Goal: Task Accomplishment & Management: Manage account settings

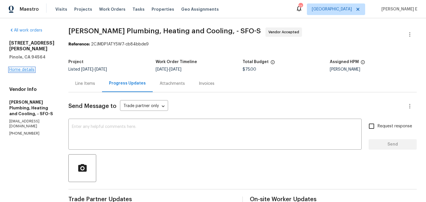
click at [30, 68] on link "Home details" at bounding box center [21, 70] width 25 height 4
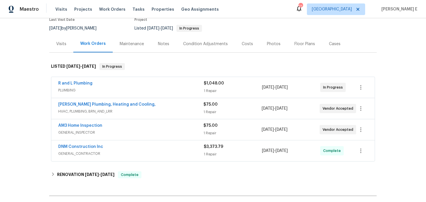
scroll to position [54, 0]
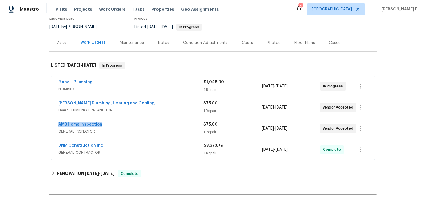
drag, startPoint x: 56, startPoint y: 125, endPoint x: 104, endPoint y: 126, distance: 48.4
click at [104, 126] on div "AM3 Home Inspection GENERAL_INSPECTOR $75.00 1 Repair 8/12/2025 - 8/14/2025 Ven…" at bounding box center [213, 128] width 324 height 21
copy link "AM3 Home Inspection"
click at [133, 131] on span "GENERAL_INSPECTOR" at bounding box center [130, 132] width 145 height 6
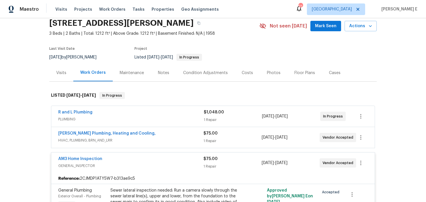
scroll to position [0, 0]
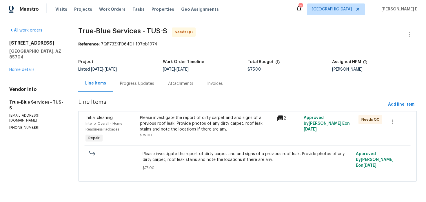
click at [142, 86] on div "Progress Updates" at bounding box center [137, 84] width 34 height 6
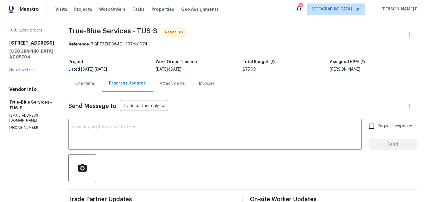
click at [401, 33] on span "True-Blue Services - TUS-S Needs QC" at bounding box center [235, 35] width 335 height 14
click at [410, 35] on icon "button" at bounding box center [410, 34] width 7 height 7
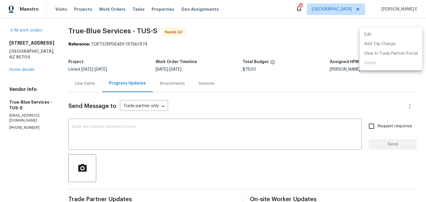
click at [366, 35] on li "Edit" at bounding box center [391, 35] width 63 height 10
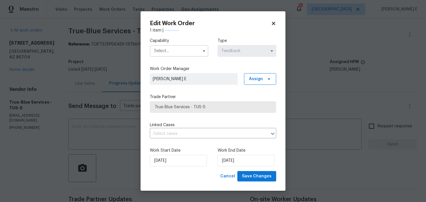
click at [171, 52] on input "text" at bounding box center [179, 51] width 59 height 12
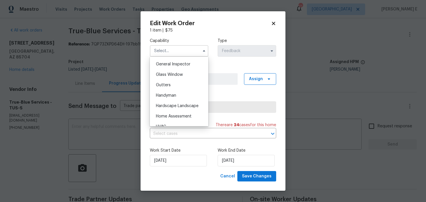
scroll to position [291, 0]
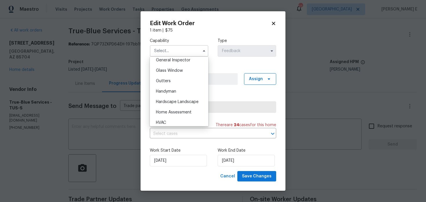
click at [169, 88] on div "Handyman" at bounding box center [179, 91] width 56 height 10
type input "Handyman"
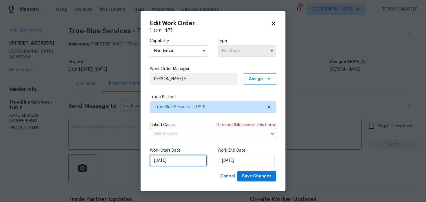
click at [164, 158] on input "11/08/2025" at bounding box center [178, 161] width 57 height 12
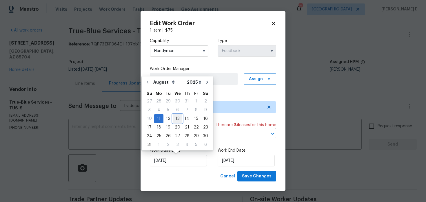
click at [176, 118] on div "13" at bounding box center [178, 119] width 10 height 8
type input "[DATE]"
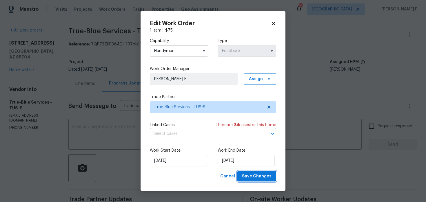
click at [240, 175] on button "Save Changes" at bounding box center [257, 176] width 39 height 11
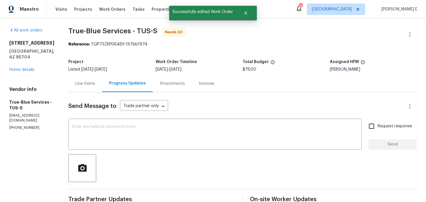
click at [90, 90] on div "Line Items" at bounding box center [85, 83] width 34 height 17
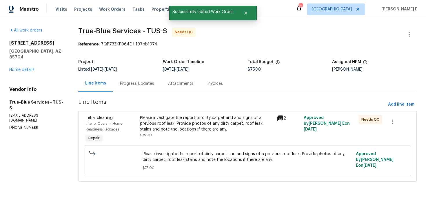
click at [183, 127] on div "Please investigate the report of dirty carpet and and signs of a previous roof …" at bounding box center [206, 123] width 133 height 17
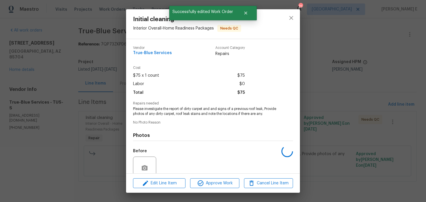
scroll to position [55, 0]
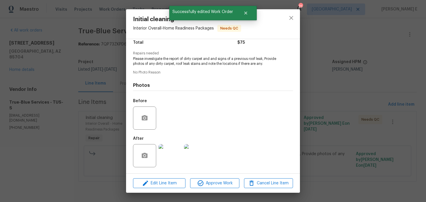
click at [171, 151] on img at bounding box center [170, 155] width 23 height 23
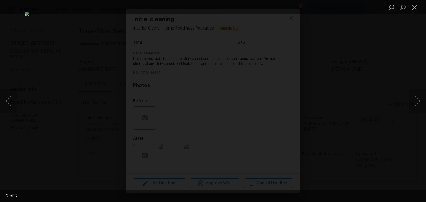
click at [357, 64] on div "Lightbox" at bounding box center [213, 101] width 426 height 202
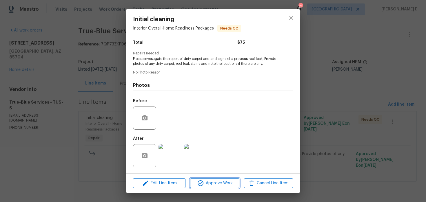
click at [212, 183] on span "Approve Work" at bounding box center [215, 183] width 46 height 7
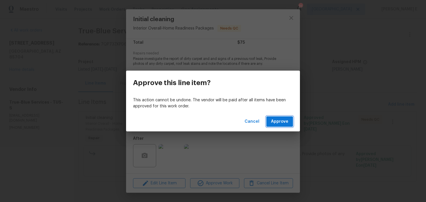
click at [275, 121] on span "Approve" at bounding box center [279, 121] width 17 height 7
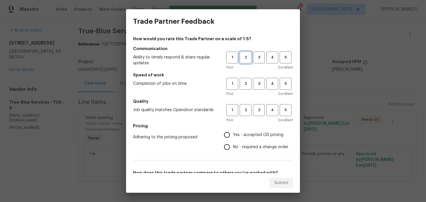
click at [250, 59] on span "2" at bounding box center [245, 57] width 11 height 7
click at [256, 58] on span "3" at bounding box center [259, 57] width 11 height 7
click at [258, 95] on div "Poor Excellent" at bounding box center [260, 94] width 67 height 6
click at [260, 84] on span "3" at bounding box center [259, 84] width 11 height 7
click at [258, 106] on button "3" at bounding box center [259, 110] width 12 height 12
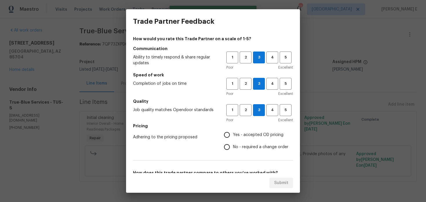
click at [238, 137] on span "Yes - accepted OD pricing" at bounding box center [258, 135] width 50 height 6
click at [233, 137] on input "Yes - accepted OD pricing" at bounding box center [227, 135] width 12 height 12
radio input "true"
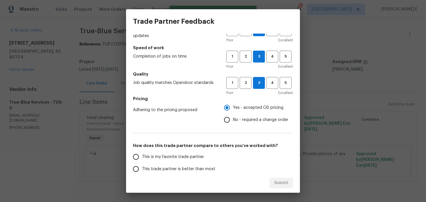
scroll to position [80, 0]
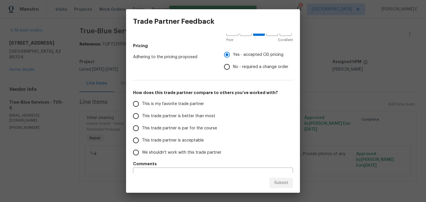
click at [203, 121] on label "This trade partner is better than most" at bounding box center [176, 116] width 92 height 12
click at [142, 121] on input "This trade partner is better than most" at bounding box center [136, 116] width 12 height 12
radio input "false"
click at [193, 126] on span "This trade partner is par for the course" at bounding box center [179, 129] width 75 height 6
click at [142, 126] on input "This trade partner is par for the course" at bounding box center [136, 128] width 12 height 12
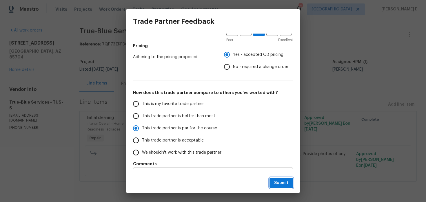
click at [279, 180] on span "Submit" at bounding box center [281, 183] width 14 height 7
radio input "true"
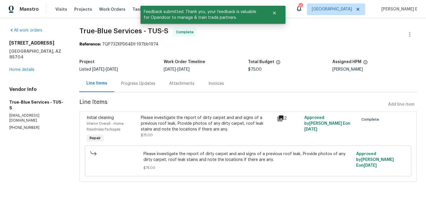
click at [140, 83] on div "Progress Updates" at bounding box center [138, 84] width 34 height 6
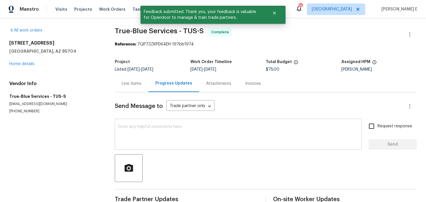
click at [143, 129] on textarea at bounding box center [238, 135] width 240 height 20
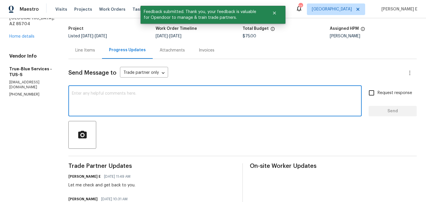
scroll to position [33, 0]
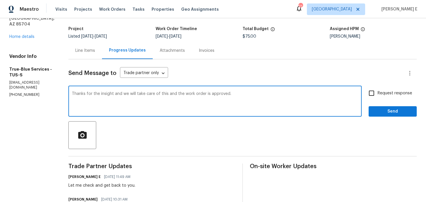
type textarea "Thanks for the insight and we will take care of this and the work order is appr…"
click at [403, 91] on span "Request response" at bounding box center [395, 94] width 35 height 6
click at [378, 90] on input "Request response" at bounding box center [372, 93] width 12 height 12
checkbox input "true"
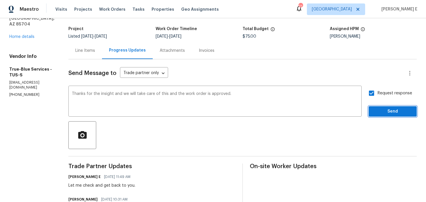
click at [397, 112] on span "Send" at bounding box center [393, 111] width 39 height 7
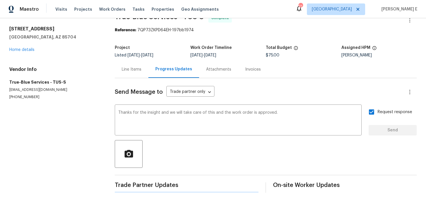
scroll to position [0, 0]
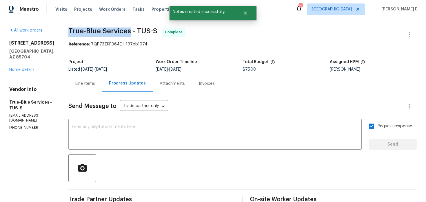
drag, startPoint x: 74, startPoint y: 34, endPoint x: 136, endPoint y: 34, distance: 62.4
click at [136, 34] on div "All work orders 1715 W Gleaming Moon Trl Tucson, AZ 85704 Home details Vendor I…" at bounding box center [213, 199] width 426 height 362
copy span "True-Blue Services"
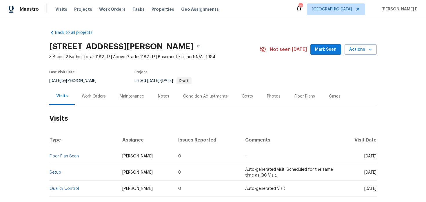
click at [93, 98] on div "Work Orders" at bounding box center [94, 97] width 24 height 6
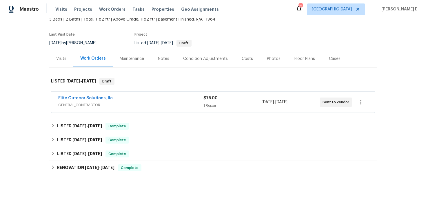
click at [135, 105] on span "GENERAL_CONTRACTOR" at bounding box center [130, 105] width 145 height 6
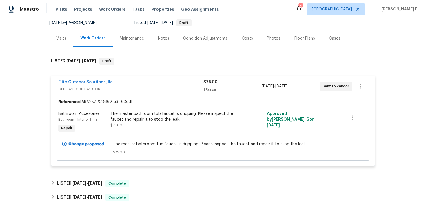
scroll to position [68, 0]
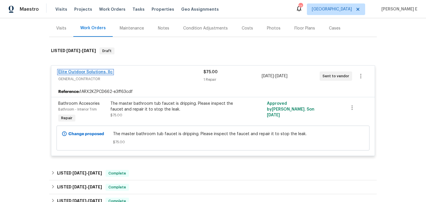
click at [101, 71] on link "Elite Outdoor Solutions, llc" at bounding box center [85, 72] width 55 height 4
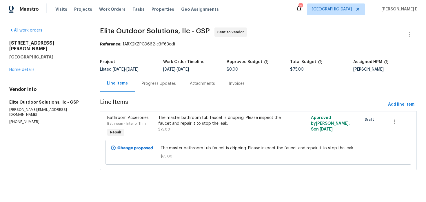
click at [162, 80] on div "Progress Updates" at bounding box center [159, 83] width 48 height 17
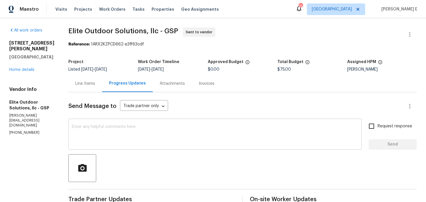
click at [126, 134] on textarea at bounding box center [215, 135] width 287 height 20
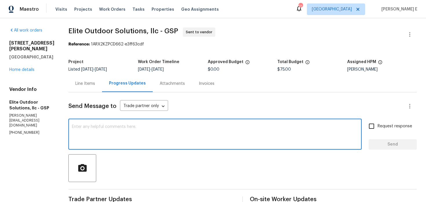
click at [78, 80] on div "Line Items" at bounding box center [85, 83] width 34 height 17
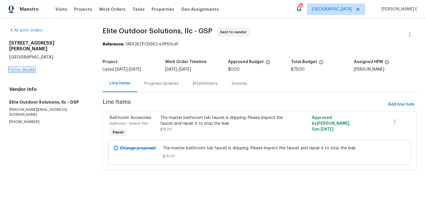
click at [30, 68] on link "Home details" at bounding box center [21, 70] width 25 height 4
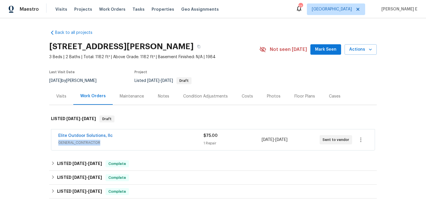
drag, startPoint x: 118, startPoint y: 138, endPoint x: 19, endPoint y: 152, distance: 100.5
click at [19, 152] on div "Back to all projects 208 Mason Rd, Boiling Springs, SC 29316 3 Beds | 2 Baths |…" at bounding box center [213, 110] width 426 height 184
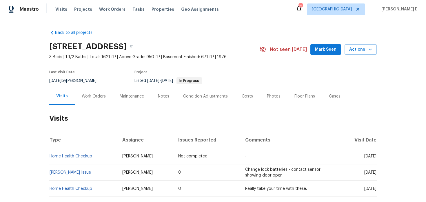
click at [102, 97] on div "Work Orders" at bounding box center [94, 97] width 24 height 6
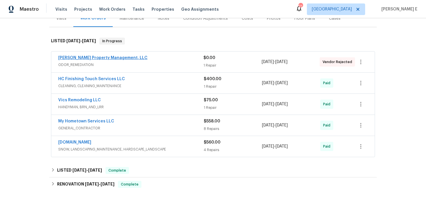
scroll to position [79, 0]
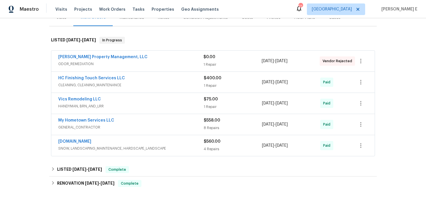
click at [166, 59] on div "Prater's Property Management, LLC" at bounding box center [130, 57] width 145 height 7
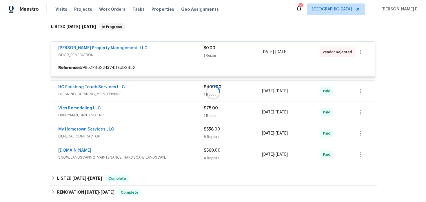
scroll to position [93, 0]
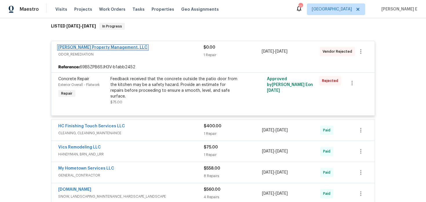
click at [93, 46] on link "Prater's Property Management, LLC" at bounding box center [102, 48] width 89 height 4
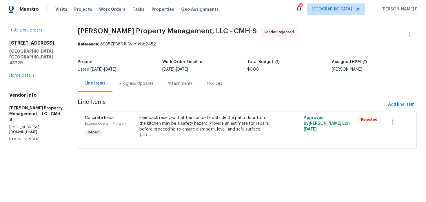
click at [128, 84] on div "Progress Updates" at bounding box center [137, 84] width 34 height 6
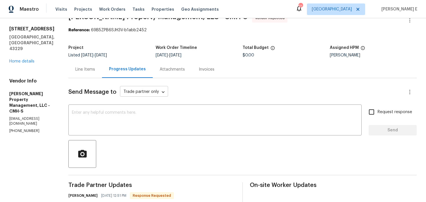
scroll to position [76, 0]
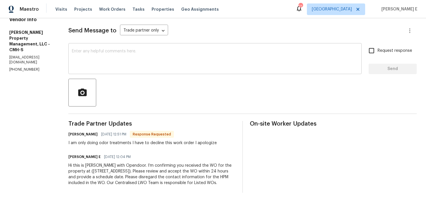
click at [202, 62] on textarea at bounding box center [215, 59] width 287 height 20
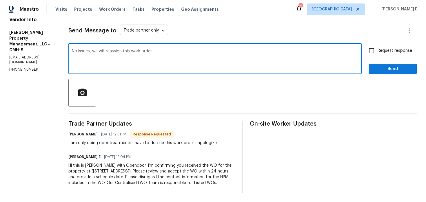
type textarea "No issues, we will reassign this work order."
click at [390, 64] on button "Send" at bounding box center [393, 69] width 48 height 11
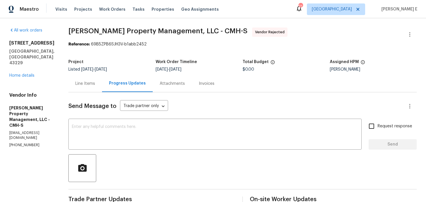
scroll to position [98, 0]
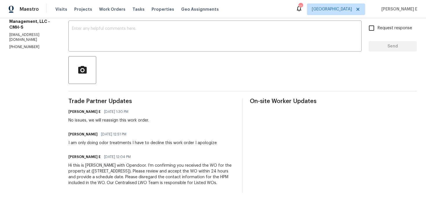
click at [138, 175] on div "Hi this is Keerthana with Opendoor. I’m confirming you received the WO for the …" at bounding box center [151, 174] width 167 height 23
click at [138, 175] on div "Hi this is [PERSON_NAME] with Opendoor. I’m confirming you received the WO for …" at bounding box center [151, 174] width 167 height 23
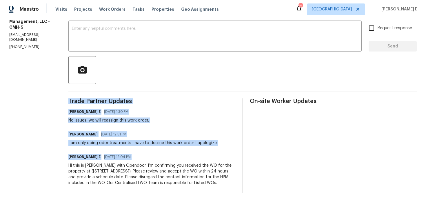
copy div "Trade Partner Updates Keerthana E 08/13/2025 1:30 PM No issues, we will reassig…"
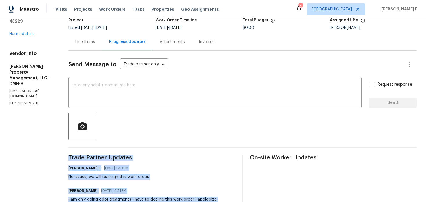
scroll to position [0, 0]
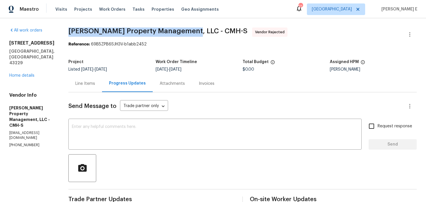
drag, startPoint x: 68, startPoint y: 32, endPoint x: 184, endPoint y: 28, distance: 115.5
click at [184, 28] on span "[PERSON_NAME] Property Management, LLC - CMH-S" at bounding box center [157, 31] width 179 height 7
copy span "Prater's Property Management, LLC"
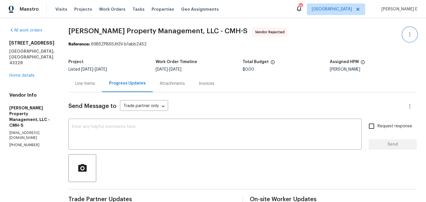
click at [410, 38] on icon "button" at bounding box center [410, 34] width 7 height 7
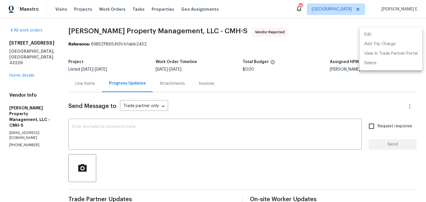
click at [373, 37] on li "Edit" at bounding box center [391, 35] width 63 height 10
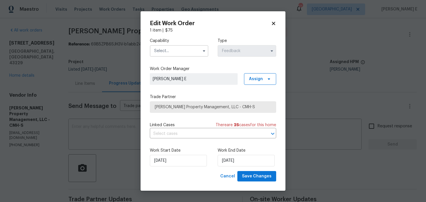
click at [178, 46] on input "text" at bounding box center [179, 51] width 59 height 12
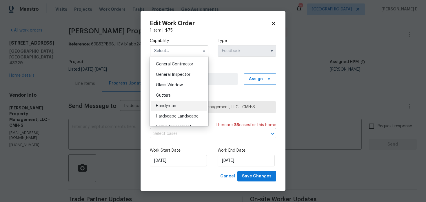
scroll to position [276, 0]
click at [165, 103] on div "Handyman" at bounding box center [179, 106] width 56 height 10
type input "Handyman"
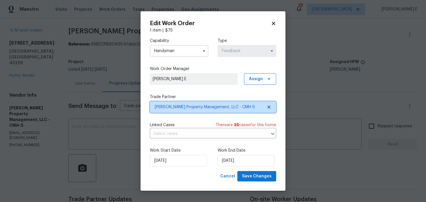
click at [189, 109] on span "[PERSON_NAME] Property Management, LLC - CMH-S" at bounding box center [209, 107] width 108 height 6
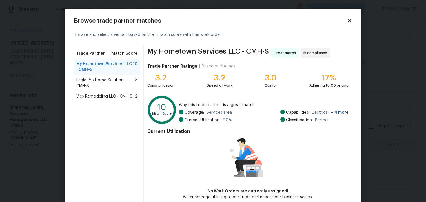
click at [96, 82] on span "Eagle Pro Home Solutions - CMH-S" at bounding box center [105, 83] width 59 height 12
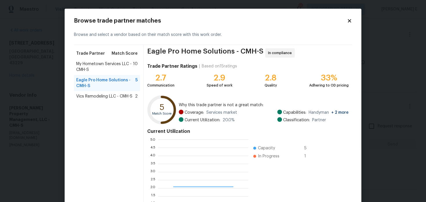
scroll to position [81, 90]
click at [86, 99] on span "Vics Remodeling LLC - CMH-S" at bounding box center [104, 97] width 56 height 6
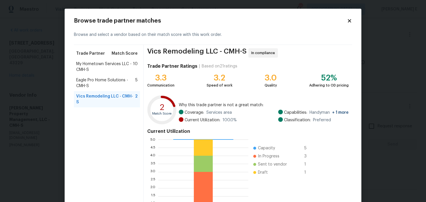
click at [102, 60] on div "My Hometown Services LLC - CMH-S 10" at bounding box center [107, 67] width 66 height 16
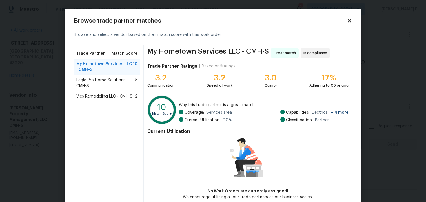
scroll to position [30, 0]
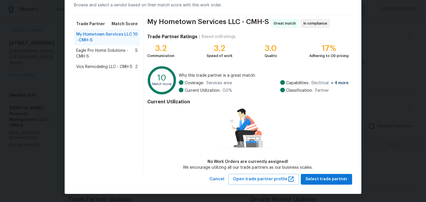
click at [323, 174] on div "My Hometown Services LLC - CMH-S Great match In compliance Trade Partner Rating…" at bounding box center [248, 94] width 209 height 159
click at [314, 178] on span "Select trade partner" at bounding box center [327, 179] width 42 height 7
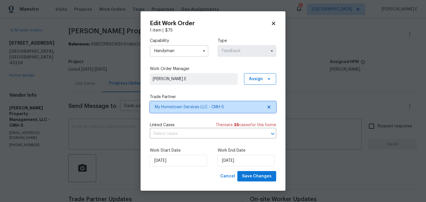
scroll to position [0, 0]
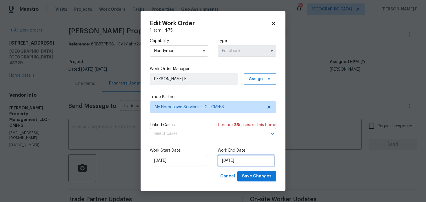
click at [249, 158] on input "14/08/2025" at bounding box center [246, 161] width 57 height 12
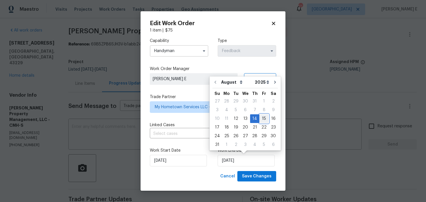
click at [262, 118] on div "15" at bounding box center [264, 119] width 9 height 8
type input "15/08/2025"
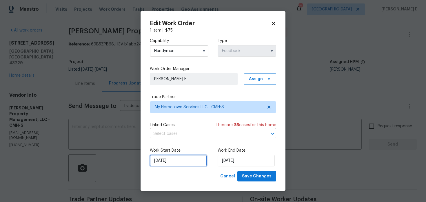
click at [173, 163] on input "[DATE]" at bounding box center [178, 161] width 57 height 12
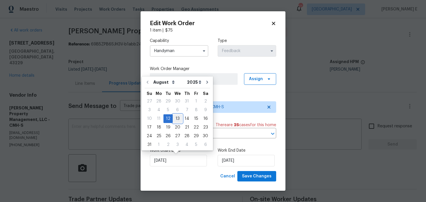
click at [174, 120] on div "13" at bounding box center [178, 119] width 10 height 8
type input "13/08/2025"
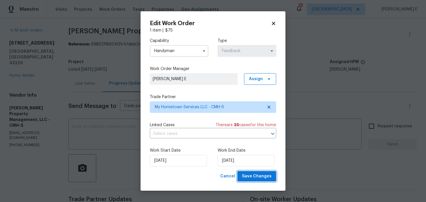
click at [244, 181] on button "Save Changes" at bounding box center [257, 176] width 39 height 11
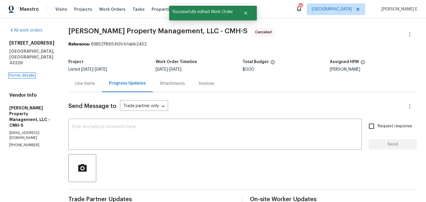
click at [25, 74] on link "Home details" at bounding box center [21, 76] width 25 height 4
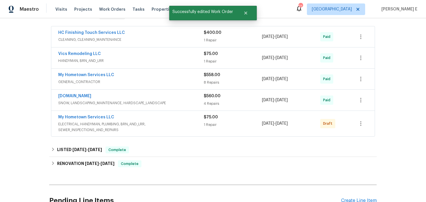
scroll to position [104, 0]
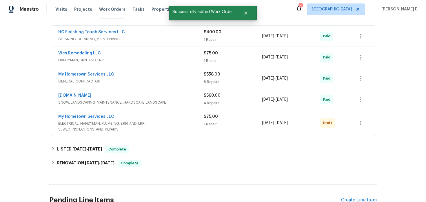
click at [85, 114] on span "My Hometown Services LLC" at bounding box center [86, 117] width 56 height 6
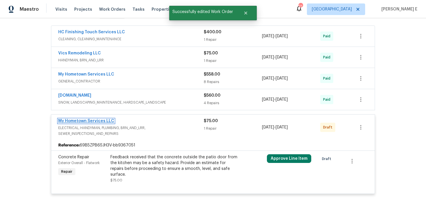
click at [83, 122] on link "My Hometown Services LLC" at bounding box center [86, 121] width 56 height 4
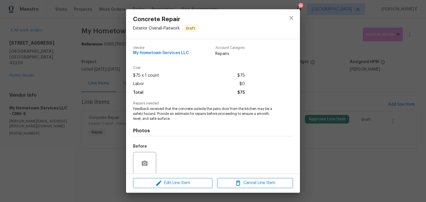
click at [168, 189] on div "Edit Line Item Cancel Line Item" at bounding box center [213, 183] width 174 height 19
click at [172, 184] on span "Edit Line Item" at bounding box center [173, 183] width 76 height 7
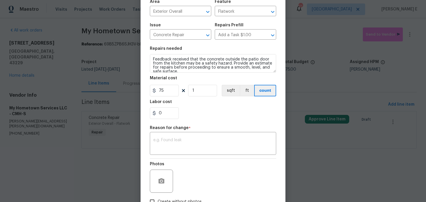
scroll to position [84, 0]
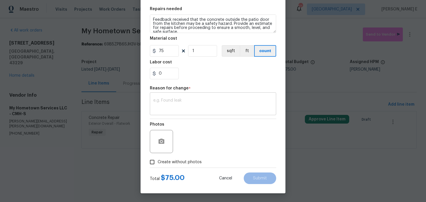
click at [199, 108] on textarea at bounding box center [213, 105] width 120 height 12
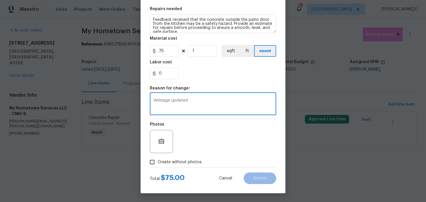
type textarea "Verbiage updated"
click at [166, 165] on span "Create without photos" at bounding box center [180, 163] width 44 height 6
click at [158, 165] on input "Create without photos" at bounding box center [152, 162] width 11 height 11
checkbox input "true"
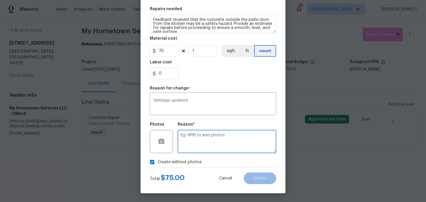
click at [196, 147] on textarea at bounding box center [227, 141] width 99 height 23
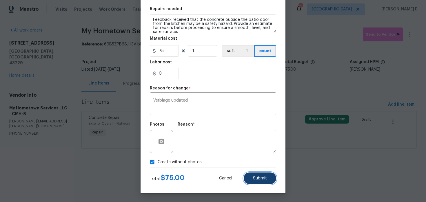
click at [251, 175] on button "Submit" at bounding box center [260, 179] width 32 height 12
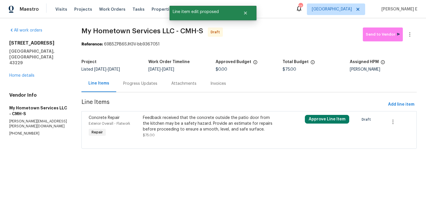
scroll to position [0, 0]
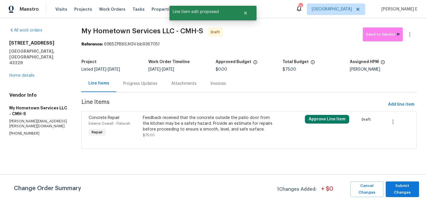
click at [398, 186] on span "Submit Changes" at bounding box center [403, 189] width 28 height 13
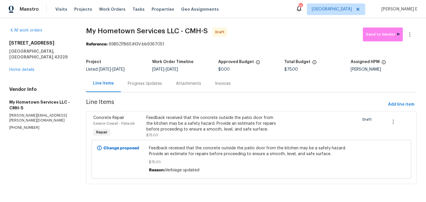
click at [141, 88] on div "Progress Updates" at bounding box center [145, 83] width 48 height 17
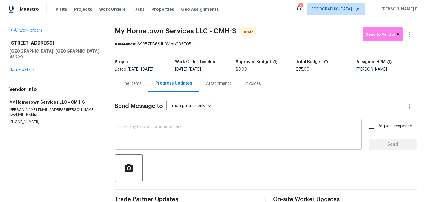
click at [142, 146] on div "x ​" at bounding box center [238, 135] width 247 height 30
paste textarea "Hi this is Keerthana with Opendoor. I’m confirming you received the WO for the …"
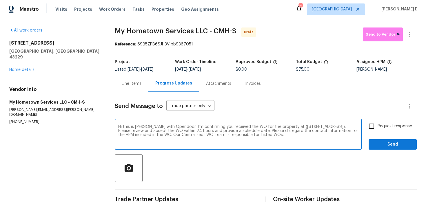
type textarea "Hi this is Keerthana with Opendoor. I’m confirming you received the WO for the …"
click at [401, 119] on div "Send Message to Trade partner only Trade partner only ​ Hi this is Keerthana wi…" at bounding box center [266, 150] width 302 height 114
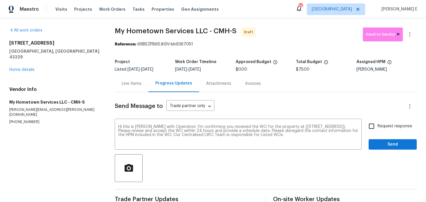
click at [377, 132] on input "Request response" at bounding box center [372, 126] width 12 height 12
checkbox input "true"
click at [382, 146] on span "Send" at bounding box center [393, 144] width 39 height 7
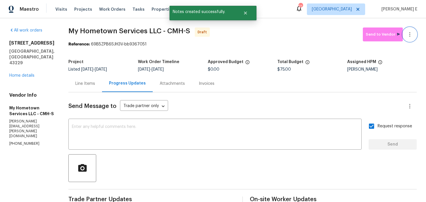
click at [412, 39] on button "button" at bounding box center [410, 35] width 14 height 14
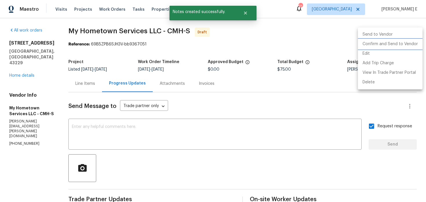
click at [392, 45] on li "Confirm and Send to Vendor" at bounding box center [390, 44] width 65 height 10
click at [225, 97] on div at bounding box center [213, 101] width 426 height 202
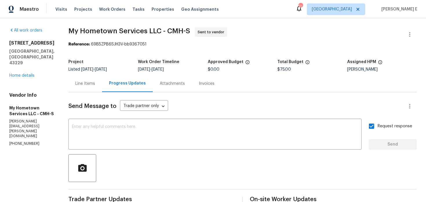
click at [96, 55] on section "My Hometown Services LLC - CMH-S Sent to vendor Reference: 69B5ZPB6SJH3V-bb9367…" at bounding box center [242, 137] width 349 height 219
drag, startPoint x: 79, startPoint y: 32, endPoint x: 158, endPoint y: 31, distance: 78.9
click at [158, 31] on div "All work orders 5258 Avalon Ave Columbus, OH 43229 Home details Vendor Info My …" at bounding box center [213, 136] width 426 height 237
copy span "My Hometown Services LLC"
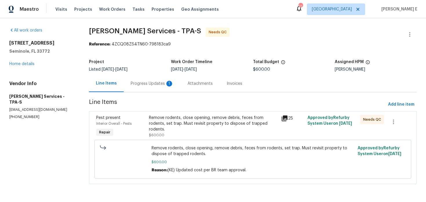
click at [146, 87] on div "Progress Updates 1" at bounding box center [152, 83] width 57 height 17
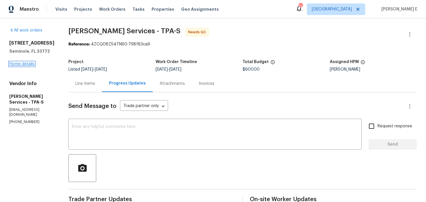
click at [32, 65] on link "Home details" at bounding box center [21, 64] width 25 height 4
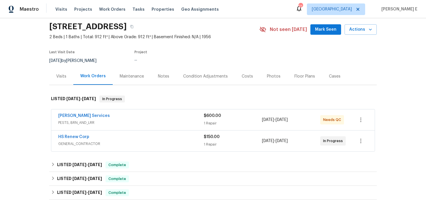
scroll to position [28, 0]
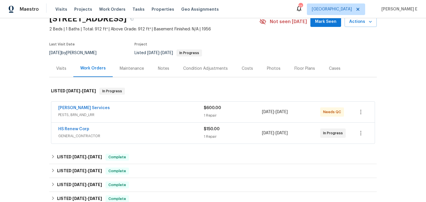
click at [112, 132] on div "HS Renew Corp" at bounding box center [131, 129] width 146 height 7
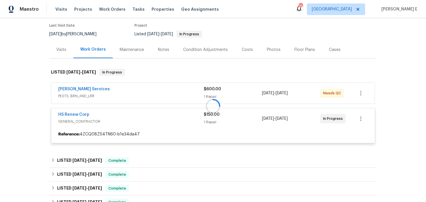
scroll to position [56, 0]
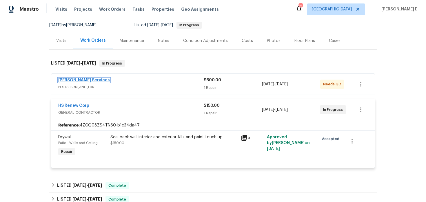
click at [82, 79] on link "Massey Services" at bounding box center [84, 80] width 52 height 4
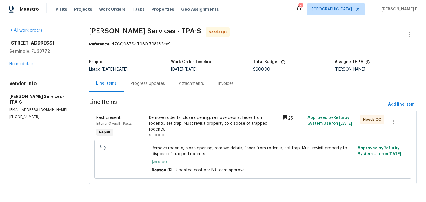
click at [161, 131] on div "Remove rodents, close opening, remove debris, feces from rodents, set trap. Mus…" at bounding box center [213, 123] width 129 height 17
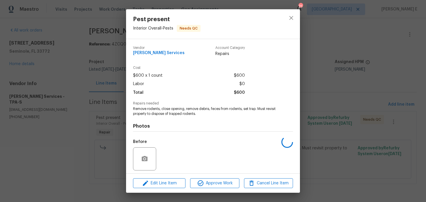
scroll to position [41, 0]
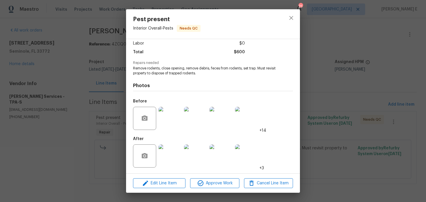
click at [167, 162] on img at bounding box center [170, 156] width 23 height 23
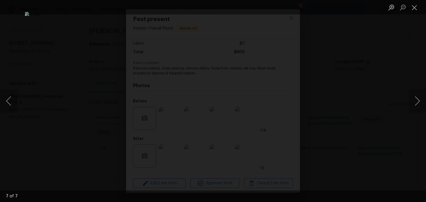
click at [376, 61] on div "Lightbox" at bounding box center [213, 101] width 426 height 202
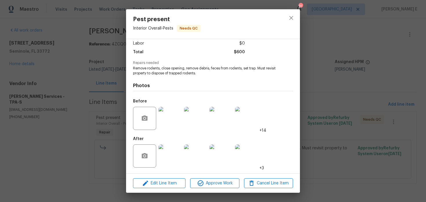
click at [376, 61] on div "Pest present Interior Overall - Pests Needs QC Vendor Massey Services Account C…" at bounding box center [213, 101] width 426 height 202
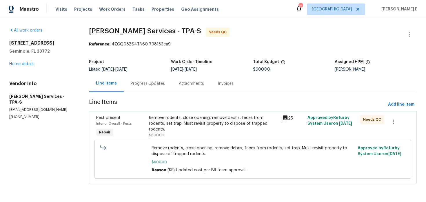
click at [163, 83] on div "Progress Updates" at bounding box center [148, 84] width 34 height 6
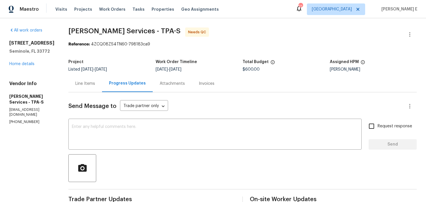
click at [95, 82] on div "Line Items" at bounding box center [85, 84] width 20 height 6
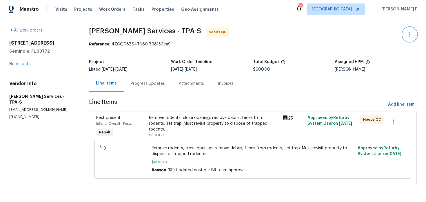
click at [412, 38] on icon "button" at bounding box center [410, 34] width 7 height 7
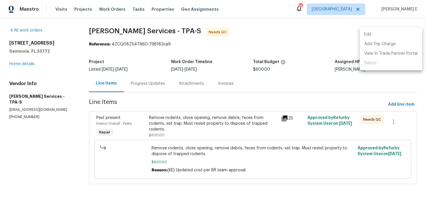
click at [379, 34] on li "Edit" at bounding box center [391, 35] width 63 height 10
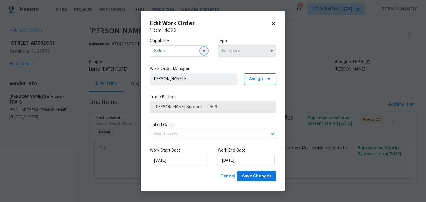
click at [203, 50] on icon "button" at bounding box center [204, 51] width 5 height 5
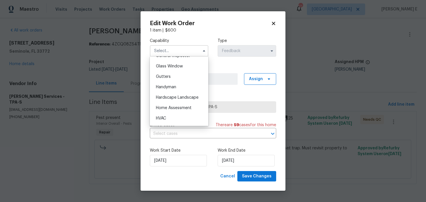
scroll to position [298, 0]
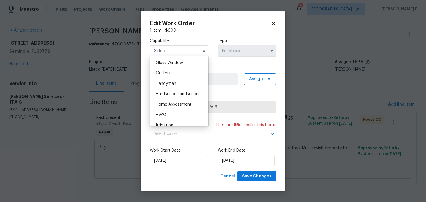
click at [200, 81] on div "Handyman" at bounding box center [179, 84] width 56 height 10
type input "Handyman"
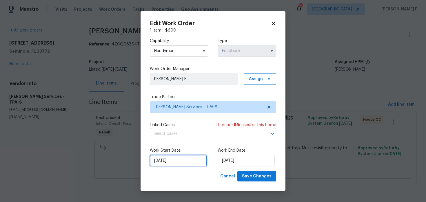
click at [183, 162] on input "10/07/2025" at bounding box center [178, 161] width 57 height 12
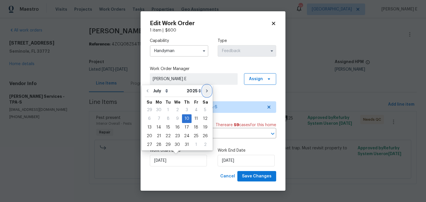
click at [205, 93] on icon "Go to next month" at bounding box center [207, 91] width 5 height 5
type input "10/08/2025"
select select "7"
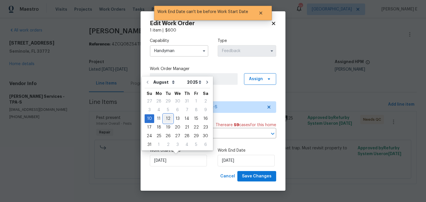
click at [166, 120] on div "12" at bounding box center [168, 119] width 9 height 8
type input "12/08/2025"
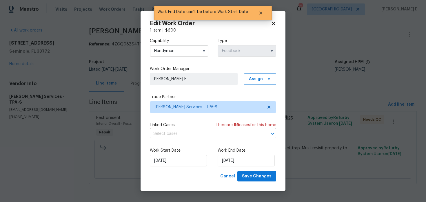
click at [273, 183] on div "Edit Work Order 1 item | $ 600 Capability Handyman Type Feedback Work Order Man…" at bounding box center [213, 101] width 145 height 180
click at [274, 178] on button "Save Changes" at bounding box center [257, 176] width 39 height 11
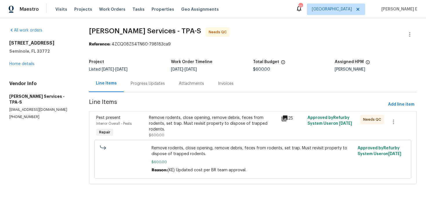
click at [141, 82] on div "Progress Updates" at bounding box center [148, 84] width 34 height 6
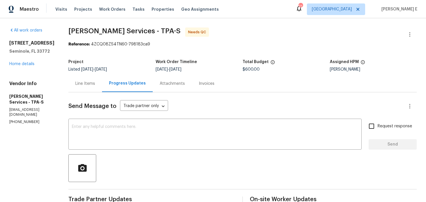
click at [95, 84] on div "Line Items" at bounding box center [85, 84] width 20 height 6
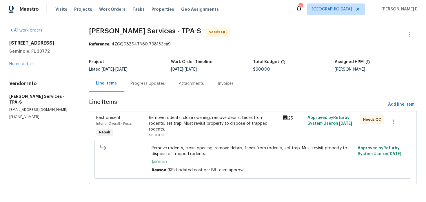
click at [217, 142] on div "Remove rodents, close opening, remove debris, feces from rodents, set trap. Mus…" at bounding box center [253, 159] width 317 height 39
click at [221, 131] on div "Remove rodents, close opening, remove debris, feces from rodents, set trap. Mus…" at bounding box center [213, 123] width 129 height 17
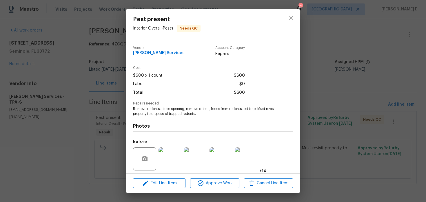
scroll to position [41, 0]
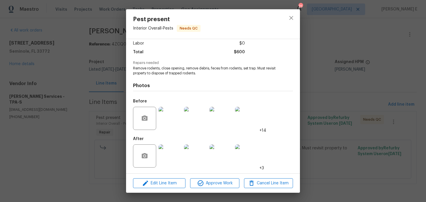
click at [344, 64] on div "Pest present Interior Overall - Pests Needs QC Vendor Massey Services Account C…" at bounding box center [213, 101] width 426 height 202
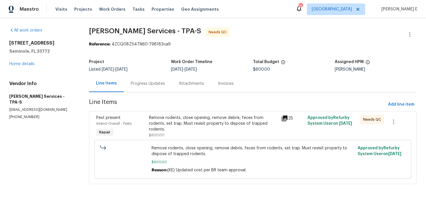
click at [185, 130] on div "Remove rodents, close opening, remove debris, feces from rodents, set trap. Mus…" at bounding box center [213, 123] width 129 height 17
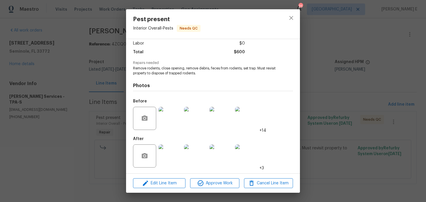
click at [201, 177] on div "Edit Line Item Approve Work Cancel Line Item" at bounding box center [213, 183] width 174 height 19
click at [199, 181] on icon "button" at bounding box center [201, 184] width 6 height 6
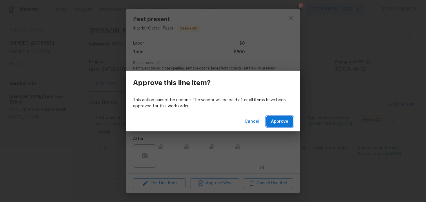
click at [280, 118] on span "Approve" at bounding box center [279, 121] width 17 height 7
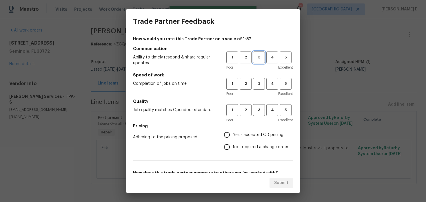
click at [261, 62] on button "3" at bounding box center [259, 58] width 12 height 12
click at [256, 89] on button "3" at bounding box center [259, 84] width 12 height 12
click at [253, 113] on button "3" at bounding box center [259, 110] width 12 height 12
click at [227, 147] on input "No - required a change order" at bounding box center [227, 147] width 12 height 12
radio input "true"
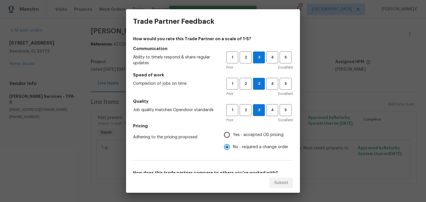
scroll to position [92, 0]
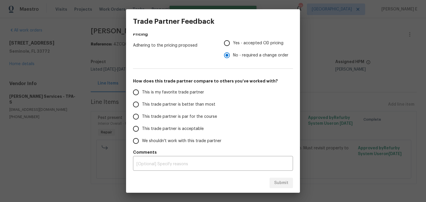
click at [197, 115] on span "This trade partner is par for the course" at bounding box center [179, 117] width 75 height 6
click at [142, 115] on input "This trade partner is par for the course" at bounding box center [136, 117] width 12 height 12
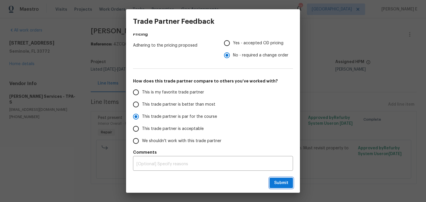
click at [290, 186] on button "Submit" at bounding box center [281, 183] width 23 height 11
radio input "true"
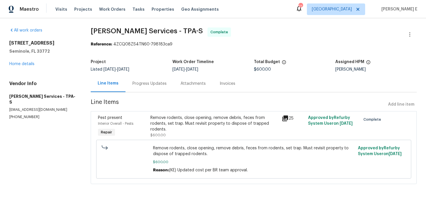
click at [158, 85] on div "Progress Updates" at bounding box center [150, 84] width 34 height 6
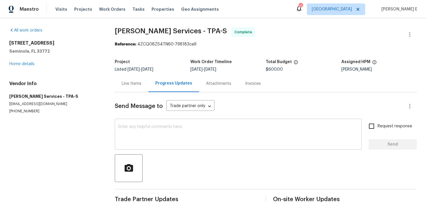
click at [152, 144] on textarea at bounding box center [238, 135] width 240 height 20
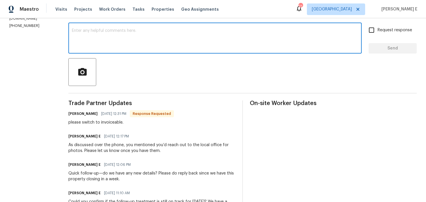
scroll to position [91, 0]
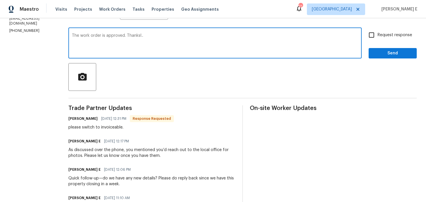
type textarea "The work order is approved. Thanks!.."
click at [384, 47] on div "Request response Send" at bounding box center [393, 44] width 48 height 30
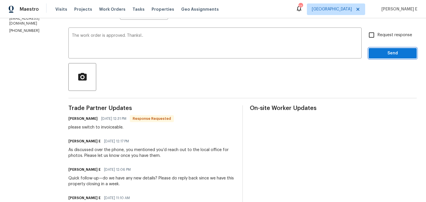
click at [391, 50] on span "Send" at bounding box center [393, 53] width 39 height 7
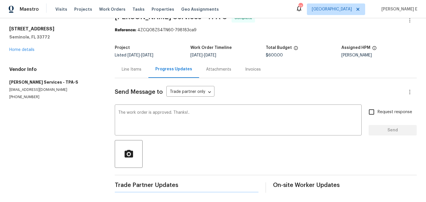
scroll to position [0, 0]
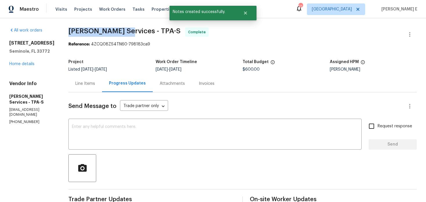
drag, startPoint x: 89, startPoint y: 34, endPoint x: 144, endPoint y: 35, distance: 55.1
click at [144, 35] on span "Massey Services - TPA-S Complete" at bounding box center [235, 35] width 335 height 14
copy span "Massey Services"
click at [22, 66] on div "10301 65th Ave Seminole, FL 33772 Home details" at bounding box center [31, 53] width 45 height 27
click at [25, 66] on link "Home details" at bounding box center [21, 64] width 25 height 4
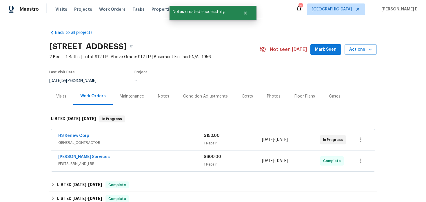
scroll to position [49, 0]
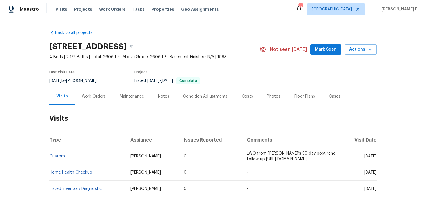
scroll to position [6, 0]
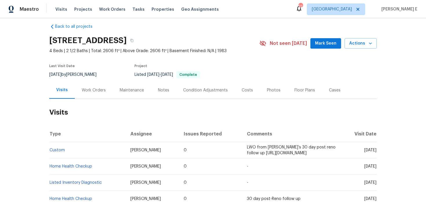
click at [86, 101] on h2 "Visits" at bounding box center [213, 112] width 328 height 27
click at [92, 95] on div "Work Orders" at bounding box center [94, 90] width 38 height 17
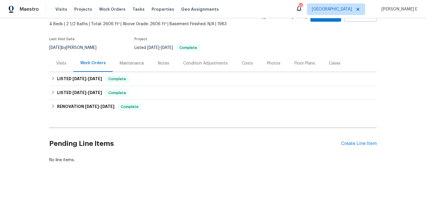
scroll to position [33, 0]
click at [349, 143] on div "Create Line Item" at bounding box center [359, 144] width 36 height 6
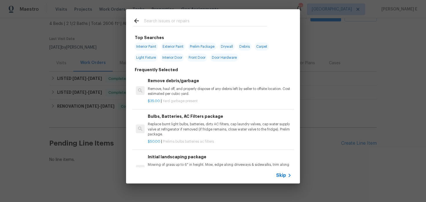
click at [282, 177] on span "Skip" at bounding box center [281, 176] width 10 height 6
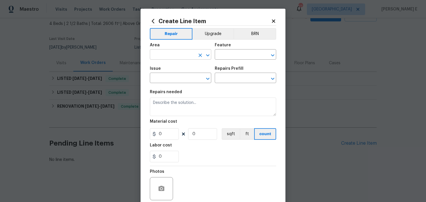
click at [173, 58] on input "text" at bounding box center [172, 55] width 45 height 9
type input "HVAC"
type input "HVAC Extras"
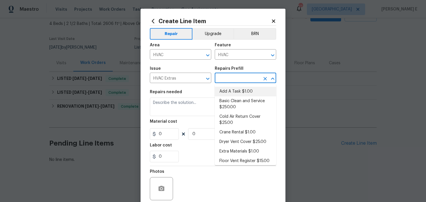
click at [222, 91] on li "Add A Task $1.00" at bounding box center [245, 92] width 61 height 10
type input "Add A Task $1.00"
type textarea "HPM to detail"
type input "1"
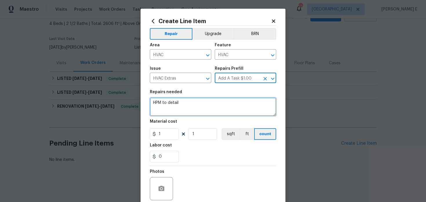
click at [184, 108] on textarea "HPM to detail" at bounding box center [213, 107] width 126 height 19
paste textarea "Rework: The A/C drain line must be plugged. Emergency drain line is discharging…"
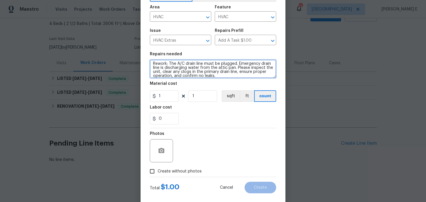
scroll to position [48, 0]
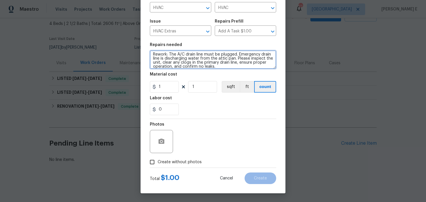
type textarea "Rework: The A/C drain line must be plugged. Emergency drain line is discharging…"
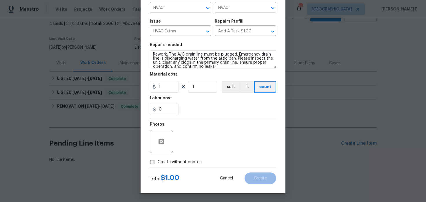
click at [166, 162] on span "Create without photos" at bounding box center [180, 163] width 44 height 6
click at [158, 162] on input "Create without photos" at bounding box center [152, 162] width 11 height 11
checkbox input "true"
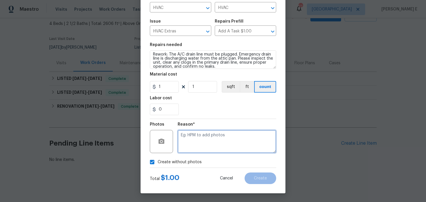
click at [190, 147] on textarea at bounding box center [227, 141] width 99 height 23
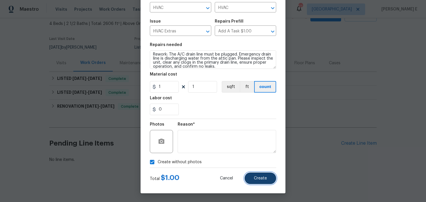
click at [258, 173] on button "Create" at bounding box center [261, 179] width 32 height 12
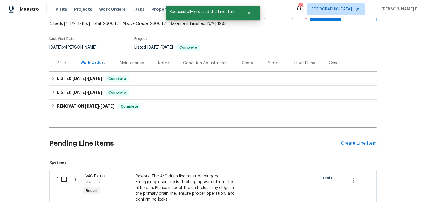
scroll to position [123, 0]
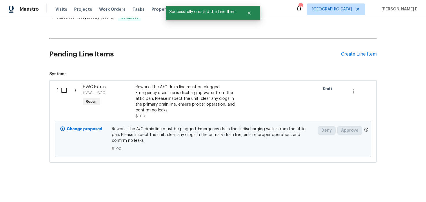
click at [65, 87] on input "checkbox" at bounding box center [66, 90] width 17 height 12
checkbox input "true"
click at [384, 184] on span "Create Work Order" at bounding box center [393, 187] width 39 height 7
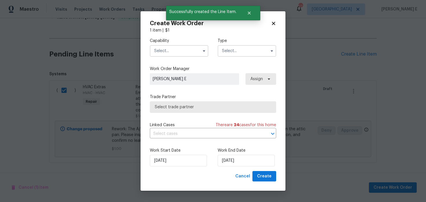
click at [185, 45] on input "text" at bounding box center [179, 51] width 59 height 12
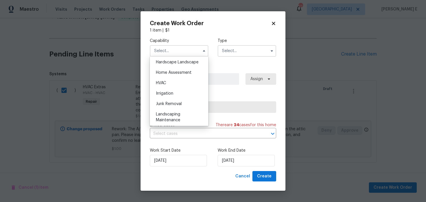
scroll to position [333, 0]
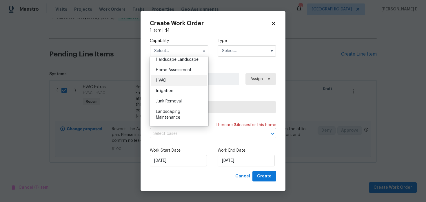
click at [170, 79] on div "HVAC" at bounding box center [179, 80] width 56 height 10
type input "HVAC"
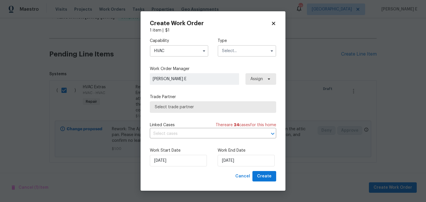
click at [238, 50] on input "text" at bounding box center [247, 51] width 59 height 12
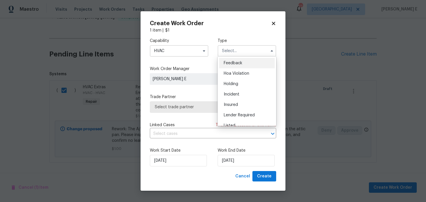
click at [230, 61] on div "Feedback" at bounding box center [247, 63] width 56 height 10
type input "Feedback"
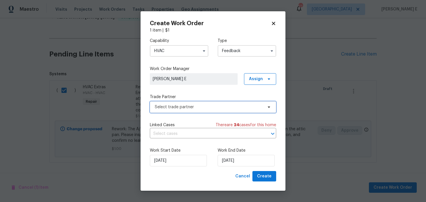
click at [186, 105] on span "Select trade partner" at bounding box center [209, 107] width 108 height 6
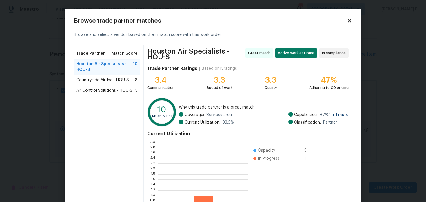
scroll to position [56, 0]
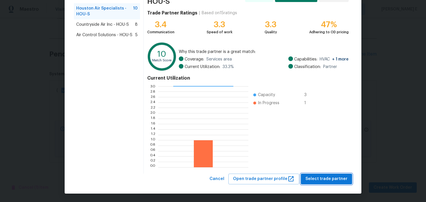
click at [318, 175] on button "Select trade partner" at bounding box center [326, 179] width 51 height 11
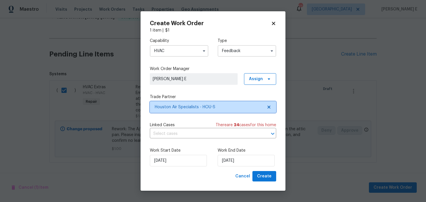
scroll to position [0, 0]
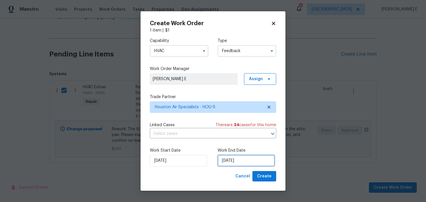
click at [243, 166] on input "13/08/2025" at bounding box center [246, 161] width 57 height 12
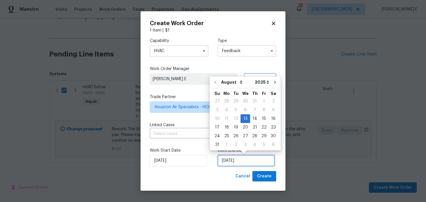
click at [243, 166] on input "13/08/2025" at bounding box center [246, 161] width 57 height 12
click at [264, 122] on div "15" at bounding box center [264, 119] width 9 height 8
type input "15/08/2025"
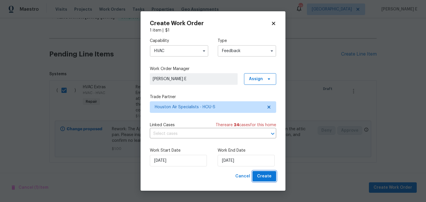
click at [273, 176] on button "Create" at bounding box center [265, 176] width 24 height 11
checkbox input "false"
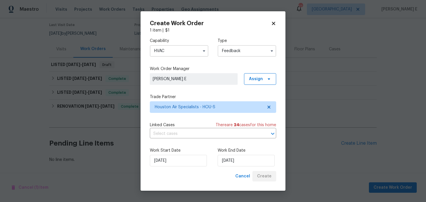
scroll to position [47, 0]
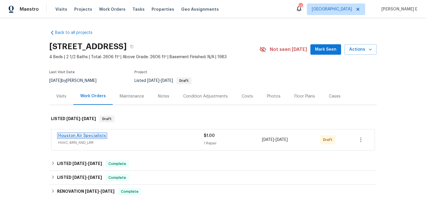
click at [87, 137] on link "Houston Air Specialists" at bounding box center [82, 136] width 48 height 4
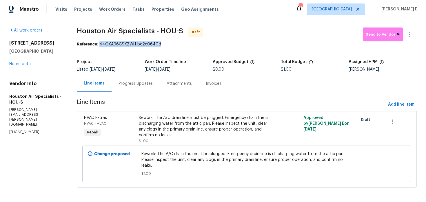
drag, startPoint x: 100, startPoint y: 44, endPoint x: 162, endPoint y: 46, distance: 61.5
click at [162, 46] on div "Reference: 44QXA96CSXZWH-be2e0640d" at bounding box center [247, 44] width 340 height 6
copy div "44QXA96CSXZWH-be2e0640d"
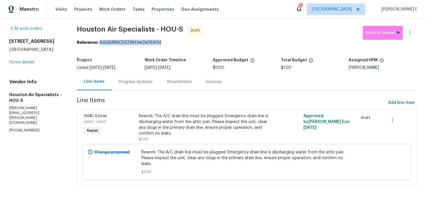
click at [136, 84] on div "Progress Updates" at bounding box center [136, 82] width 34 height 6
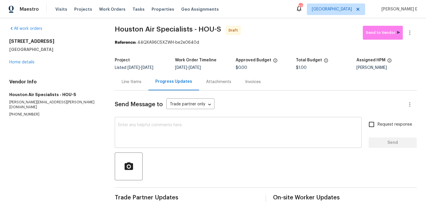
click at [156, 137] on textarea at bounding box center [238, 133] width 240 height 20
paste textarea "Hi this is [PERSON_NAME] with Opendoor. I’m confirming you received the WO for …"
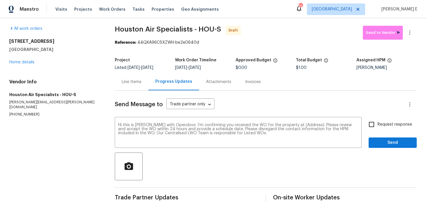
drag, startPoint x: 8, startPoint y: 43, endPoint x: 61, endPoint y: 49, distance: 53.4
click at [61, 49] on div "All work orders [STREET_ADDRESS][PERSON_NAME] Home details Vendor Info Houston …" at bounding box center [213, 115] width 426 height 197
copy div "[STREET_ADDRESS][PERSON_NAME]"
click at [305, 126] on textarea "Hi this is [PERSON_NAME] with Opendoor. I’m confirming you received the WO for …" at bounding box center [238, 133] width 240 height 20
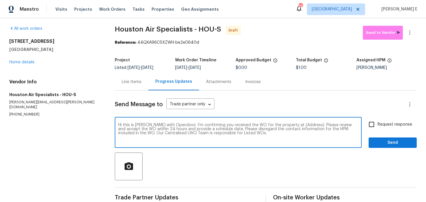
click at [305, 126] on textarea "Hi this is [PERSON_NAME] with Opendoor. I’m confirming you received the WO for …" at bounding box center [238, 133] width 240 height 20
paste textarea "[STREET_ADDRESS][PERSON_NAME]"
click at [305, 126] on textarea "Hi this is Keerthana with Opendoor. I’m confirming you received the WO for the …" at bounding box center [238, 133] width 240 height 20
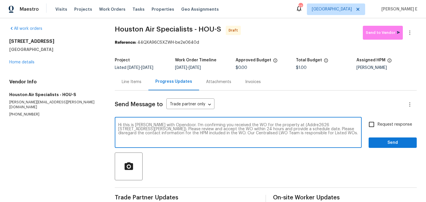
click at [298, 126] on textarea "Hi this is Keerthana with Opendoor. I’m confirming you received the WO for the …" at bounding box center [238, 133] width 240 height 20
drag, startPoint x: 293, startPoint y: 126, endPoint x: 161, endPoint y: 129, distance: 132.3
click at [161, 129] on textarea "Hi this is Keerthana with Opendoor. I’m confirming you received the WO for the …" at bounding box center [238, 133] width 240 height 20
paste textarea "2626 Silver Falls Dr Kingwood, TX 77339"
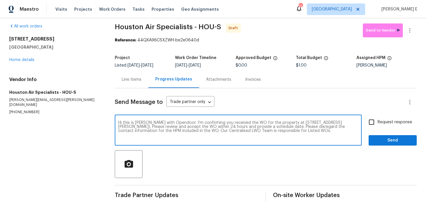
click at [293, 124] on textarea "Hi this is Keerthana with Opendoor. I’m confirming you received the WO for the …" at bounding box center [238, 131] width 240 height 20
type textarea "Hi this is Keerthana with Opendoor. I’m confirming you received the WO for the …"
click at [373, 121] on input "Request response" at bounding box center [372, 122] width 12 height 12
checkbox input "true"
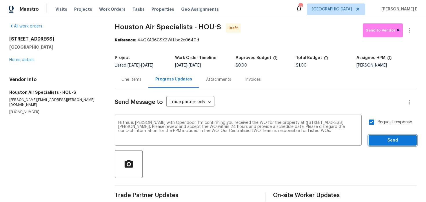
click at [384, 143] on span "Send" at bounding box center [393, 140] width 39 height 7
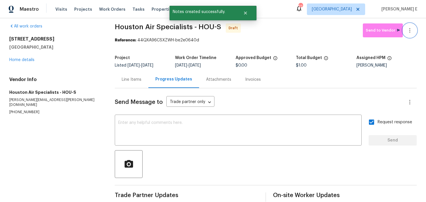
click at [411, 25] on button "button" at bounding box center [410, 30] width 14 height 14
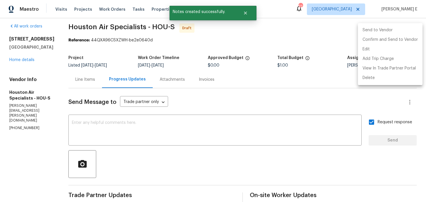
click at [385, 39] on li "Confirm and Send to Vendor" at bounding box center [390, 40] width 65 height 10
click at [207, 83] on div at bounding box center [213, 101] width 426 height 202
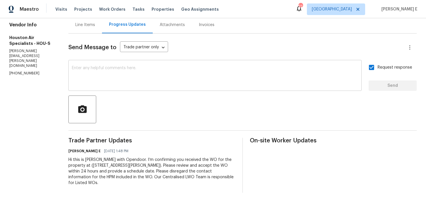
scroll to position [0, 0]
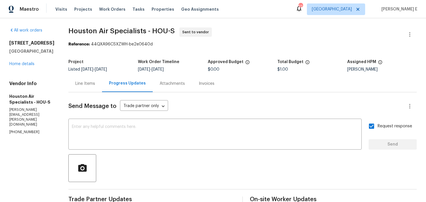
click at [82, 54] on section "Houston Air Specialists - HOU-S Sent to vendor Reference: 44QXA96CSXZWH-be2e064…" at bounding box center [242, 140] width 349 height 225
drag, startPoint x: 71, startPoint y: 32, endPoint x: 148, endPoint y: 32, distance: 77.2
click at [148, 32] on div "All work orders 2626 Silver Falls Dr Kingwood, TX 77339 Home details Vendor Inf…" at bounding box center [213, 139] width 426 height 243
copy span "Houston Air Specialists"
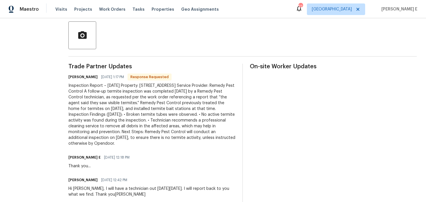
scroll to position [132, 0]
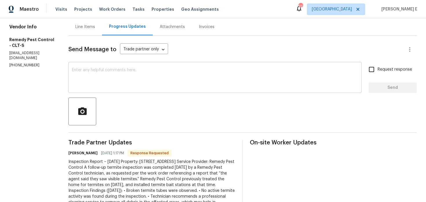
click at [184, 81] on textarea at bounding box center [215, 78] width 287 height 20
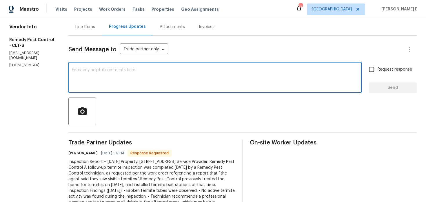
scroll to position [69, 0]
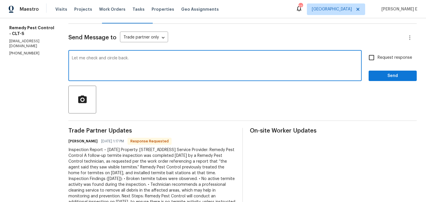
type textarea "Let me check and circle back."
click at [388, 54] on label "Request response" at bounding box center [389, 58] width 47 height 12
click at [378, 54] on input "Request response" at bounding box center [372, 58] width 12 height 12
checkbox input "true"
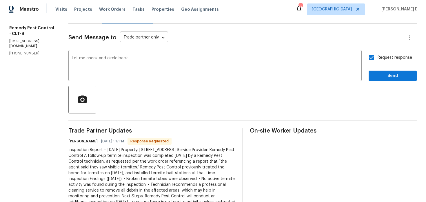
click at [383, 70] on div "Request response Send" at bounding box center [393, 67] width 48 height 30
click at [383, 76] on span "Send" at bounding box center [393, 76] width 39 height 7
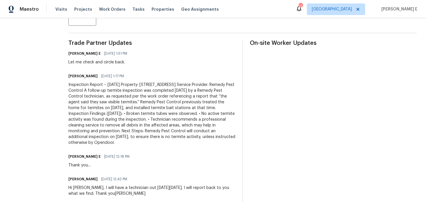
scroll to position [160, 0]
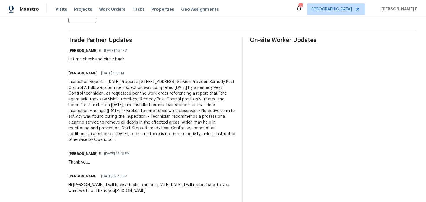
drag, startPoint x: 148, startPoint y: 88, endPoint x: 162, endPoint y: 140, distance: 53.3
click at [162, 140] on div "Inspection Report – August 14, 2025 Property: 18414 Victoria Bay Drive Corneliu…" at bounding box center [151, 111] width 167 height 64
copy div "A follow-up termite inspection was completed today by a Remedy Pest Control tec…"
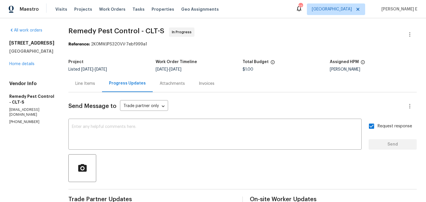
click at [27, 67] on div "18414 Victoria Bay Dr Cornelius, NC 28031 Home details" at bounding box center [31, 53] width 45 height 27
click at [21, 79] on div "All work orders 18414 Victoria Bay Dr Cornelius, NC 28031 Home details Vendor I…" at bounding box center [31, 76] width 45 height 97
click at [23, 66] on link "Home details" at bounding box center [21, 64] width 25 height 4
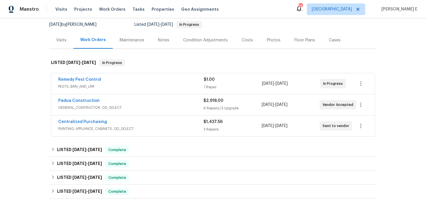
scroll to position [64, 0]
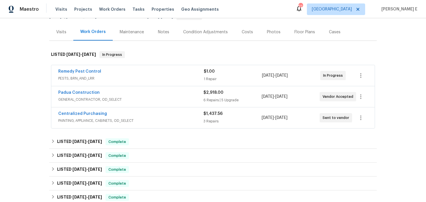
click at [139, 117] on div "Centralized Purchasing" at bounding box center [130, 114] width 145 height 7
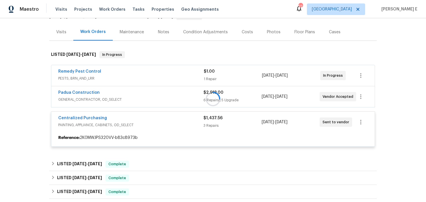
click at [129, 94] on div at bounding box center [213, 99] width 328 height 107
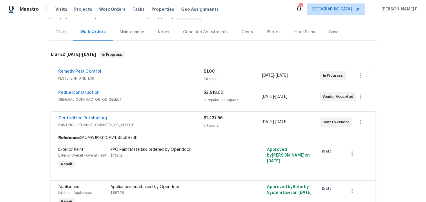
click at [129, 94] on div "Padua Construction" at bounding box center [130, 93] width 145 height 7
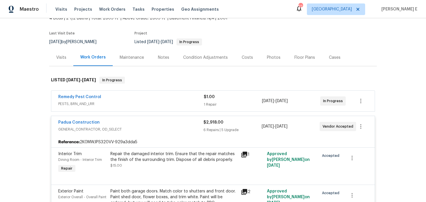
scroll to position [2, 0]
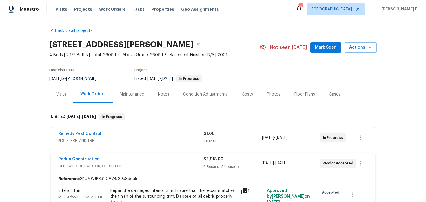
drag, startPoint x: 56, startPoint y: 133, endPoint x: 108, endPoint y: 131, distance: 51.7
click at [108, 131] on div "Remedy Pest Control PESTS, BRN_AND_LRR $1.00 1 Repair 8/11/2025 - 8/13/2025 In …" at bounding box center [213, 138] width 324 height 21
drag, startPoint x: 104, startPoint y: 133, endPoint x: 57, endPoint y: 134, distance: 46.7
click at [57, 134] on div "Remedy Pest Control PESTS, BRN_AND_LRR $1.00 1 Repair 8/11/2025 - 8/13/2025 In …" at bounding box center [213, 138] width 324 height 21
copy link "Remedy Pest Control"
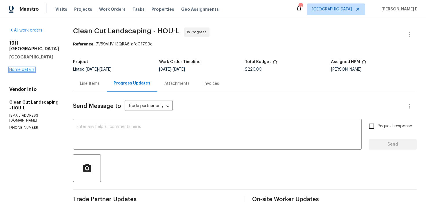
click at [29, 71] on link "Home details" at bounding box center [21, 70] width 25 height 4
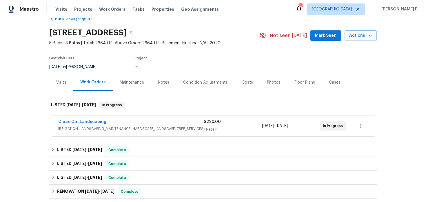
scroll to position [15, 0]
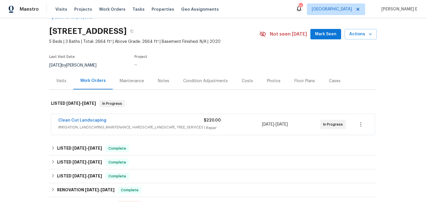
click at [94, 118] on span "Clean Cut Landscaping" at bounding box center [82, 121] width 48 height 6
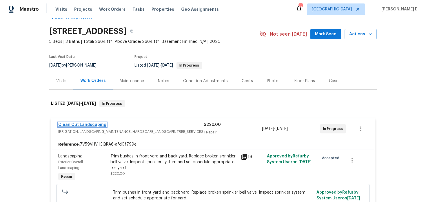
click at [82, 125] on link "Clean Cut Landscaping" at bounding box center [82, 125] width 48 height 4
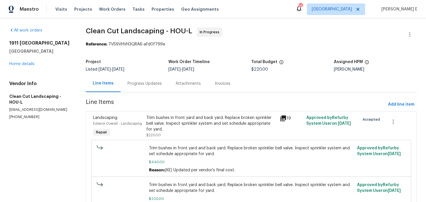
click at [144, 91] on div "Progress Updates" at bounding box center [145, 83] width 48 height 17
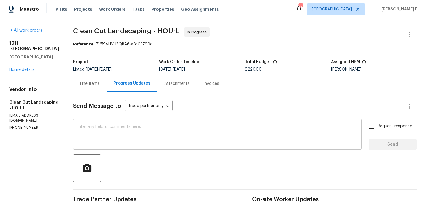
click at [134, 141] on textarea at bounding box center [218, 135] width 282 height 20
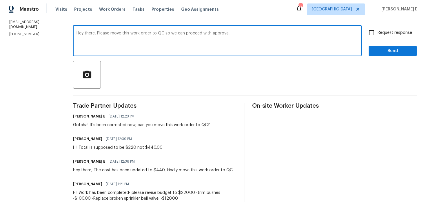
scroll to position [63, 0]
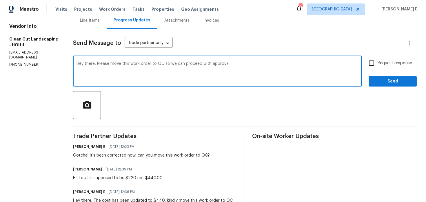
type textarea "Hey there, Please move this work order to QC so we can proceed with approval."
click at [376, 67] on input "Request response" at bounding box center [372, 63] width 12 height 12
checkbox input "true"
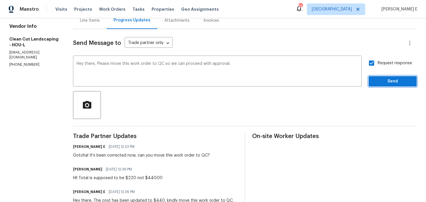
click at [394, 80] on span "Send" at bounding box center [393, 81] width 39 height 7
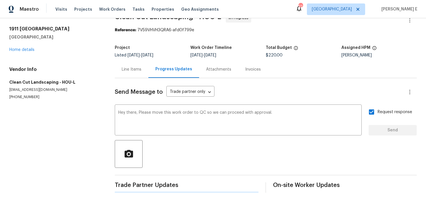
scroll to position [0, 0]
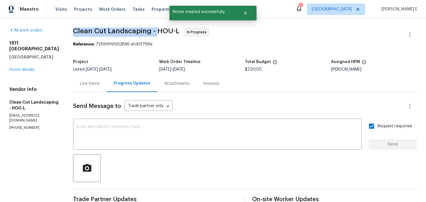
drag, startPoint x: 74, startPoint y: 35, endPoint x: 158, endPoint y: 31, distance: 83.6
click at [158, 31] on span "Clean Cut Landscaping - HOU-L In Progress" at bounding box center [238, 35] width 330 height 14
copy span "Clean Cut Landscaping -"
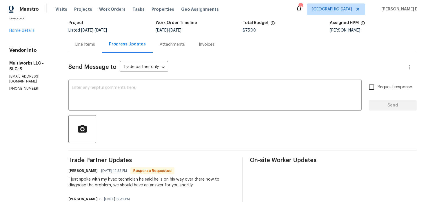
scroll to position [31, 0]
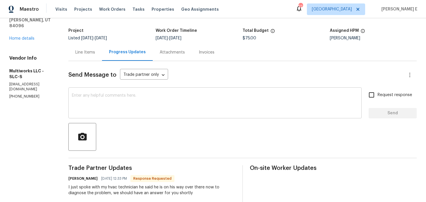
click at [123, 97] on textarea at bounding box center [215, 104] width 287 height 20
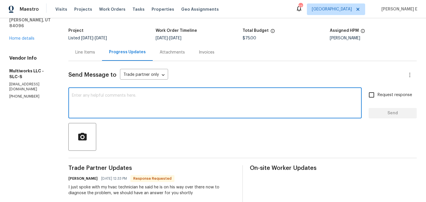
paste textarea "Quick follow-up—do we have any new details?"
type textarea "Quick follow-up—do we have any new details?"
click at [388, 92] on label "Request response" at bounding box center [389, 95] width 47 height 12
click at [378, 92] on input "Request response" at bounding box center [372, 95] width 12 height 12
checkbox input "true"
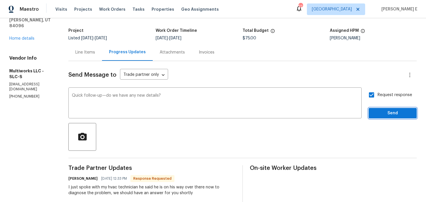
click at [374, 113] on button "Send" at bounding box center [393, 113] width 48 height 11
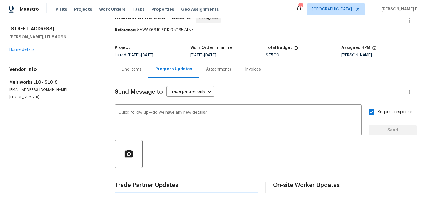
scroll to position [0, 0]
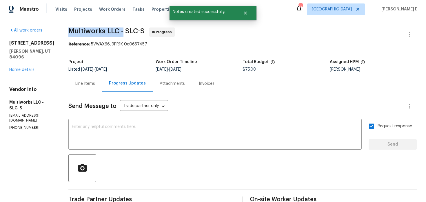
drag, startPoint x: 66, startPoint y: 30, endPoint x: 122, endPoint y: 30, distance: 55.7
copy span "Multiworks LLC -"
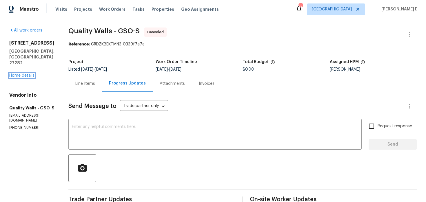
click at [26, 74] on link "Home details" at bounding box center [21, 76] width 25 height 4
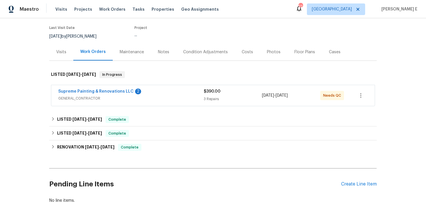
scroll to position [55, 0]
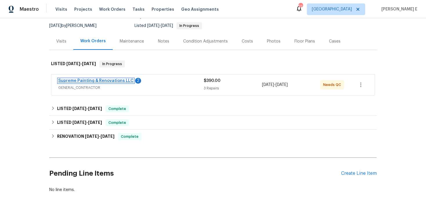
click at [113, 82] on link "Supreme Painting & Renovations LLC" at bounding box center [95, 81] width 75 height 4
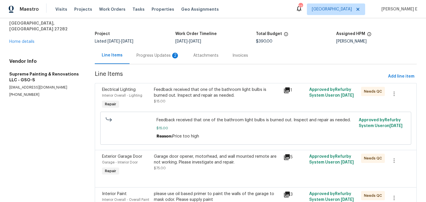
scroll to position [46, 0]
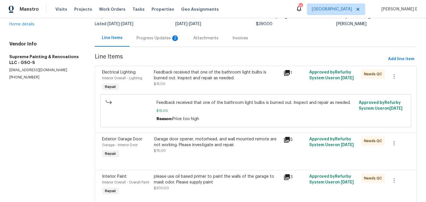
click at [191, 85] on div "Feedback received that one of the bathroom light bulbs is burned out. Inspect a…" at bounding box center [217, 78] width 126 height 17
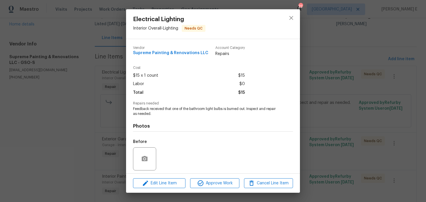
scroll to position [41, 0]
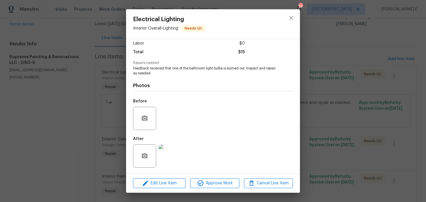
click at [168, 152] on img at bounding box center [170, 156] width 23 height 23
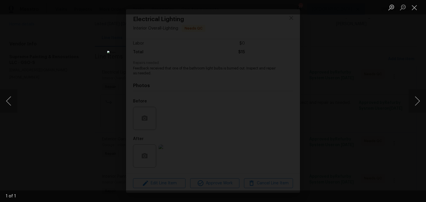
click at [315, 88] on div "Lightbox" at bounding box center [213, 101] width 426 height 202
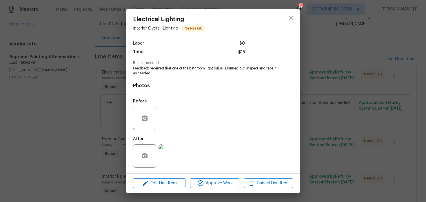
click at [315, 88] on div "Electrical Lighting Interior Overall - Lighting Needs QC Vendor Supreme Paintin…" at bounding box center [213, 101] width 426 height 202
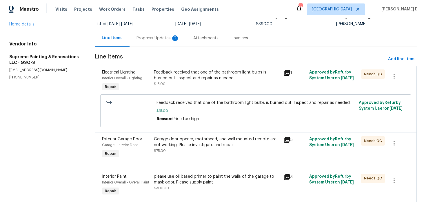
scroll to position [68, 0]
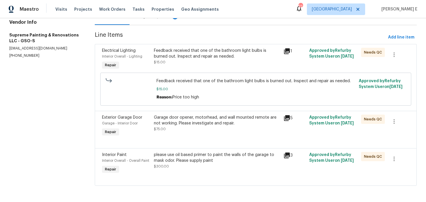
click at [205, 130] on div "Garage door opener, motorhead, and wall mounted remote are not working. Please …" at bounding box center [217, 123] width 126 height 17
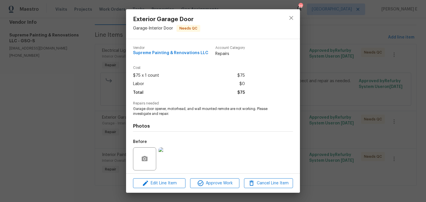
scroll to position [41, 0]
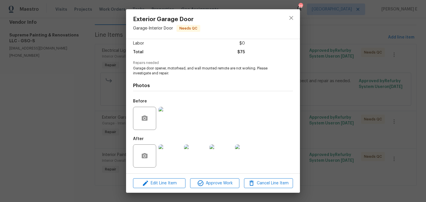
click at [162, 165] on img at bounding box center [170, 156] width 23 height 23
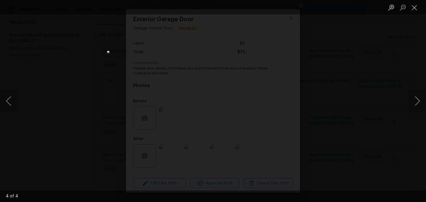
click at [334, 65] on div "Lightbox" at bounding box center [213, 101] width 426 height 202
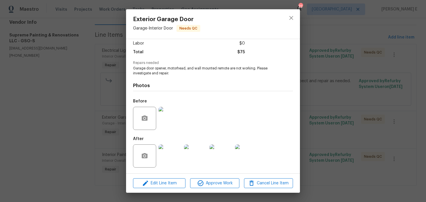
click at [334, 65] on div "Exterior Garage Door Garage - Interior Door Needs QC Vendor Supreme Painting & …" at bounding box center [213, 101] width 426 height 202
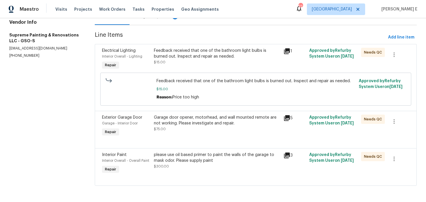
click at [209, 161] on div "please use oil based primer to paint the walls of the garage to mask odor. Plea…" at bounding box center [217, 158] width 126 height 12
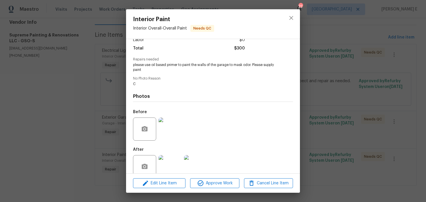
scroll to position [55, 0]
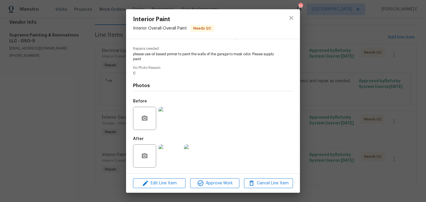
click at [175, 155] on img at bounding box center [170, 156] width 23 height 23
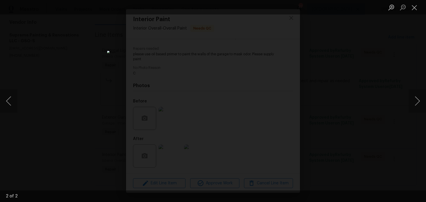
click at [373, 73] on div "Lightbox" at bounding box center [213, 101] width 426 height 202
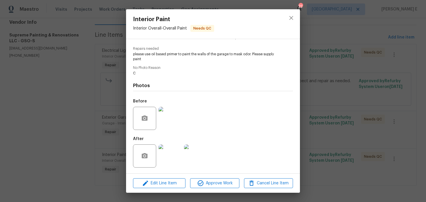
click at [373, 73] on div "Lightbox" at bounding box center [213, 101] width 426 height 202
click at [373, 73] on div "Interior Paint Interior Overall - Overall Paint Needs QC Vendor Supreme Paintin…" at bounding box center [213, 101] width 426 height 202
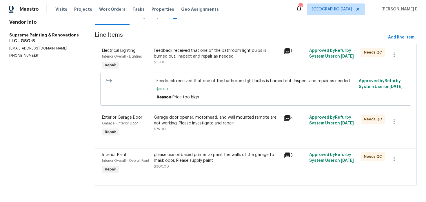
scroll to position [0, 0]
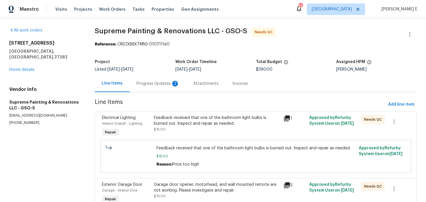
click at [151, 86] on div "Progress Updates 2" at bounding box center [158, 84] width 43 height 6
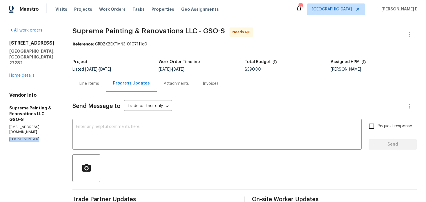
drag, startPoint x: 6, startPoint y: 117, endPoint x: 44, endPoint y: 117, distance: 37.1
click at [44, 117] on div "All work orders 102 Red Plum Ln Jamestown, NC 27282 Home details Vendor Info Su…" at bounding box center [213, 156] width 426 height 277
copy p "(336) 405-0188"
click at [99, 84] on div "Line Items" at bounding box center [89, 84] width 20 height 6
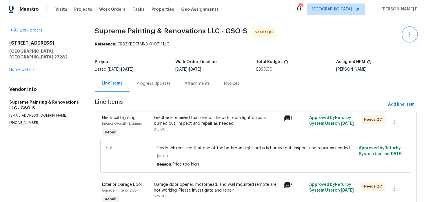
click at [409, 32] on icon "button" at bounding box center [410, 34] width 7 height 7
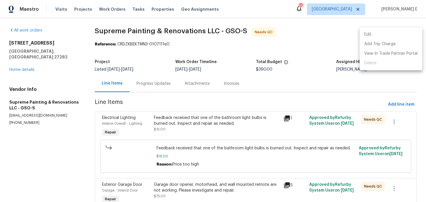
click at [369, 32] on li "Edit" at bounding box center [391, 35] width 63 height 10
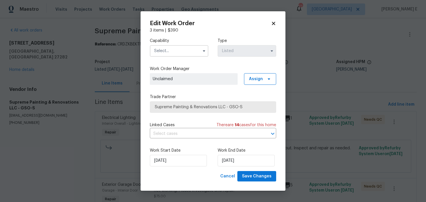
click at [194, 55] on input "text" at bounding box center [179, 51] width 59 height 12
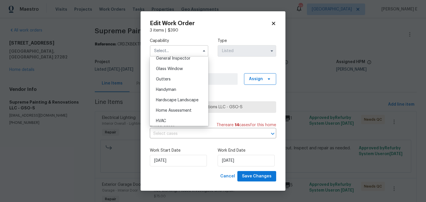
scroll to position [295, 0]
click at [190, 87] on div "Handyman" at bounding box center [179, 87] width 56 height 10
type input "Handyman"
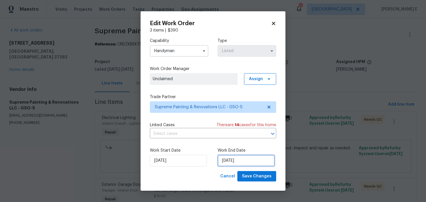
click at [253, 160] on input "14/08/2025" at bounding box center [246, 161] width 57 height 12
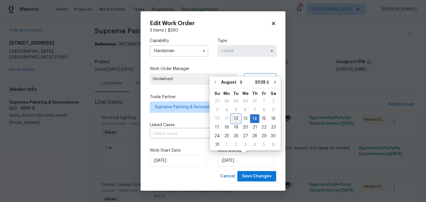
click at [237, 122] on div "12" at bounding box center [235, 119] width 9 height 8
type input "12/08/2025"
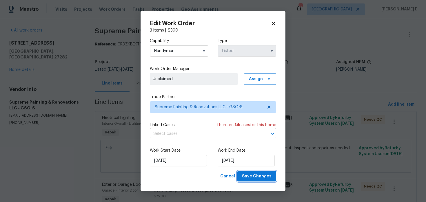
click at [260, 171] on button "Save Changes" at bounding box center [257, 176] width 39 height 11
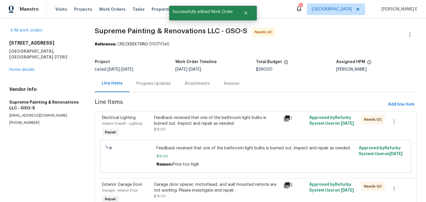
click at [179, 135] on div "Feedback received that one of the bathroom light bulbs is burned out. Inspect a…" at bounding box center [217, 126] width 130 height 27
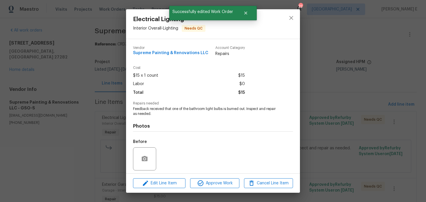
scroll to position [41, 0]
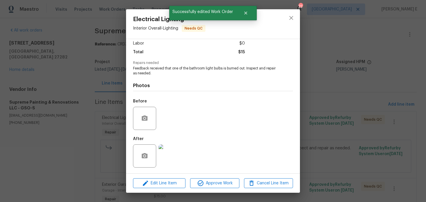
click at [204, 178] on div "Edit Line Item Approve Work Cancel Line Item" at bounding box center [213, 183] width 174 height 19
click at [214, 179] on button "Approve Work" at bounding box center [214, 184] width 49 height 10
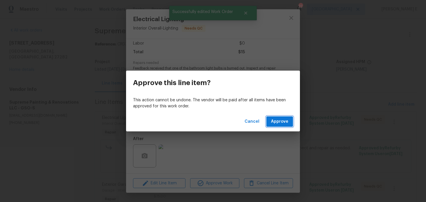
click at [277, 121] on span "Approve" at bounding box center [279, 121] width 17 height 7
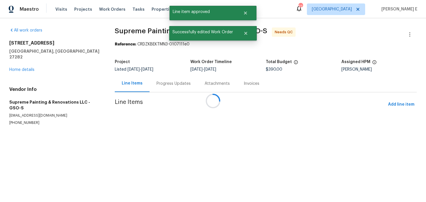
scroll to position [0, 0]
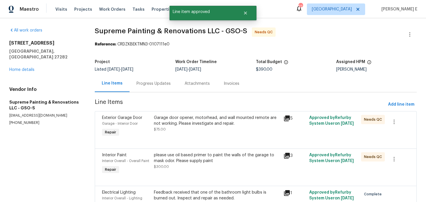
click at [210, 121] on div "Garage door opener, motorhead, and wall mounted remote are not working. Please …" at bounding box center [217, 121] width 126 height 12
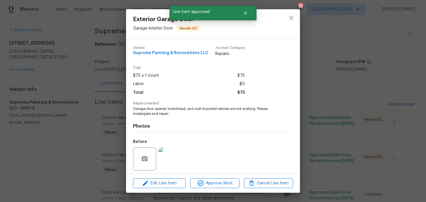
scroll to position [41, 0]
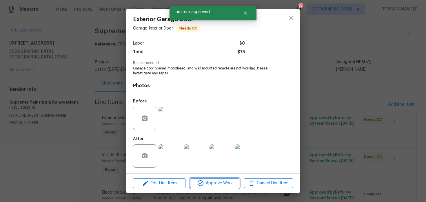
click at [206, 181] on span "Approve Work" at bounding box center [215, 183] width 46 height 7
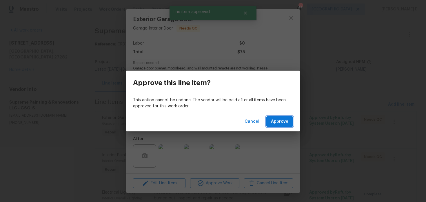
click at [277, 121] on span "Approve" at bounding box center [279, 121] width 17 height 7
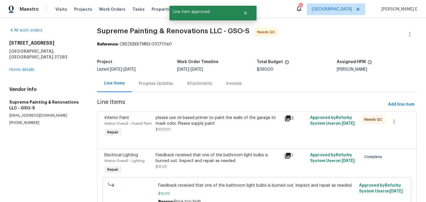
click at [201, 121] on div "please use oil based primer to paint the walls of the garage to mask odor. Plea…" at bounding box center [218, 121] width 125 height 12
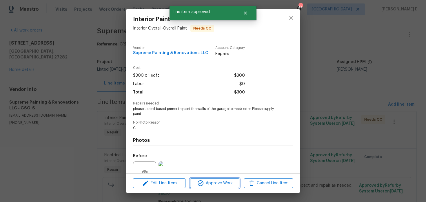
click at [229, 182] on span "Approve Work" at bounding box center [215, 183] width 46 height 7
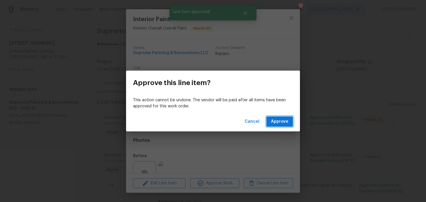
click at [278, 122] on span "Approve" at bounding box center [279, 121] width 17 height 7
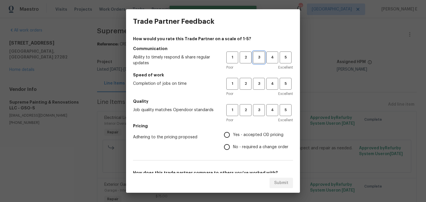
click at [262, 58] on span "3" at bounding box center [259, 57] width 11 height 7
click at [259, 81] on span "3" at bounding box center [259, 84] width 11 height 7
click at [254, 112] on span "3" at bounding box center [259, 110] width 11 height 7
click at [226, 146] on input "No - required a change order" at bounding box center [227, 147] width 12 height 12
radio input "true"
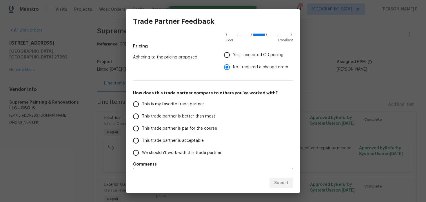
scroll to position [92, 0]
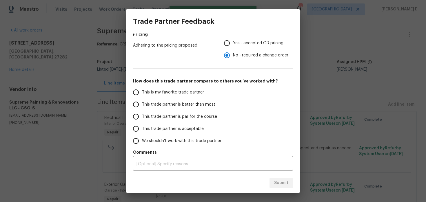
click at [191, 120] on span "This trade partner is par for the course" at bounding box center [179, 117] width 75 height 6
click at [142, 120] on input "This trade partner is par for the course" at bounding box center [136, 117] width 12 height 12
click at [278, 182] on span "Submit" at bounding box center [281, 183] width 14 height 7
radio input "true"
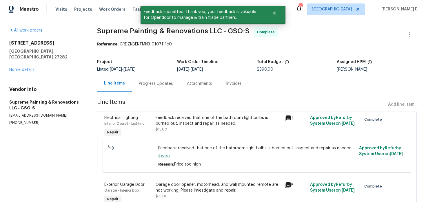
click at [152, 88] on div "Progress Updates" at bounding box center [156, 83] width 48 height 17
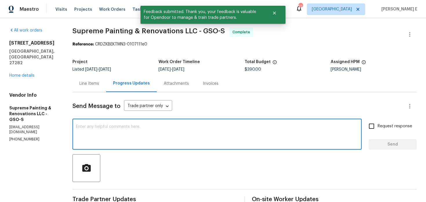
click at [139, 142] on textarea at bounding box center [217, 135] width 283 height 20
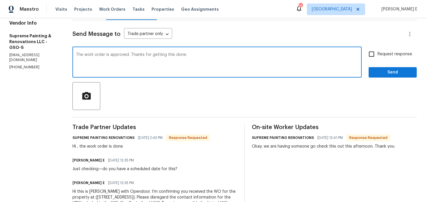
type textarea "The work order is approved. Thanks for getting this done."
click at [388, 72] on span "Send" at bounding box center [393, 72] width 39 height 7
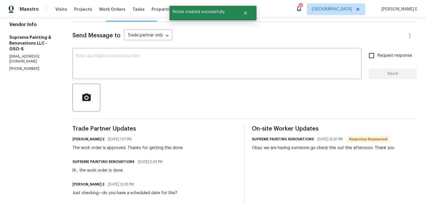
scroll to position [59, 0]
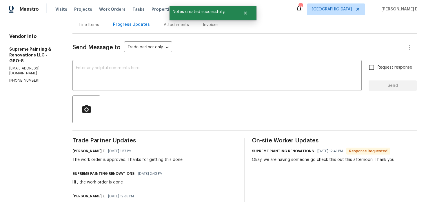
click at [97, 162] on div "The work order is approved. Thanks for getting this done." at bounding box center [128, 160] width 111 height 6
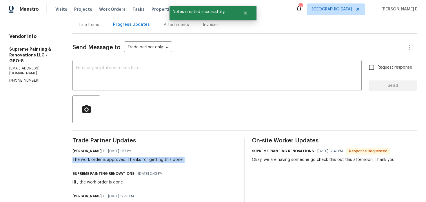
copy div "The work order is approved. Thanks for getting this done."
click at [197, 76] on textarea at bounding box center [217, 76] width 283 height 20
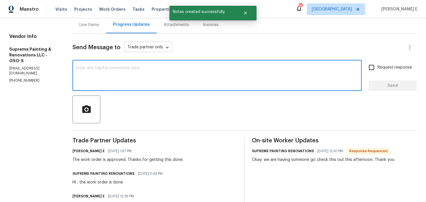
paste textarea "The work order is approved. Thanks for getting this done."
type textarea "The work order is approved. Thanks for getting this done."
click at [178, 47] on body "Maestro Visits Projects Work Orders Tasks Properties Geo Assignments 22 Nashvil…" at bounding box center [213, 101] width 426 height 202
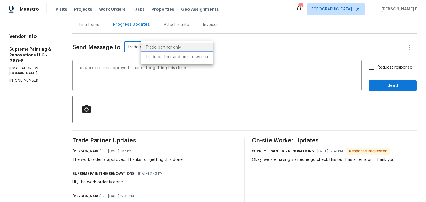
click at [191, 58] on li "Trade partner and on site worker" at bounding box center [177, 58] width 73 height 10
type input "Trade Partner and On-Site Worker"
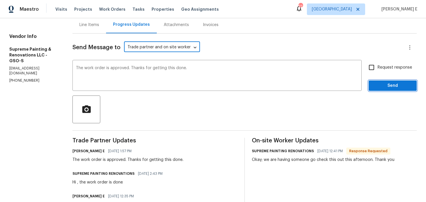
click at [392, 88] on span "Send" at bounding box center [393, 85] width 39 height 7
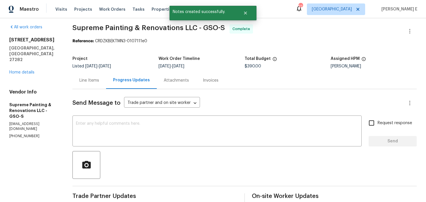
scroll to position [0, 0]
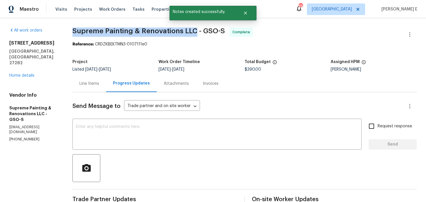
drag, startPoint x: 96, startPoint y: 32, endPoint x: 211, endPoint y: 32, distance: 115.4
click at [211, 32] on span "Supreme Painting & Renovations LLC - GSO-S" at bounding box center [149, 31] width 153 height 7
copy span "Supreme Painting & Renovations LLC"
click at [28, 74] on link "Home details" at bounding box center [21, 76] width 25 height 4
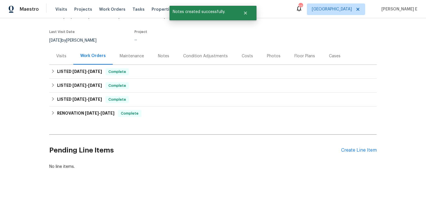
scroll to position [43, 0]
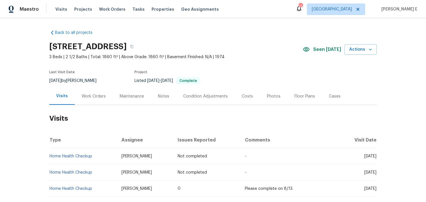
click at [90, 91] on div "Work Orders" at bounding box center [94, 96] width 38 height 17
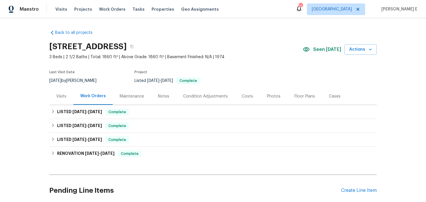
scroll to position [47, 0]
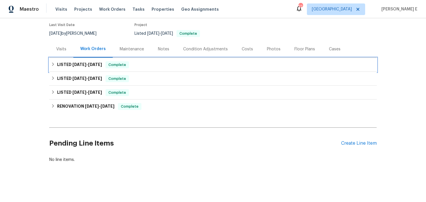
click at [91, 69] on div "LISTED [DATE] - [DATE] Complete" at bounding box center [213, 65] width 328 height 14
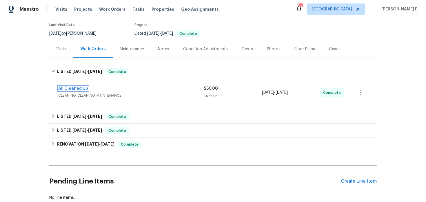
click at [81, 89] on link "All Cleaned Up" at bounding box center [73, 89] width 30 height 4
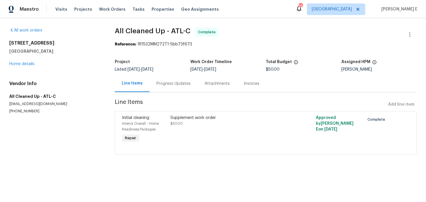
click at [158, 91] on div "Progress Updates" at bounding box center [174, 83] width 48 height 17
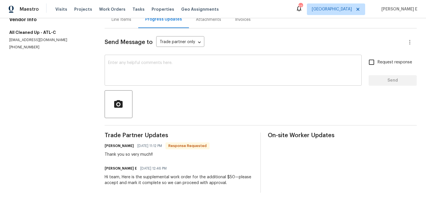
scroll to position [41, 0]
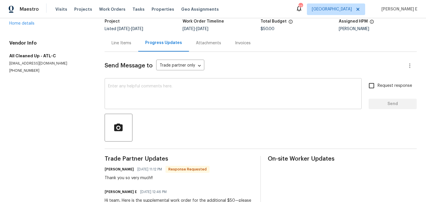
click at [173, 87] on textarea at bounding box center [233, 94] width 250 height 20
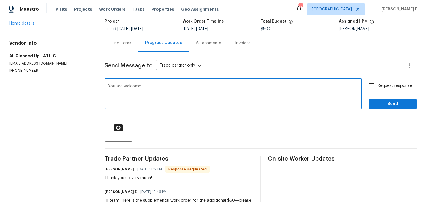
type textarea "You are welcome."
click at [371, 104] on button "Send" at bounding box center [393, 104] width 48 height 11
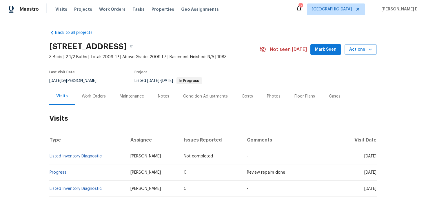
click at [83, 104] on div "Work Orders" at bounding box center [94, 96] width 38 height 17
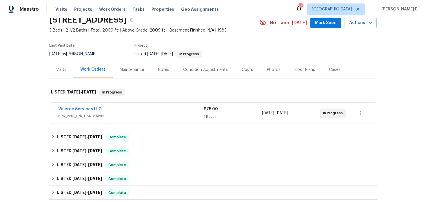
scroll to position [30, 0]
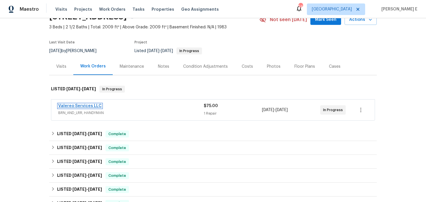
click at [88, 106] on link "Valereo Services LLC" at bounding box center [80, 106] width 44 height 4
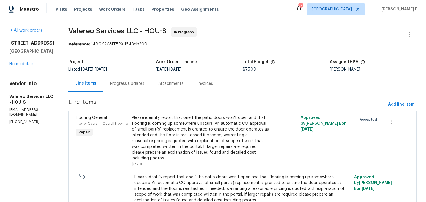
click at [125, 83] on div "Progress Updates" at bounding box center [127, 84] width 34 height 6
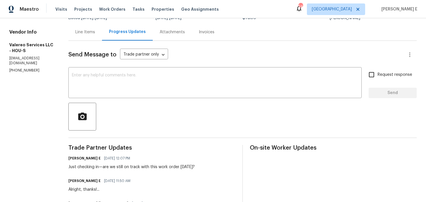
scroll to position [60, 0]
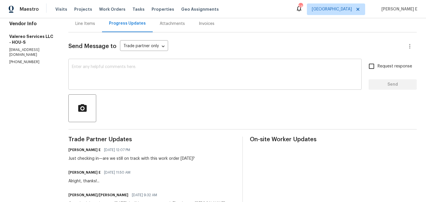
click at [302, 69] on textarea at bounding box center [215, 75] width 287 height 20
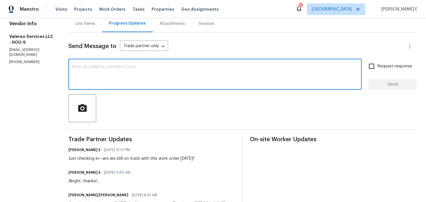
paste textarea "Hi, this work order needs to be done by the target date to stay on track. Pleas…"
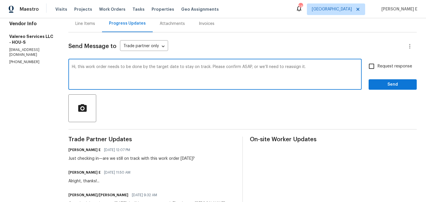
type textarea "Hi, this work order needs to be done by the target date to stay on track. Pleas…"
click at [369, 64] on input "Request response" at bounding box center [372, 66] width 12 height 12
checkbox input "true"
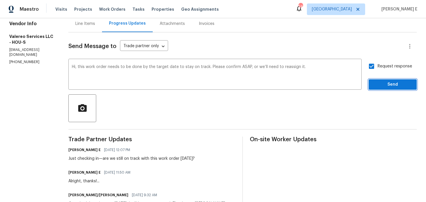
click at [384, 86] on span "Send" at bounding box center [393, 84] width 39 height 7
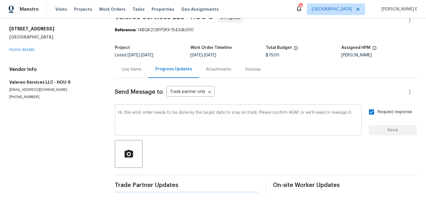
scroll to position [0, 0]
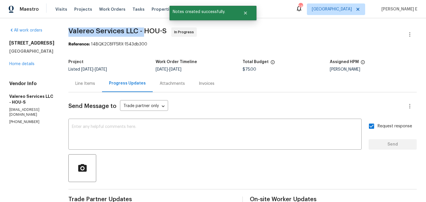
drag, startPoint x: 67, startPoint y: 30, endPoint x: 142, endPoint y: 29, distance: 74.5
click at [142, 29] on span "Valereo Services LLC - HOU-S" at bounding box center [117, 31] width 98 height 7
copy span "Valereo Services LLC -"
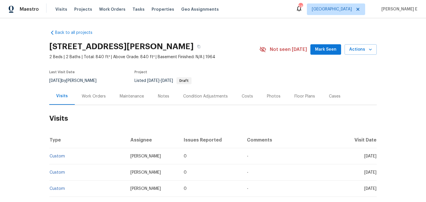
click at [84, 104] on div "Work Orders" at bounding box center [94, 96] width 38 height 17
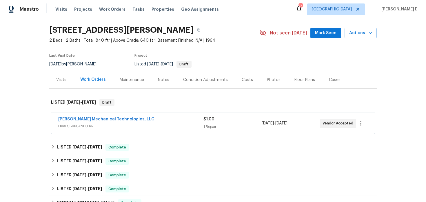
scroll to position [18, 0]
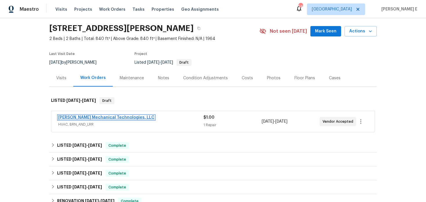
click at [102, 117] on link "[PERSON_NAME] Mechanical Technologies, LLC" at bounding box center [106, 118] width 96 height 4
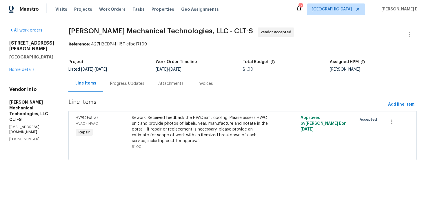
click at [139, 78] on div "Progress Updates" at bounding box center [127, 83] width 48 height 17
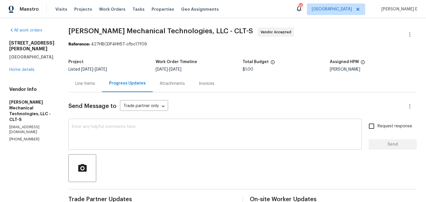
click at [180, 129] on textarea at bounding box center [215, 135] width 287 height 20
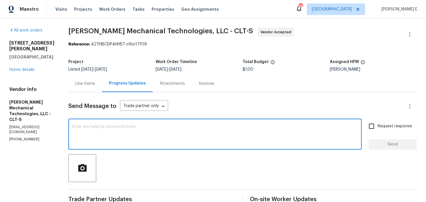
paste textarea "Thanks for accepting the work order! Just checking—do you have a scheduled date…"
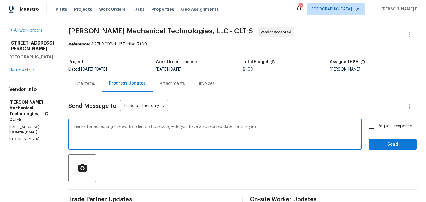
type textarea "Thanks for accepting the work order! Just checking—do you have a scheduled date…"
click at [374, 126] on input "Request response" at bounding box center [372, 126] width 12 height 12
checkbox input "true"
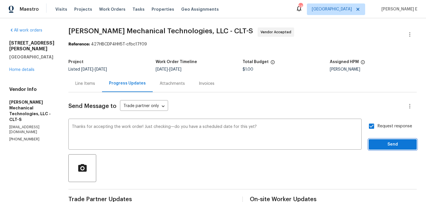
click at [386, 144] on span "Send" at bounding box center [393, 144] width 39 height 7
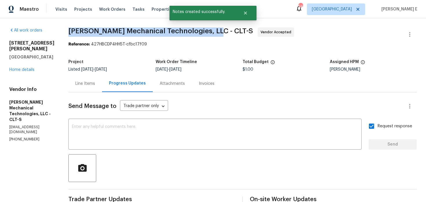
drag, startPoint x: 78, startPoint y: 33, endPoint x: 222, endPoint y: 30, distance: 144.2
click at [222, 30] on div "All work orders 1913 Herrin Ave Charlotte, NC 28205 Home details Vendor Info Jo…" at bounding box center [213, 154] width 426 height 272
copy span "Johnson's Mechanical Technologies, LLC -"
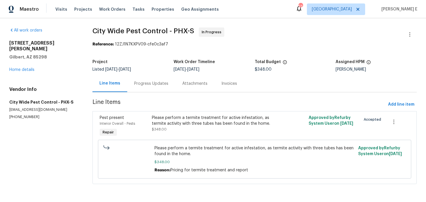
click at [144, 86] on div "Progress Updates" at bounding box center [151, 84] width 34 height 6
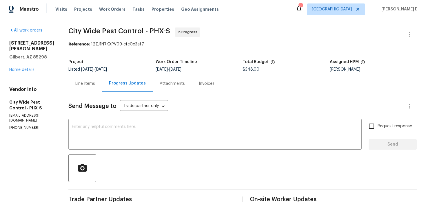
click at [90, 79] on div "Line Items" at bounding box center [85, 83] width 34 height 17
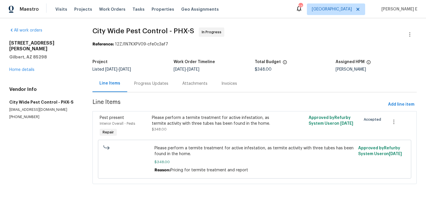
click at [139, 92] on div "Progress Updates" at bounding box center [151, 83] width 48 height 17
click at [127, 92] on div "Line Items" at bounding box center [110, 83] width 35 height 17
click at [139, 94] on section "City Wide Pest Control - PHX-S In Progress Reference: 12ZJ1N7KXPV09-cfe0c3af7 P…" at bounding box center [255, 110] width 325 height 164
click at [149, 82] on div "Progress Updates" at bounding box center [151, 84] width 34 height 6
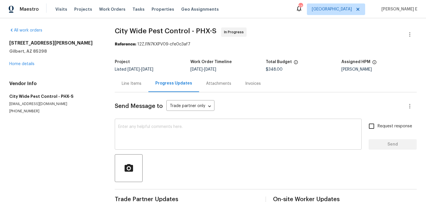
click at [135, 121] on div "x ​" at bounding box center [238, 135] width 247 height 30
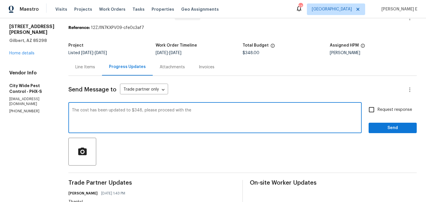
scroll to position [16, 0]
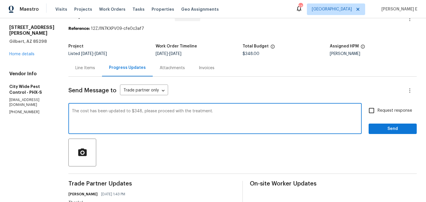
type textarea "The cost has been updated to $348, please proceed with the treatment."
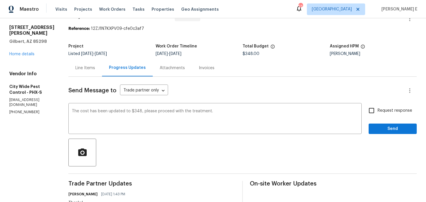
click at [386, 112] on span "Request response" at bounding box center [395, 111] width 35 height 6
click at [378, 112] on input "Request response" at bounding box center [372, 111] width 12 height 12
checkbox input "true"
click at [381, 129] on span "Send" at bounding box center [393, 129] width 39 height 7
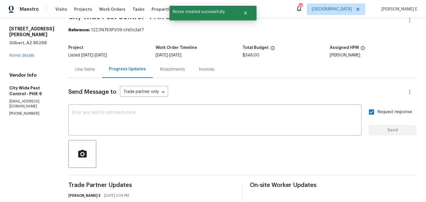
scroll to position [0, 0]
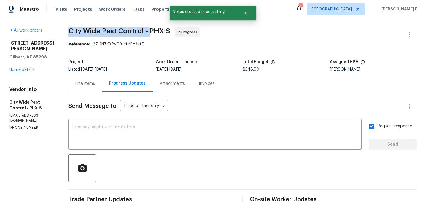
drag, startPoint x: 68, startPoint y: 30, endPoint x: 151, endPoint y: 31, distance: 82.4
copy span "City Wide Pest Control -"
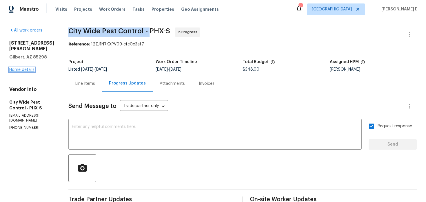
click at [33, 68] on link "Home details" at bounding box center [21, 70] width 25 height 4
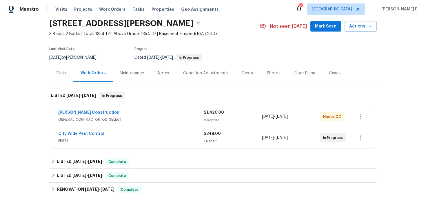
scroll to position [28, 0]
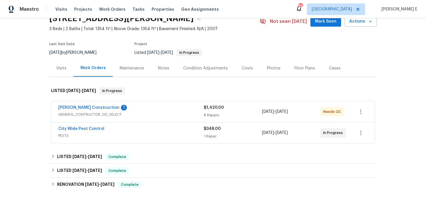
click at [147, 114] on span "GENERAL_CONTRACTOR, OD_SELECT" at bounding box center [131, 115] width 146 height 6
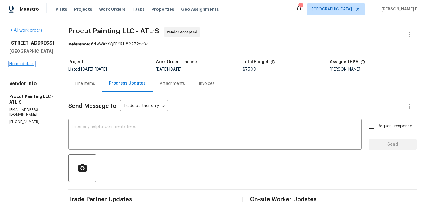
click at [26, 66] on link "Home details" at bounding box center [21, 64] width 25 height 4
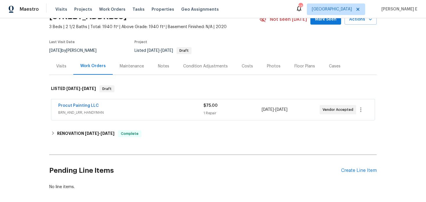
scroll to position [30, 0]
click at [89, 105] on link "Procut Painting LLC" at bounding box center [78, 106] width 41 height 4
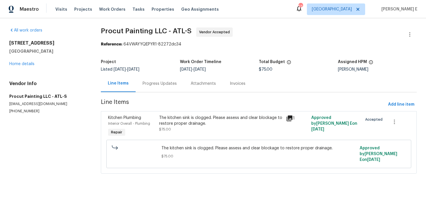
click at [165, 86] on div "Progress Updates" at bounding box center [160, 84] width 34 height 6
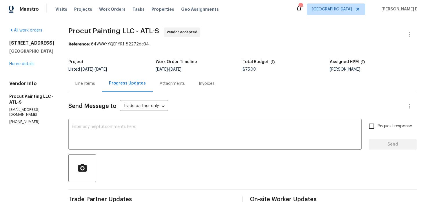
click at [95, 78] on div "Line Items" at bounding box center [85, 83] width 34 height 17
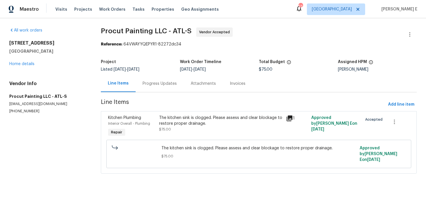
click at [165, 82] on div "Progress Updates" at bounding box center [160, 84] width 34 height 6
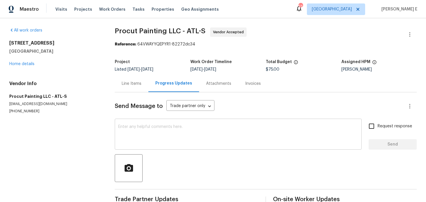
click at [169, 135] on textarea at bounding box center [238, 135] width 240 height 20
paste textarea "Hi, this work order needs to be done by the target date to stay on track. Pleas…"
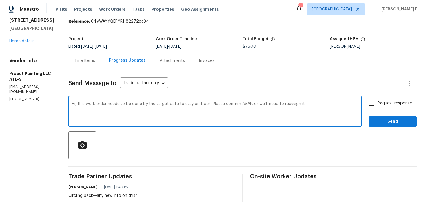
scroll to position [31, 0]
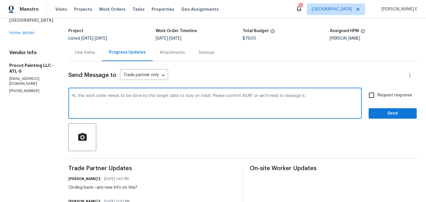
type textarea "Hi, this work order needs to be done by the target date to stay on track. Pleas…"
click at [397, 97] on span "Request response" at bounding box center [395, 96] width 35 height 6
click at [378, 97] on input "Request response" at bounding box center [372, 95] width 12 height 12
checkbox input "true"
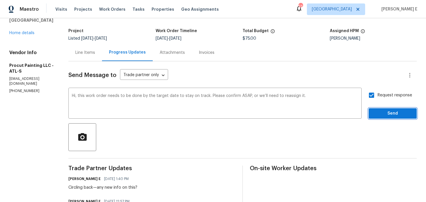
click at [379, 116] on span "Send" at bounding box center [393, 113] width 39 height 7
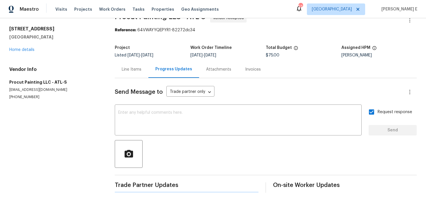
scroll to position [0, 0]
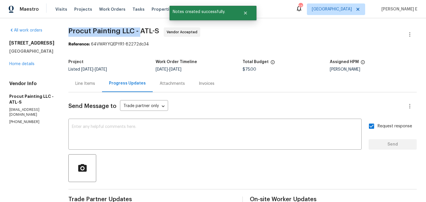
drag, startPoint x: 72, startPoint y: 28, endPoint x: 144, endPoint y: 30, distance: 71.7
click at [144, 30] on span "Procut Painting LLC - ATL-S" at bounding box center [113, 31] width 91 height 7
copy span "Procut Painting LLC -"
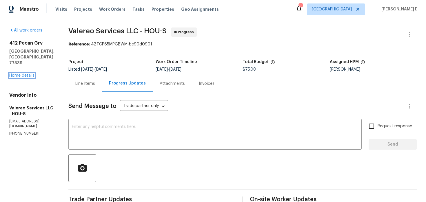
click at [30, 74] on link "Home details" at bounding box center [21, 76] width 25 height 4
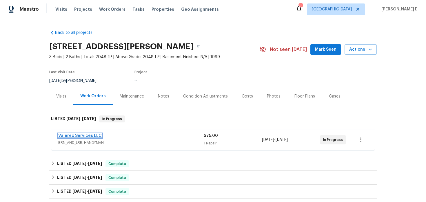
click at [91, 137] on link "Valereo Services LLC" at bounding box center [80, 136] width 44 height 4
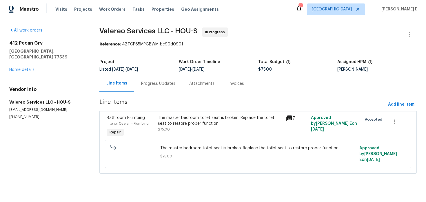
click at [160, 84] on div "Progress Updates" at bounding box center [158, 84] width 34 height 6
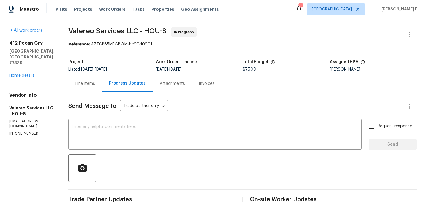
click at [84, 85] on div "Line Items" at bounding box center [85, 84] width 20 height 6
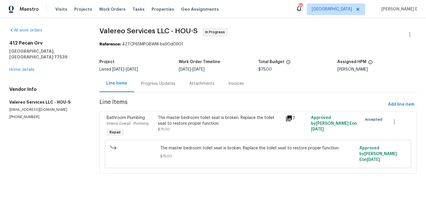
click at [179, 126] on div "The master bedroom toilet seat is broken. Replace the toilet seat to restore pr…" at bounding box center [220, 121] width 124 height 12
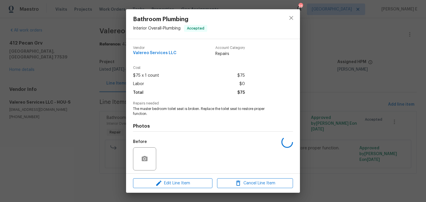
scroll to position [41, 0]
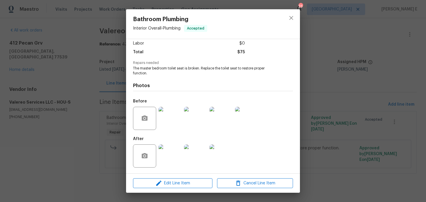
click at [169, 154] on img at bounding box center [170, 156] width 23 height 23
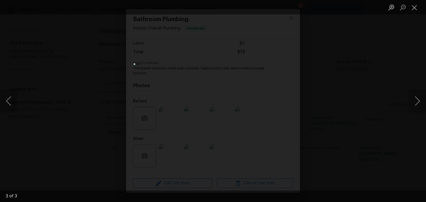
click at [320, 107] on div "Lightbox" at bounding box center [213, 101] width 426 height 202
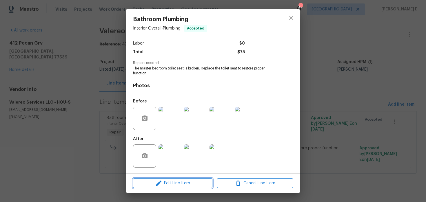
click at [160, 182] on icon "button" at bounding box center [158, 183] width 5 height 5
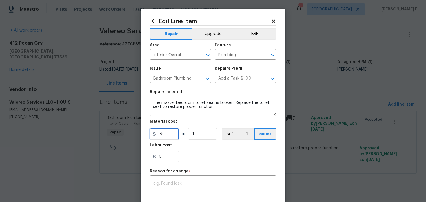
click at [165, 133] on input "75" at bounding box center [164, 135] width 29 height 12
type input "150"
click at [175, 183] on textarea at bounding box center [213, 188] width 120 height 12
paste textarea "(KE) Updated per vendor's final cost."
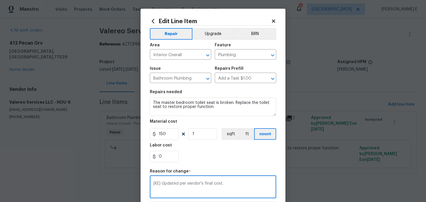
scroll to position [89, 0]
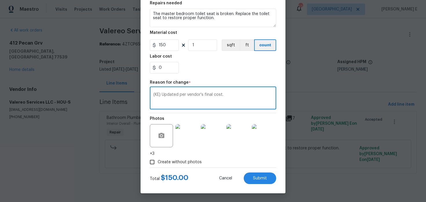
type textarea "(KE) Updated per vendor's final cost."
click at [245, 182] on div "Cancel Submit" at bounding box center [243, 179] width 66 height 12
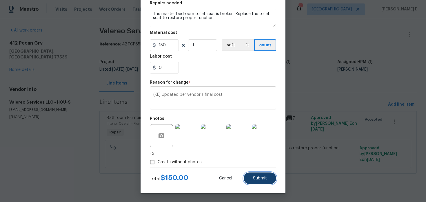
click at [268, 177] on button "Submit" at bounding box center [260, 179] width 32 height 12
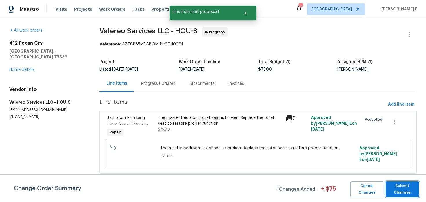
scroll to position [0, 0]
click at [418, 193] on button "Submit Changes" at bounding box center [402, 190] width 33 height 16
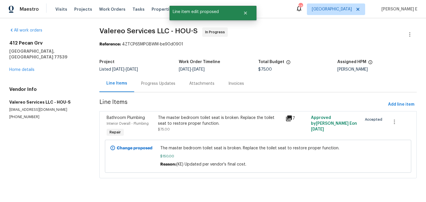
click at [152, 84] on div "Progress Updates" at bounding box center [158, 84] width 34 height 6
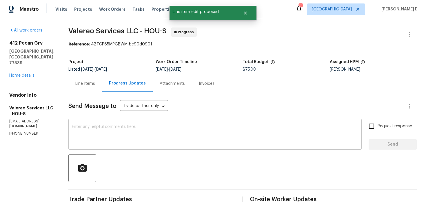
scroll to position [12, 0]
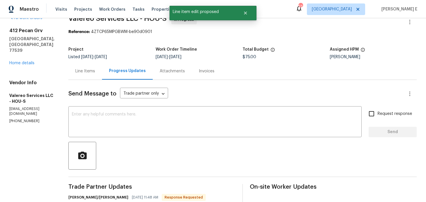
click at [79, 79] on div "Line Items" at bounding box center [85, 71] width 34 height 17
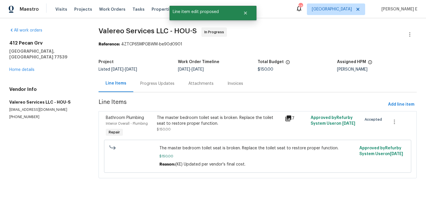
click at [148, 85] on div "Progress Updates" at bounding box center [157, 84] width 34 height 6
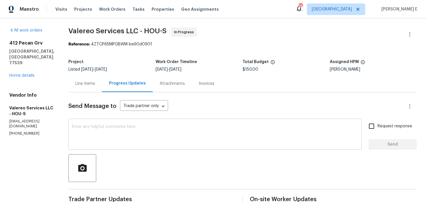
click at [135, 125] on textarea at bounding box center [215, 135] width 287 height 20
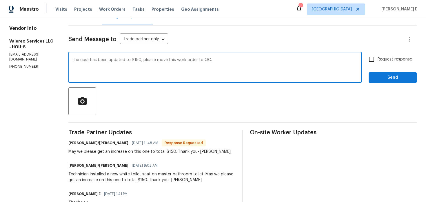
scroll to position [68, 0]
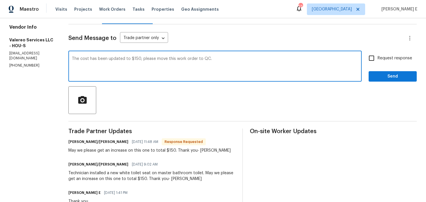
type textarea "The cost has been updated to $150, please move this work order to QC."
click at [372, 59] on input "Request response" at bounding box center [372, 58] width 12 height 12
checkbox input "true"
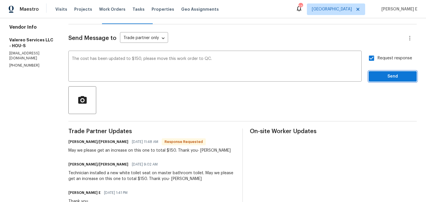
click at [377, 77] on span "Send" at bounding box center [393, 76] width 39 height 7
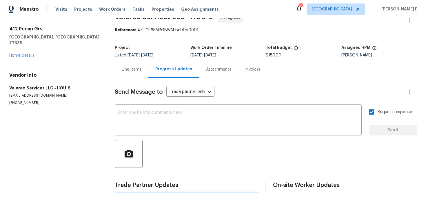
scroll to position [0, 0]
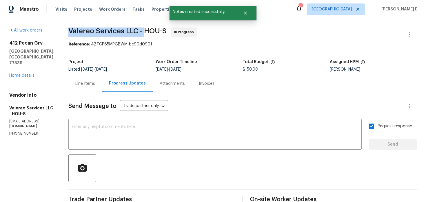
drag, startPoint x: 69, startPoint y: 29, endPoint x: 145, endPoint y: 30, distance: 76.0
click at [145, 30] on span "Valereo Services LLC - HOU-S" at bounding box center [117, 31] width 98 height 7
copy span "Valereo Services LLC -"
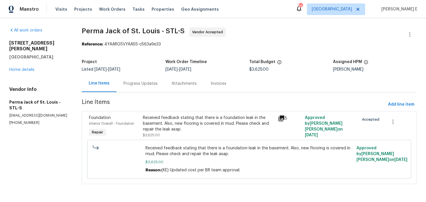
click at [167, 114] on div "Received feedback stating that there is a foundation leak in the basement. Also…" at bounding box center [208, 126] width 135 height 27
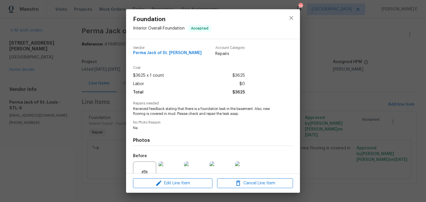
click at [74, 135] on div "Foundation Interior Overall - Foundation Accepted Vendor Perma Jack of [GEOGRAP…" at bounding box center [213, 101] width 426 height 202
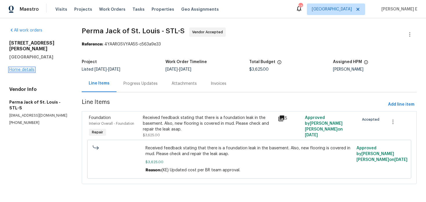
click at [29, 68] on link "Home details" at bounding box center [21, 70] width 25 height 4
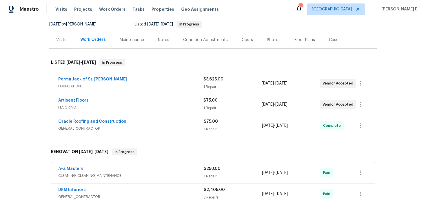
scroll to position [57, 0]
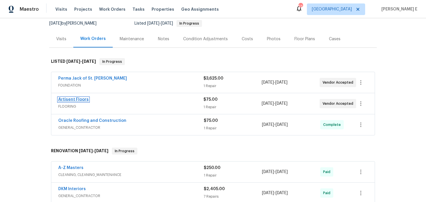
click at [79, 98] on link "Artisent Floors" at bounding box center [73, 100] width 30 height 4
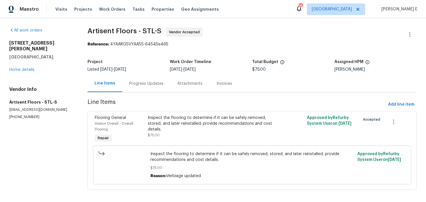
click at [151, 90] on div "Progress Updates" at bounding box center [146, 83] width 48 height 17
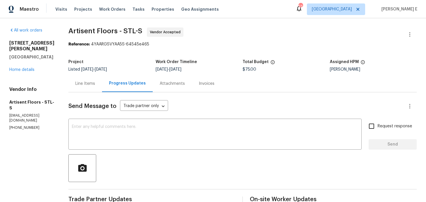
click at [86, 86] on div "Line Items" at bounding box center [85, 84] width 20 height 6
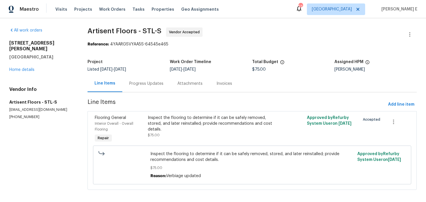
scroll to position [4, 0]
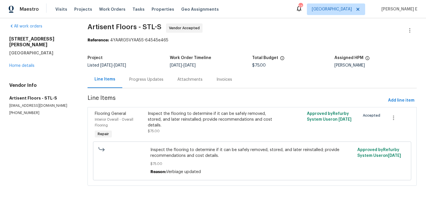
click at [141, 86] on div "Progress Updates" at bounding box center [146, 79] width 48 height 17
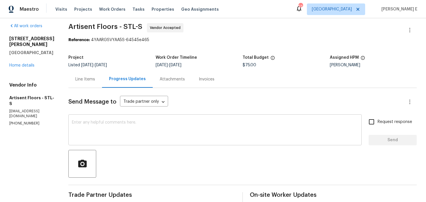
click at [180, 118] on div "x ​" at bounding box center [215, 131] width 294 height 30
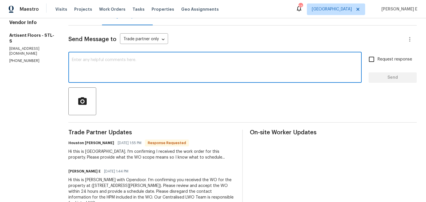
scroll to position [69, 0]
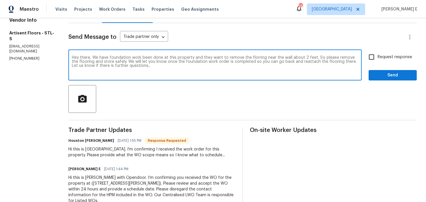
paste textarea "foundation work is being done at this property, and they need to remove about 2…"
click at [199, 58] on textarea "Hey there, foundation work is being done at this property, and they need to rem…" at bounding box center [215, 66] width 287 height 20
type textarea "Hey there, foundation work is being done at this property, so you need to remov…"
click at [392, 57] on span "Request response" at bounding box center [395, 57] width 35 height 6
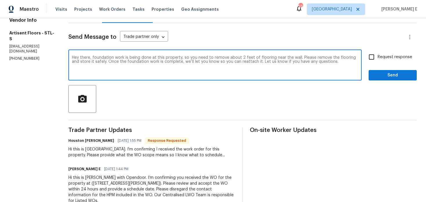
click at [378, 57] on input "Request response" at bounding box center [372, 57] width 12 height 12
checkbox input "true"
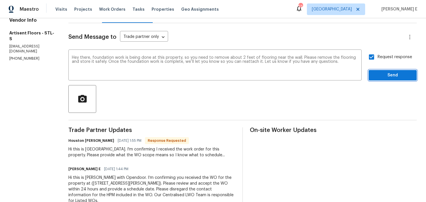
click at [387, 73] on span "Send" at bounding box center [393, 75] width 39 height 7
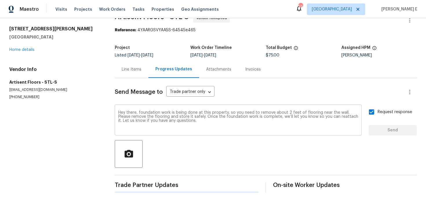
scroll to position [0, 0]
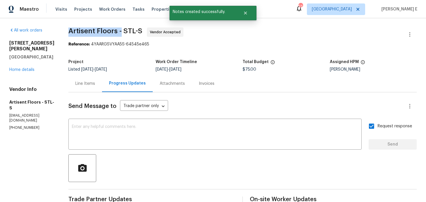
drag, startPoint x: 73, startPoint y: 30, endPoint x: 126, endPoint y: 30, distance: 52.2
click at [126, 30] on span "Artisent Floors - STL-S" at bounding box center [105, 31] width 74 height 7
copy span "Artisent Floors -"
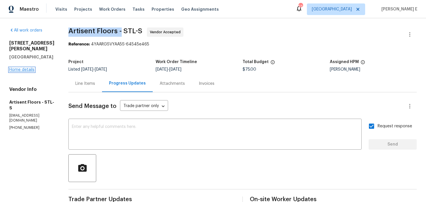
click at [23, 68] on link "Home details" at bounding box center [21, 70] width 25 height 4
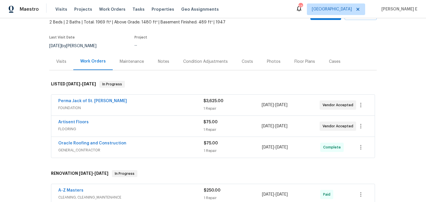
scroll to position [36, 0]
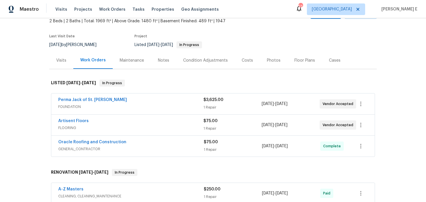
click at [92, 103] on span "Perma Jack of St. [PERSON_NAME]" at bounding box center [92, 100] width 69 height 6
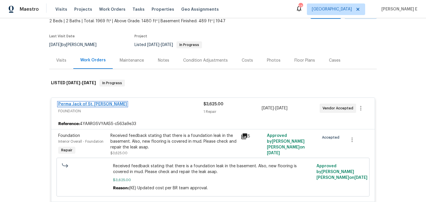
click at [91, 103] on link "Perma Jack of St. [PERSON_NAME]" at bounding box center [92, 104] width 69 height 4
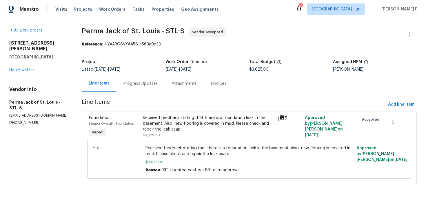
click at [148, 85] on div "Progress Updates" at bounding box center [141, 84] width 34 height 6
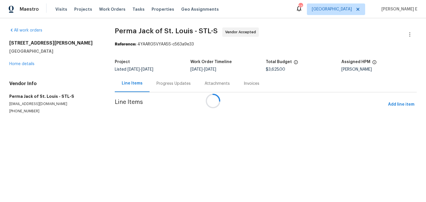
click at [158, 83] on div at bounding box center [213, 101] width 426 height 202
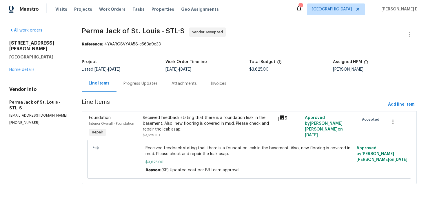
click at [156, 87] on div "Progress Updates" at bounding box center [141, 83] width 48 height 17
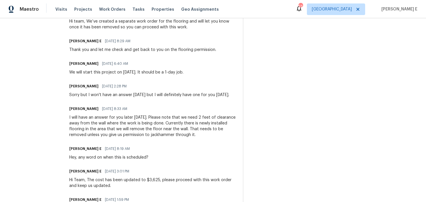
scroll to position [200, 0]
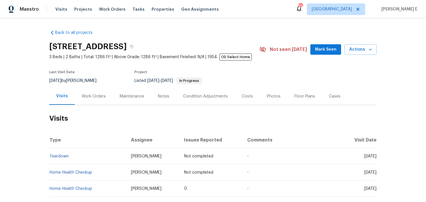
click at [97, 92] on div "Work Orders" at bounding box center [94, 96] width 38 height 17
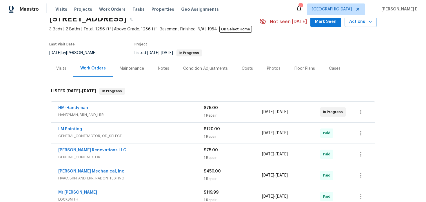
scroll to position [33, 0]
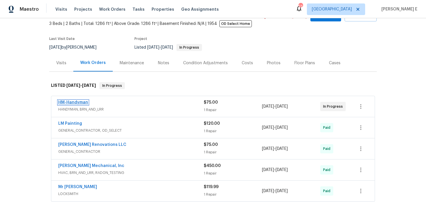
click at [68, 103] on link "HM-Handyman" at bounding box center [73, 103] width 30 height 4
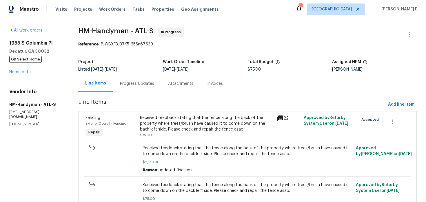
scroll to position [35, 0]
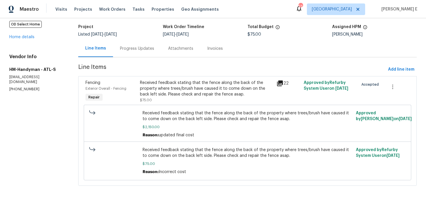
click at [140, 51] on div "Progress Updates" at bounding box center [137, 48] width 48 height 17
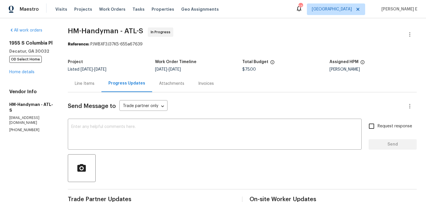
click at [94, 88] on div "Line Items" at bounding box center [85, 83] width 34 height 17
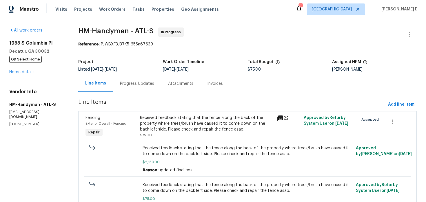
click at [146, 86] on div "Progress Updates" at bounding box center [137, 84] width 34 height 6
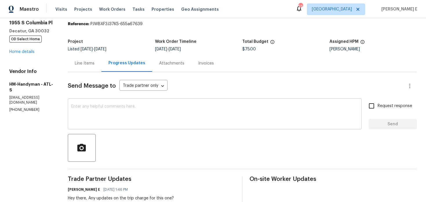
scroll to position [14, 0]
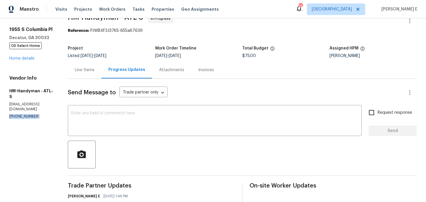
drag, startPoint x: 8, startPoint y: 106, endPoint x: 33, endPoint y: 106, distance: 25.5
copy p "[PHONE_NUMBER]"
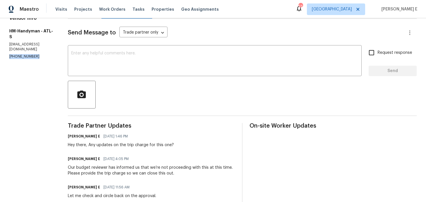
scroll to position [0, 0]
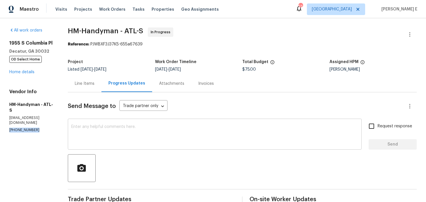
click at [150, 140] on textarea at bounding box center [214, 135] width 287 height 20
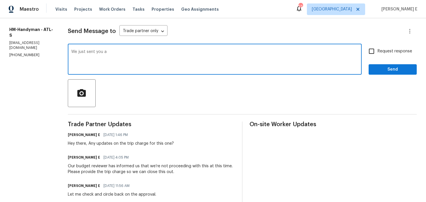
scroll to position [79, 0]
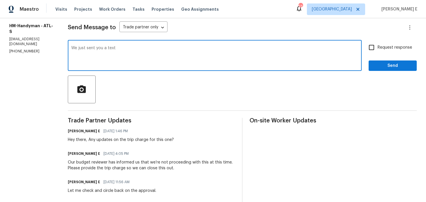
type textarea "We just sent you a text"
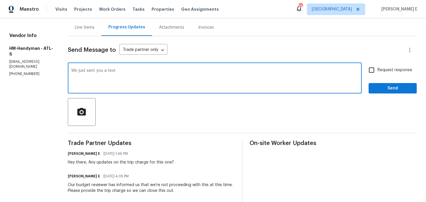
scroll to position [56, 0]
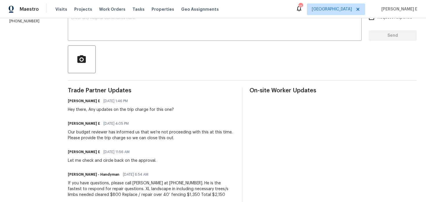
scroll to position [108, 0]
click at [112, 32] on textarea at bounding box center [214, 27] width 287 height 20
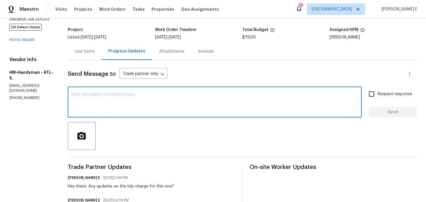
scroll to position [32, 0]
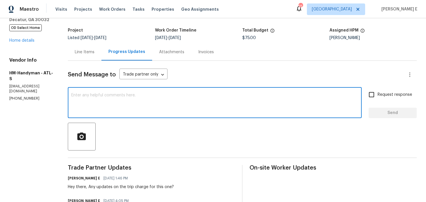
click at [129, 89] on div "x ​" at bounding box center [215, 104] width 294 height 30
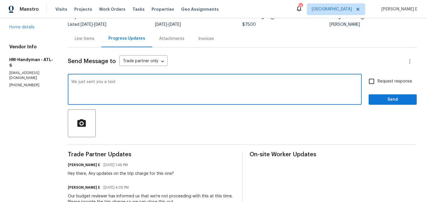
scroll to position [33, 0]
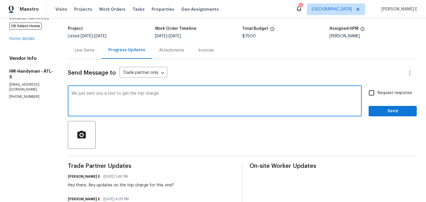
click at [245, 54] on div "Line Items Progress Updates Attachments Invoices" at bounding box center [242, 50] width 349 height 17
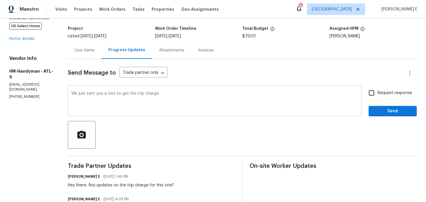
click at [209, 97] on textarea "We just sent you a text to get the trip charge" at bounding box center [214, 102] width 287 height 20
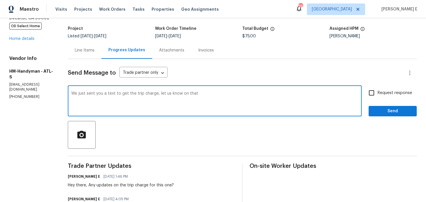
type textarea "We just sent you a text to get the trip charge, let us know on that"
click at [374, 89] on input "Request response" at bounding box center [372, 93] width 12 height 12
checkbox input "true"
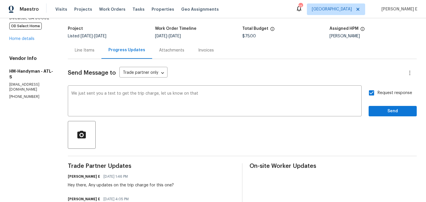
click at [392, 109] on span "Send" at bounding box center [393, 111] width 39 height 7
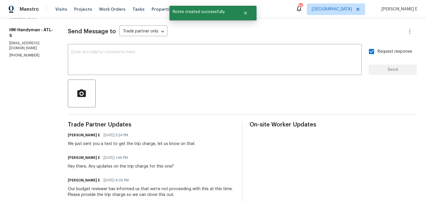
scroll to position [0, 0]
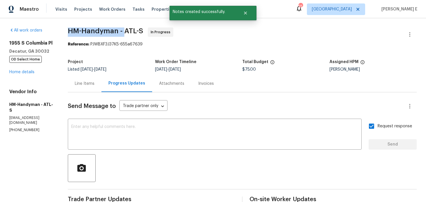
drag, startPoint x: 70, startPoint y: 33, endPoint x: 131, endPoint y: 32, distance: 61.2
copy span "HM-Handyman -"
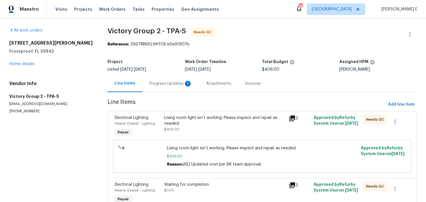
click at [164, 84] on div "Progress Updates 1" at bounding box center [170, 84] width 43 height 6
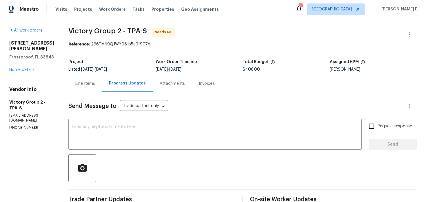
click at [95, 91] on div "Line Items" at bounding box center [85, 83] width 34 height 17
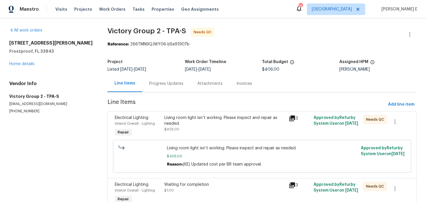
scroll to position [30, 0]
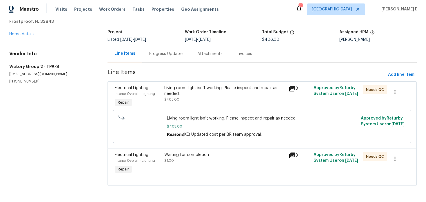
click at [196, 95] on div "Living room light isn’t working. Please inspect and repair as needed." at bounding box center [224, 91] width 121 height 12
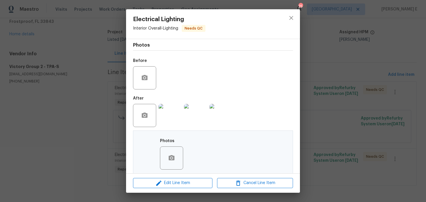
scroll to position [86, 0]
click at [173, 117] on img at bounding box center [170, 115] width 23 height 23
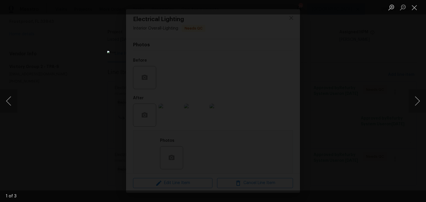
click at [311, 59] on div "Lightbox" at bounding box center [213, 101] width 426 height 202
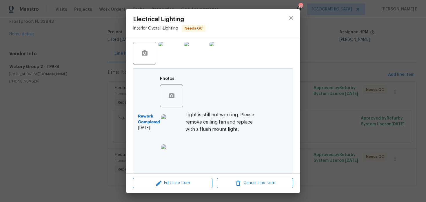
scroll to position [153, 0]
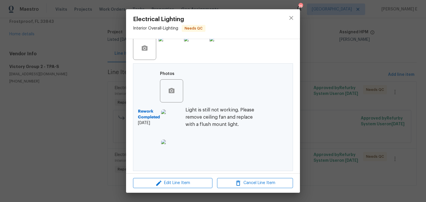
click at [168, 120] on img at bounding box center [172, 121] width 23 height 23
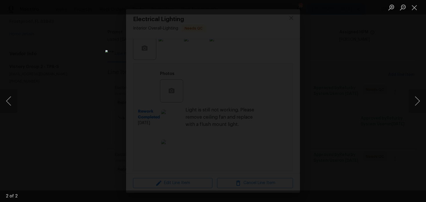
click at [334, 74] on div "Lightbox" at bounding box center [213, 101] width 426 height 202
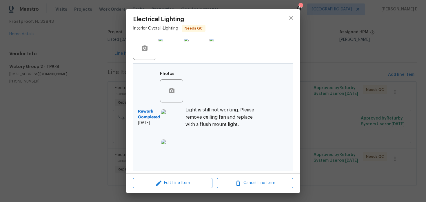
click at [315, 103] on div "Electrical Lighting Interior Overall - Lighting Needs QC Vendor Victory Group 2…" at bounding box center [213, 101] width 426 height 202
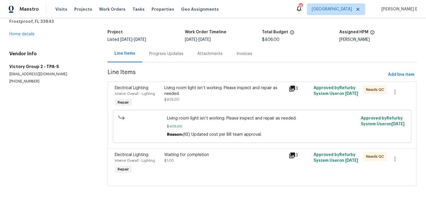
click at [173, 50] on div "Progress Updates" at bounding box center [166, 53] width 48 height 17
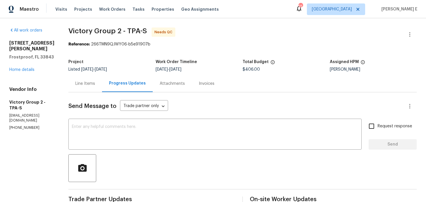
click at [87, 82] on div "Line Items" at bounding box center [85, 84] width 20 height 6
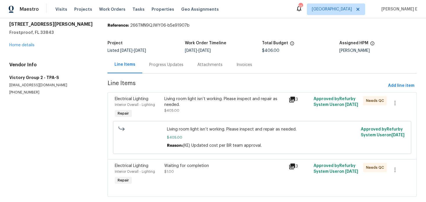
scroll to position [30, 0]
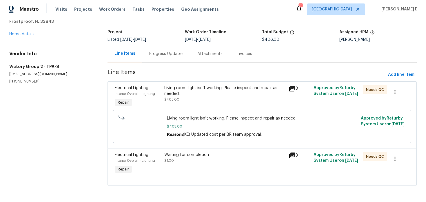
click at [190, 152] on div "Waiting for completion" at bounding box center [224, 155] width 121 height 6
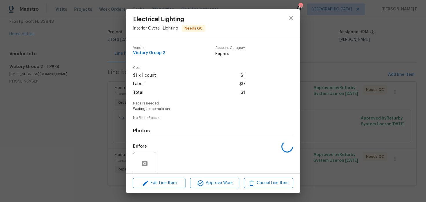
scroll to position [45, 0]
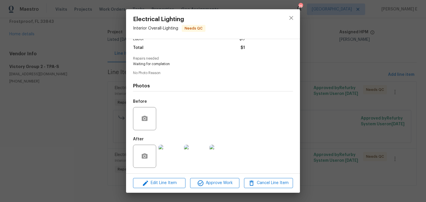
click at [169, 156] on img at bounding box center [170, 156] width 23 height 23
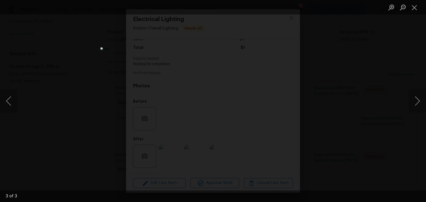
click at [400, 76] on div "Lightbox" at bounding box center [213, 101] width 426 height 202
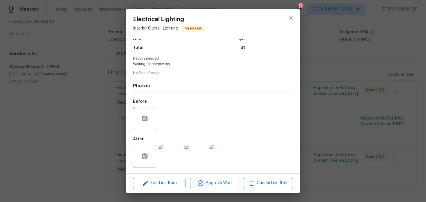
click at [359, 85] on div "Electrical Lighting Interior Overall - Lighting Needs QC Vendor Victory Group 2…" at bounding box center [213, 101] width 426 height 202
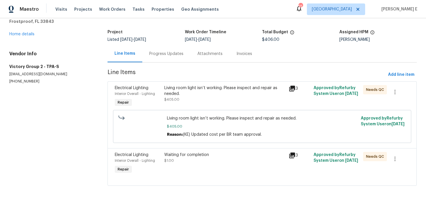
click at [197, 87] on div "Living room light isn’t working. Please inspect and repair as needed." at bounding box center [224, 91] width 121 height 12
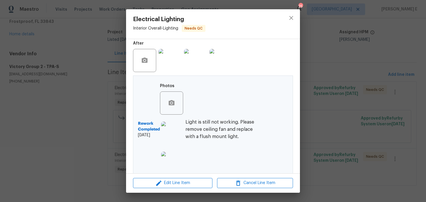
scroll to position [153, 0]
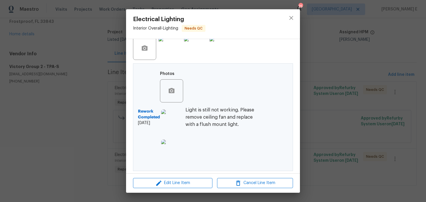
click at [176, 121] on img at bounding box center [172, 121] width 23 height 23
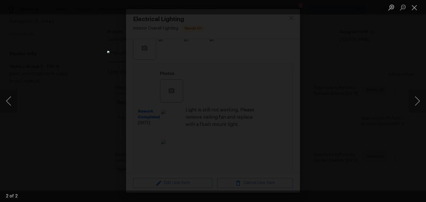
click at [347, 88] on div "Lightbox" at bounding box center [213, 101] width 426 height 202
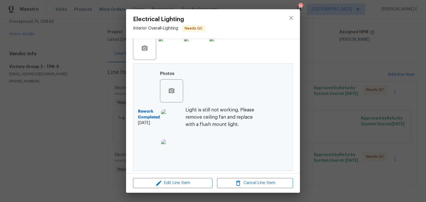
click at [175, 147] on img at bounding box center [172, 151] width 23 height 23
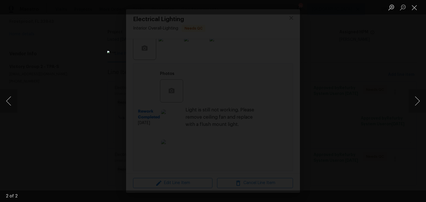
click at [331, 98] on div "Lightbox" at bounding box center [213, 101] width 426 height 202
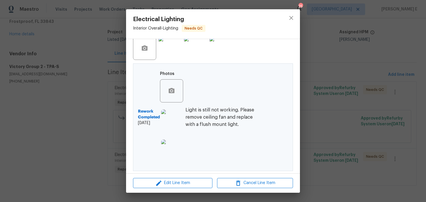
click at [331, 98] on div "Electrical Lighting Interior Overall - Lighting Needs QC Vendor Victory Group 2…" at bounding box center [213, 101] width 426 height 202
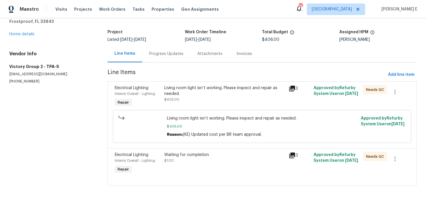
scroll to position [0, 0]
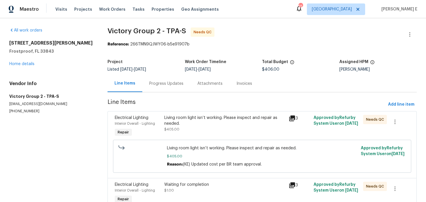
click at [160, 86] on div "Progress Updates" at bounding box center [166, 84] width 34 height 6
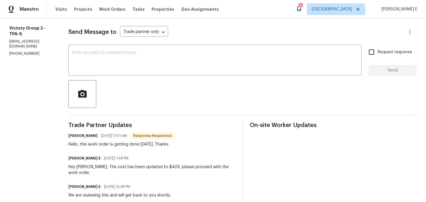
scroll to position [73, 0]
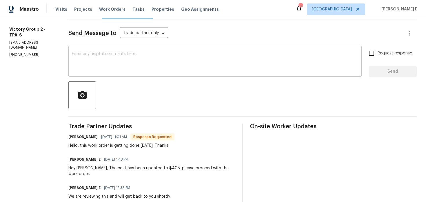
click at [197, 70] on textarea at bounding box center [215, 62] width 287 height 20
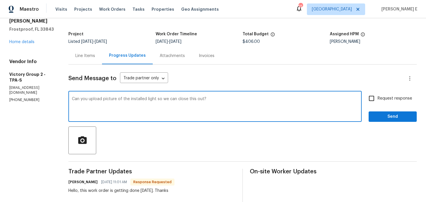
scroll to position [20, 0]
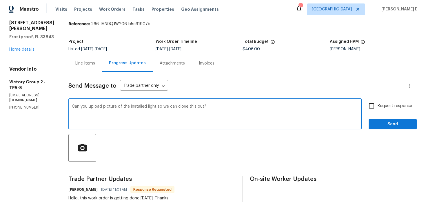
type textarea "Can you upload picture of the installed light so we can close this out?"
click at [380, 106] on span "Request response" at bounding box center [395, 106] width 35 height 6
click at [378, 106] on input "Request response" at bounding box center [372, 106] width 12 height 12
checkbox input "true"
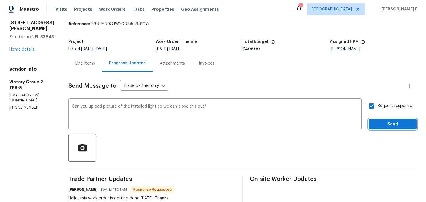
click at [376, 122] on span "Send" at bounding box center [393, 124] width 39 height 7
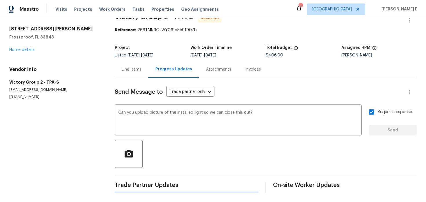
scroll to position [0, 0]
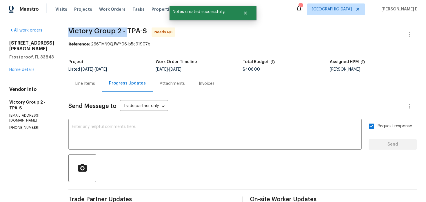
drag, startPoint x: 70, startPoint y: 28, endPoint x: 129, endPoint y: 32, distance: 59.3
copy span "Victory Group 2 -"
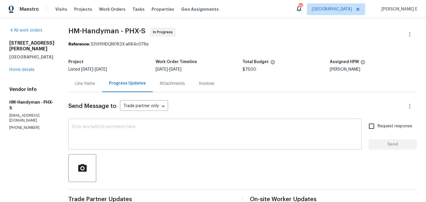
click at [157, 131] on textarea at bounding box center [215, 135] width 287 height 20
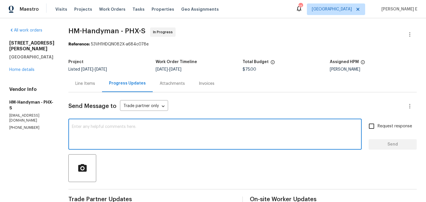
scroll to position [82, 0]
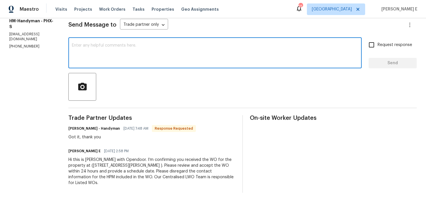
paste textarea "Thanks for accepting the work order! Just checking—do you have a scheduled date…"
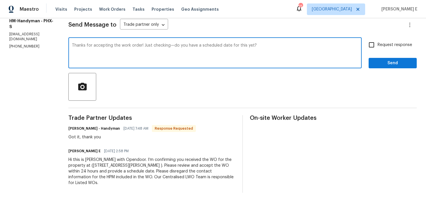
type textarea "Thanks for accepting the work order! Just checking—do you have a scheduled date…"
click at [399, 42] on span "Request response" at bounding box center [395, 45] width 35 height 6
click at [378, 42] on input "Request response" at bounding box center [372, 45] width 12 height 12
checkbox input "true"
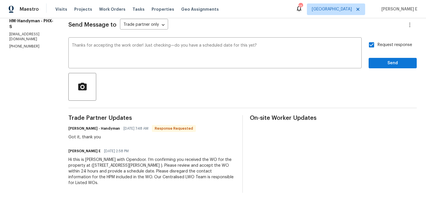
click at [387, 57] on div "Request response Send" at bounding box center [393, 54] width 48 height 30
click at [387, 63] on span "Send" at bounding box center [393, 63] width 39 height 7
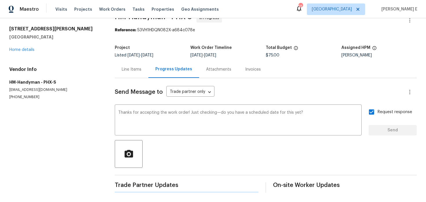
scroll to position [0, 0]
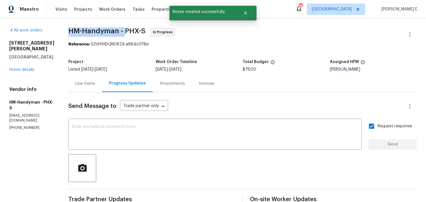
drag, startPoint x: 73, startPoint y: 32, endPoint x: 129, endPoint y: 32, distance: 56.3
click at [129, 32] on div "All work orders [STREET_ADDRESS][PERSON_NAME] Home details Vendor Info HM-Handy…" at bounding box center [213, 165] width 426 height 294
copy span "HM-Handyman -"
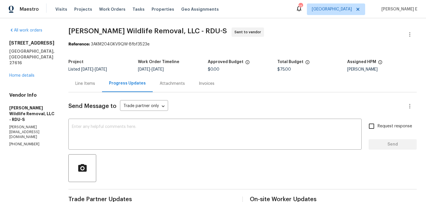
click at [22, 66] on div "[STREET_ADDRESS] Home details" at bounding box center [31, 59] width 45 height 38
click at [21, 74] on link "Home details" at bounding box center [21, 76] width 25 height 4
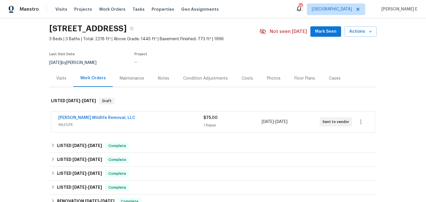
scroll to position [21, 0]
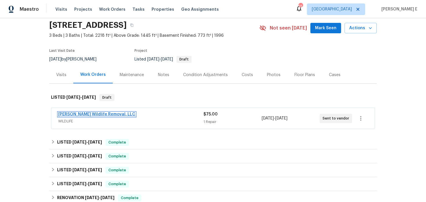
click at [97, 114] on link "[PERSON_NAME] Wildlife Removal, LLC" at bounding box center [96, 115] width 77 height 4
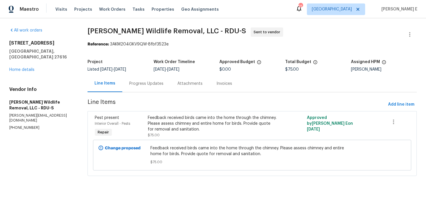
click at [147, 89] on div "Progress Updates" at bounding box center [146, 83] width 48 height 17
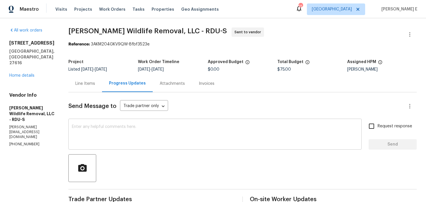
scroll to position [82, 0]
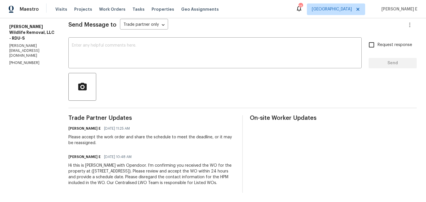
click at [203, 164] on div "Hi this is [PERSON_NAME] with Opendoor. I’m confirming you received the WO for …" at bounding box center [151, 174] width 167 height 23
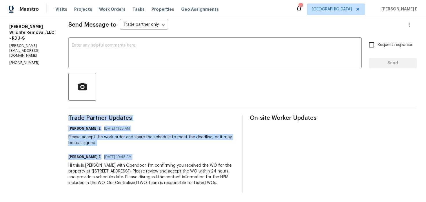
copy div "Trade Partner Updates [PERSON_NAME] E [DATE] 11:25 AM Please accept the work or…"
click at [355, 48] on textarea at bounding box center [215, 54] width 287 height 20
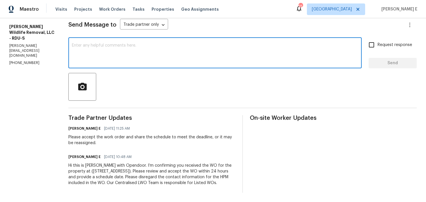
paste textarea "This is to inform you that we are reassigning this work order as it was not acc…"
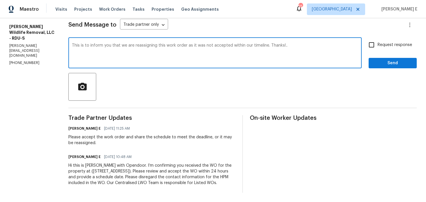
type textarea "This is to inform you that we are reassigning this work order as it was not acc…"
click at [374, 49] on input "Request response" at bounding box center [372, 45] width 12 height 12
checkbox input "true"
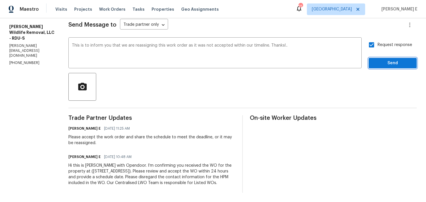
click at [389, 65] on span "Send" at bounding box center [393, 63] width 39 height 7
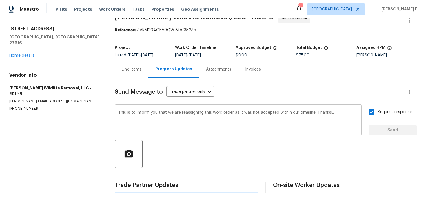
scroll to position [0, 0]
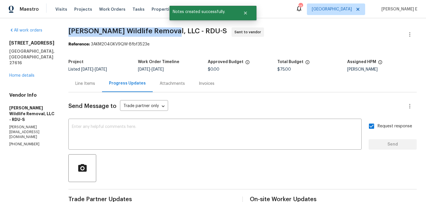
drag, startPoint x: 66, startPoint y: 30, endPoint x: 168, endPoint y: 32, distance: 102.4
click at [168, 32] on div "All work orders [STREET_ADDRESS] Home details Vendor Info [PERSON_NAME] Wildlif…" at bounding box center [213, 165] width 426 height 294
copy span "[PERSON_NAME] Wildlife Removal, LLC"
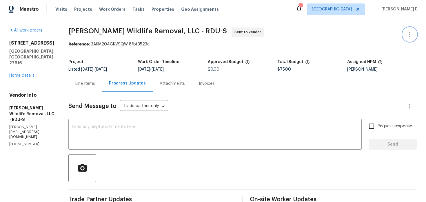
click at [412, 29] on button "button" at bounding box center [410, 35] width 14 height 14
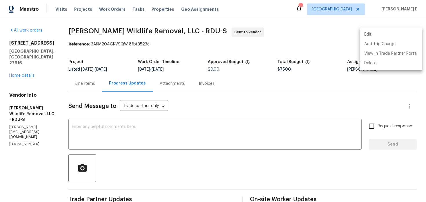
click at [370, 34] on li "Edit" at bounding box center [391, 35] width 63 height 10
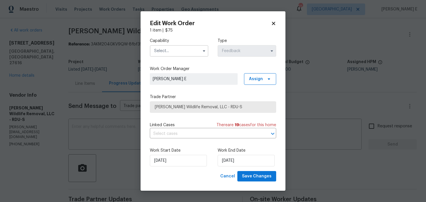
click at [204, 46] on input "text" at bounding box center [179, 51] width 59 height 12
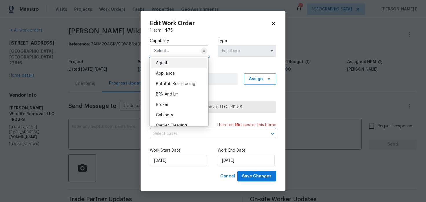
click at [204, 50] on icon "button" at bounding box center [204, 50] width 2 height 1
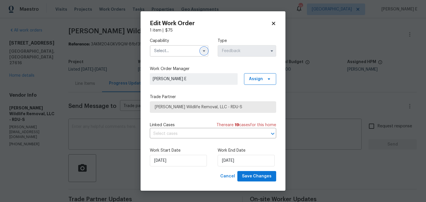
click at [204, 50] on icon "button" at bounding box center [204, 50] width 2 height 1
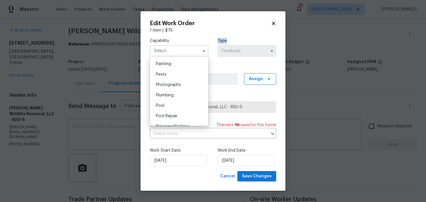
scroll to position [487, 0]
click at [195, 73] on div "Pests" at bounding box center [179, 74] width 56 height 10
type input "Pests"
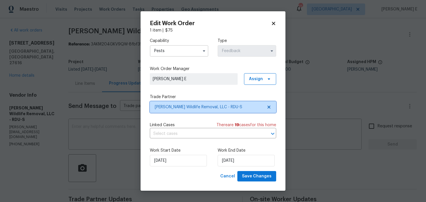
click at [184, 104] on span "[PERSON_NAME] Wildlife Removal, LLC - RDU-S" at bounding box center [209, 107] width 108 height 6
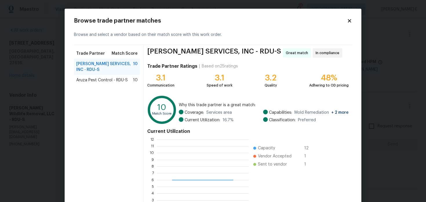
scroll to position [81, 92]
click at [96, 81] on span "Aruza Pest Control - RDU-S" at bounding box center [102, 80] width 52 height 6
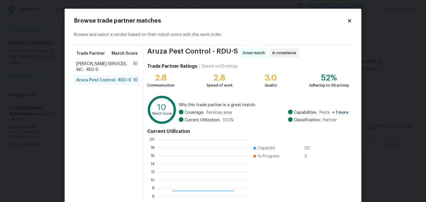
scroll to position [81, 91]
click at [99, 71] on span "[PERSON_NAME] SERVICES, INC - RDU-S" at bounding box center [104, 67] width 57 height 12
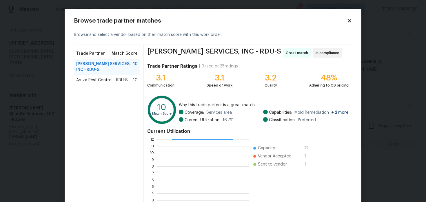
click at [101, 77] on span "Aruza Pest Control - RDU-S" at bounding box center [102, 80] width 52 height 6
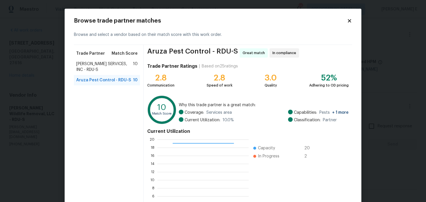
scroll to position [53, 0]
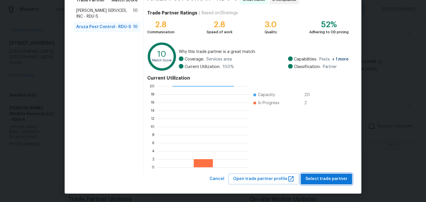
click at [315, 180] on span "Select trade partner" at bounding box center [327, 179] width 42 height 7
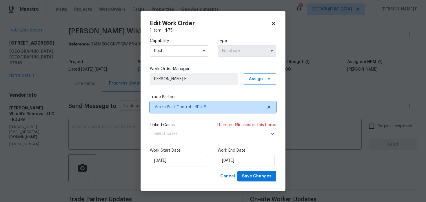
scroll to position [0, 0]
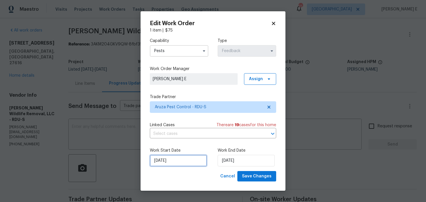
click at [180, 163] on input "[DATE]" at bounding box center [178, 161] width 57 height 12
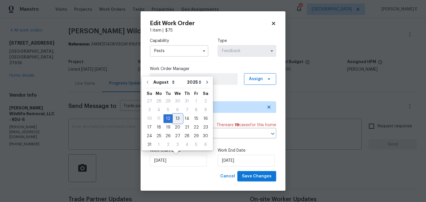
click at [175, 118] on div "13" at bounding box center [178, 119] width 10 height 8
type input "[DATE]"
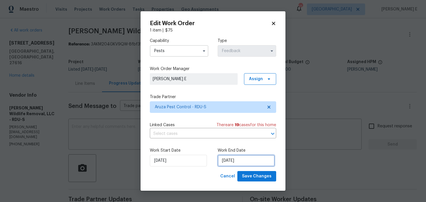
click at [226, 161] on input "[DATE]" at bounding box center [246, 161] width 57 height 12
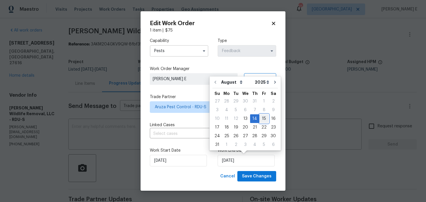
click at [261, 117] on div "15" at bounding box center [264, 119] width 9 height 8
type input "[DATE]"
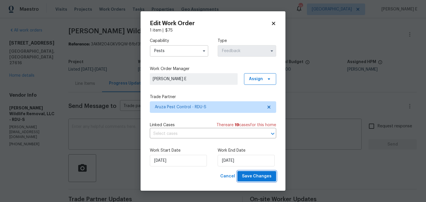
click at [260, 177] on span "Save Changes" at bounding box center [257, 176] width 30 height 7
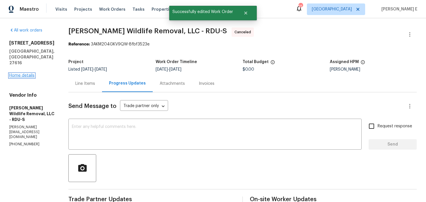
click at [26, 74] on link "Home details" at bounding box center [21, 76] width 25 height 4
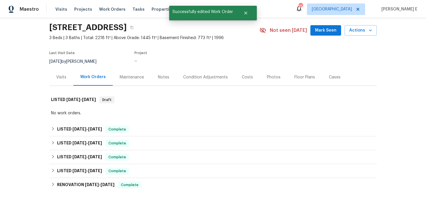
scroll to position [24, 0]
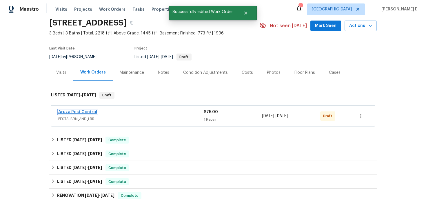
click at [84, 112] on link "Aruza Pest Control" at bounding box center [77, 112] width 39 height 4
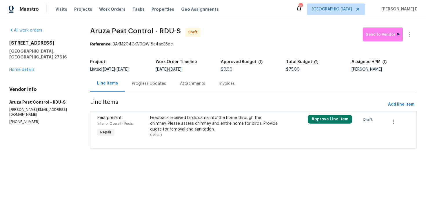
click at [205, 126] on div "Feedback received birds came into the home through the chimney. Please assess c…" at bounding box center [214, 123] width 128 height 17
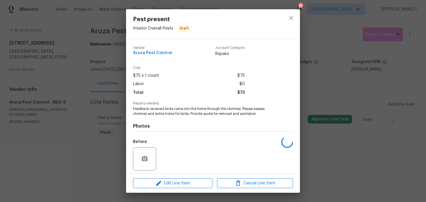
scroll to position [41, 0]
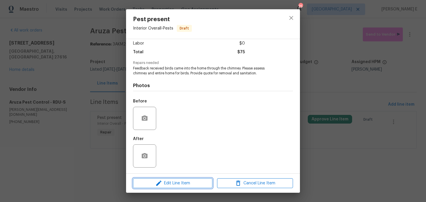
click at [178, 182] on span "Edit Line Item" at bounding box center [173, 183] width 76 height 7
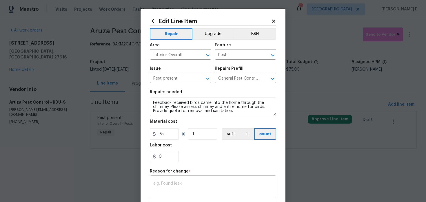
click at [172, 187] on textarea at bounding box center [213, 188] width 120 height 12
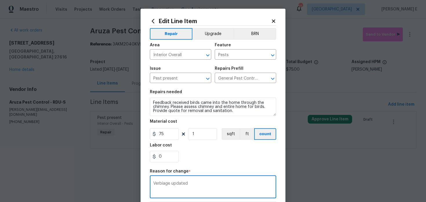
scroll to position [84, 0]
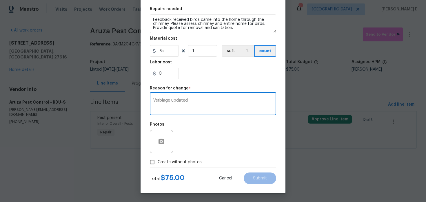
type textarea "Verbiage updated"
click at [189, 161] on span "Create without photos" at bounding box center [180, 163] width 44 height 6
click at [158, 161] on input "Create without photos" at bounding box center [152, 162] width 11 height 11
checkbox input "true"
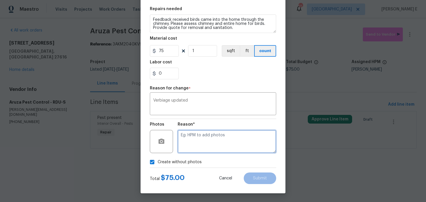
click at [213, 137] on textarea at bounding box center [227, 141] width 99 height 23
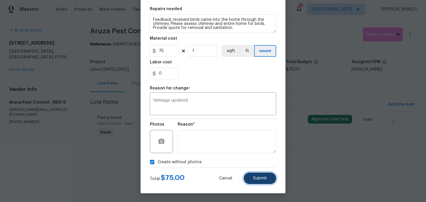
click at [270, 174] on button "Submit" at bounding box center [260, 179] width 32 height 12
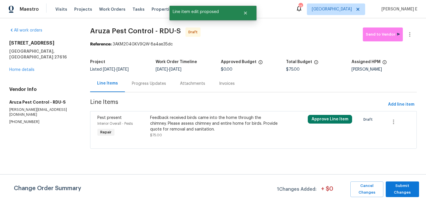
scroll to position [0, 0]
click at [406, 184] on span "Submit Changes" at bounding box center [403, 189] width 28 height 13
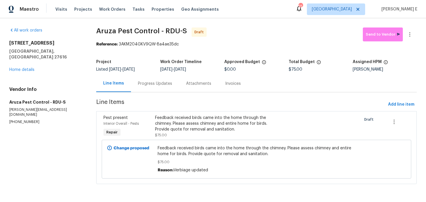
click at [152, 86] on div "Progress Updates" at bounding box center [155, 84] width 34 height 6
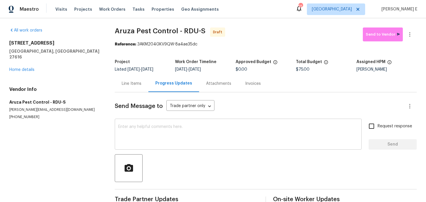
click at [160, 144] on textarea at bounding box center [238, 135] width 240 height 20
paste textarea "Hi this is [PERSON_NAME] with Opendoor. I’m confirming you received the WO for …"
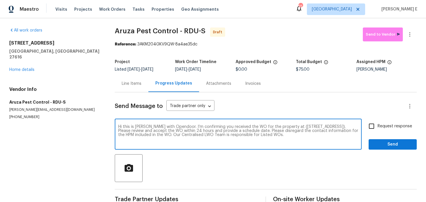
type textarea "Hi this is [PERSON_NAME] with Opendoor. I’m confirming you received the WO for …"
click at [373, 131] on input "Request response" at bounding box center [372, 126] width 12 height 12
checkbox input "true"
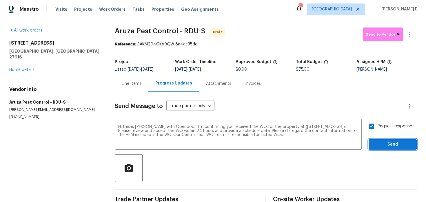
click at [388, 146] on span "Send" at bounding box center [393, 144] width 39 height 7
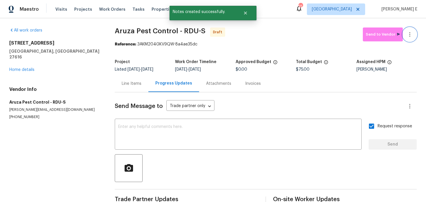
click at [411, 36] on icon "button" at bounding box center [410, 34] width 7 height 7
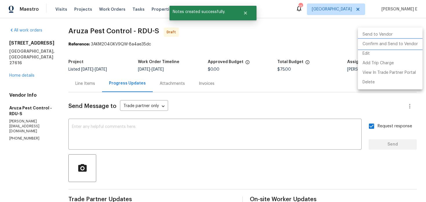
click at [403, 46] on li "Confirm and Send to Vendor" at bounding box center [390, 44] width 65 height 10
click at [226, 86] on div at bounding box center [213, 101] width 426 height 202
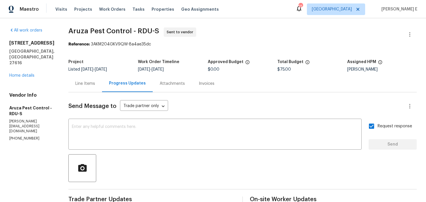
click at [81, 39] on span "Aruza Pest Control - RDU-S Sent to vendor" at bounding box center [235, 35] width 335 height 14
drag, startPoint x: 70, startPoint y: 31, endPoint x: 131, endPoint y: 32, distance: 61.5
click at [131, 32] on span "Aruza Pest Control - RDU-S" at bounding box center [113, 31] width 91 height 7
copy span "Aruza Pest Control"
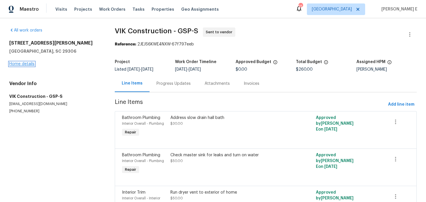
click at [23, 64] on link "Home details" at bounding box center [21, 64] width 25 height 4
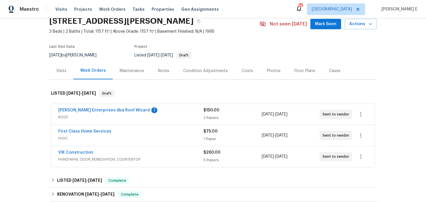
scroll to position [35, 0]
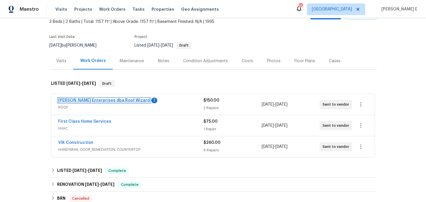
click at [106, 101] on link "[PERSON_NAME] Enterprises dba Roof Wizard" at bounding box center [104, 101] width 92 height 4
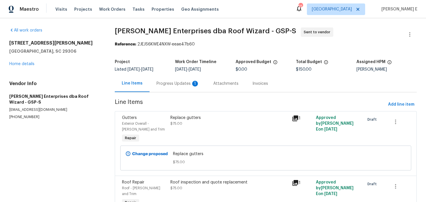
click at [166, 84] on div "Progress Updates 1" at bounding box center [178, 84] width 43 height 6
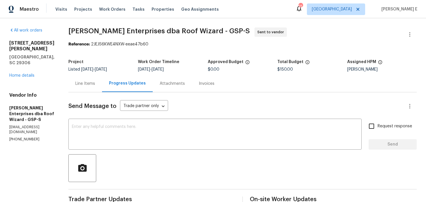
click at [83, 85] on div "Line Items" at bounding box center [85, 84] width 20 height 6
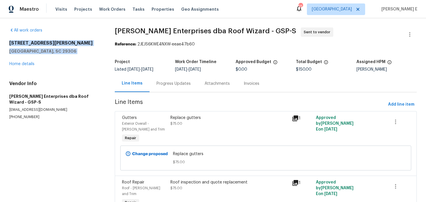
drag, startPoint x: 8, startPoint y: 44, endPoint x: 57, endPoint y: 54, distance: 50.3
click at [57, 54] on div "All work orders [STREET_ADDRESS][PERSON_NAME] Home details Vendor Info [PERSON_…" at bounding box center [213, 137] width 426 height 239
copy div "[STREET_ADDRESS][PERSON_NAME]"
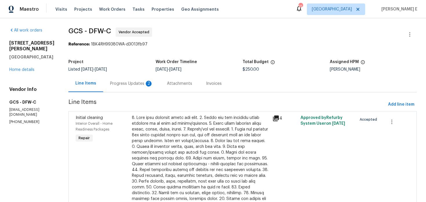
click at [134, 87] on div "Progress Updates 2" at bounding box center [131, 83] width 57 height 17
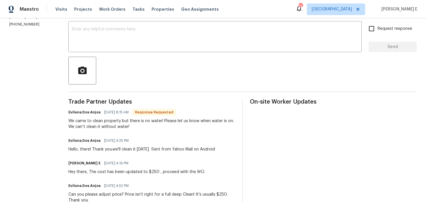
scroll to position [102, 0]
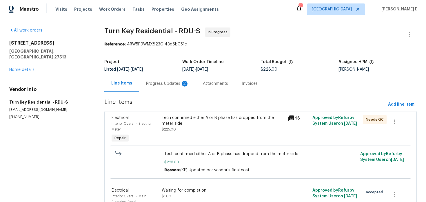
click at [158, 82] on div "Progress Updates 2" at bounding box center [167, 84] width 43 height 6
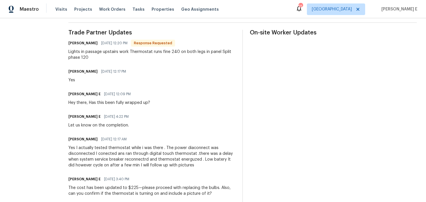
scroll to position [168, 0]
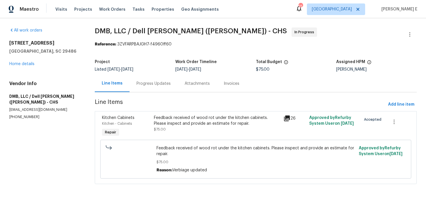
click at [162, 80] on div "Progress Updates" at bounding box center [154, 83] width 48 height 17
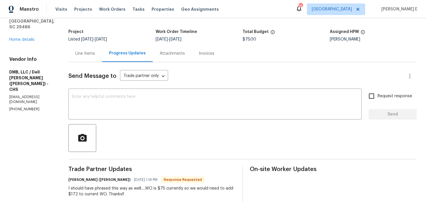
scroll to position [32, 0]
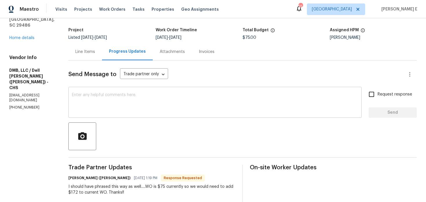
click at [188, 107] on textarea at bounding box center [215, 103] width 287 height 20
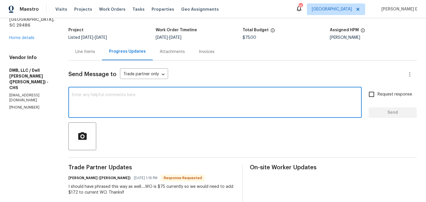
scroll to position [0, 0]
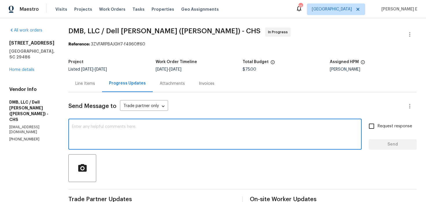
click at [75, 83] on div "Line Items" at bounding box center [85, 84] width 20 height 6
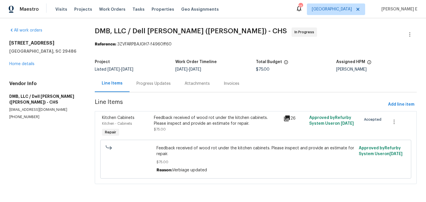
click at [200, 117] on div "Feedback received of wood rot under the kitchen cabinets. Please inspect and pr…" at bounding box center [217, 121] width 126 height 12
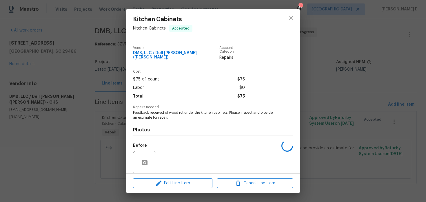
scroll to position [41, 0]
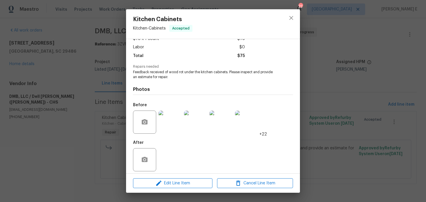
click at [74, 142] on div "Kitchen Cabinets Kitchen - Cabinets Accepted Vendor DMB, LLC / [PERSON_NAME] ([…" at bounding box center [213, 101] width 426 height 202
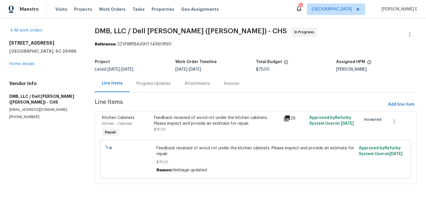
click at [167, 88] on div "Progress Updates" at bounding box center [154, 83] width 48 height 17
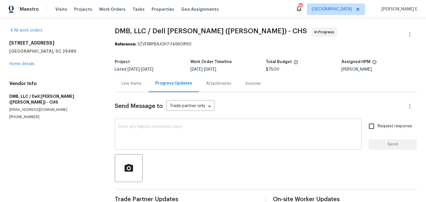
click at [163, 133] on textarea at bounding box center [238, 135] width 240 height 20
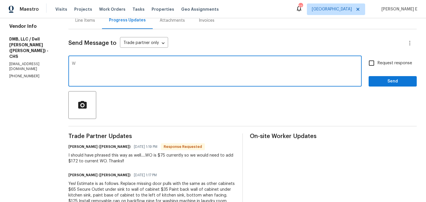
scroll to position [64, 0]
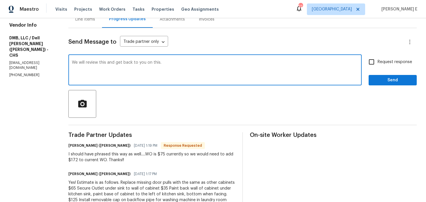
type textarea "We will review this and get back to you on this."
click at [382, 61] on span "Request response" at bounding box center [395, 62] width 35 height 6
click at [378, 61] on input "Request response" at bounding box center [372, 62] width 12 height 12
checkbox input "true"
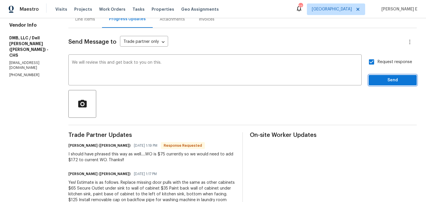
click at [389, 78] on span "Send" at bounding box center [393, 80] width 39 height 7
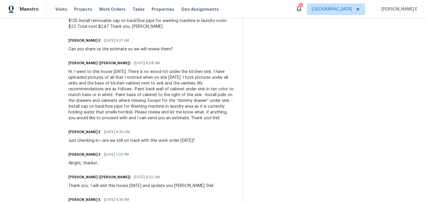
scroll to position [266, 0]
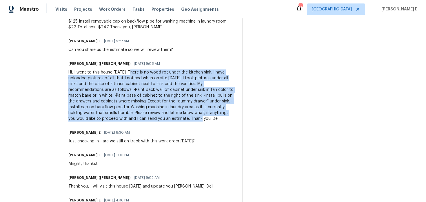
drag, startPoint x: 126, startPoint y: 73, endPoint x: 149, endPoint y: 121, distance: 53.6
click at [149, 121] on div "Hi, I went to this house [DATE]. There is no wood rot under the kitchen sink. I…" at bounding box center [151, 96] width 167 height 52
click at [124, 119] on div "Hi, I went to this house [DATE]. There is no wood rot under the kitchen sink. I…" at bounding box center [151, 96] width 167 height 52
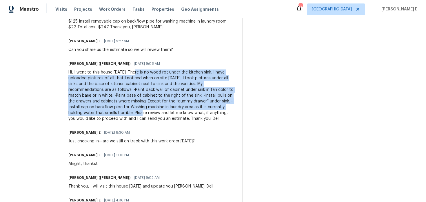
drag, startPoint x: 126, startPoint y: 73, endPoint x: 91, endPoint y: 111, distance: 52.0
click at [91, 111] on div "Hi, I went to this house [DATE]. There is no wood rot under the kitchen sink. I…" at bounding box center [151, 96] width 167 height 52
copy div "There is no wood rot under the kitchen sink. I have uploaded pictures of all th…"
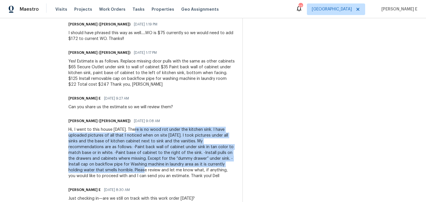
scroll to position [208, 0]
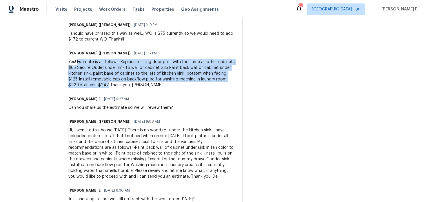
drag, startPoint x: 70, startPoint y: 63, endPoint x: 79, endPoint y: 85, distance: 23.5
click at [79, 85] on div "Yes! Estimate is as follows. Replace missing door pulls with the same as other …" at bounding box center [151, 73] width 167 height 29
copy div "Estimate is as follows. Replace missing door pulls with the same as other cabin…"
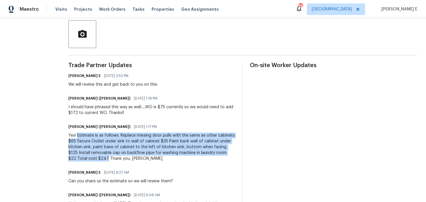
scroll to position [133, 0]
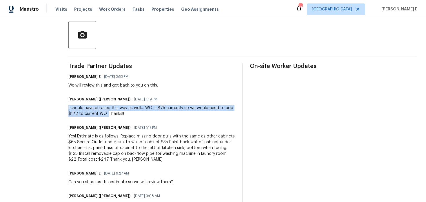
drag, startPoint x: 60, startPoint y: 108, endPoint x: 100, endPoint y: 114, distance: 40.4
click at [100, 114] on div "All work orders [STREET_ADDRESS] Home details Vendor Info DMB, LLC / Dell [PERS…" at bounding box center [213, 132] width 426 height 494
copy div "I should have phrased this way as well.....WO is $75 currently so we would need…"
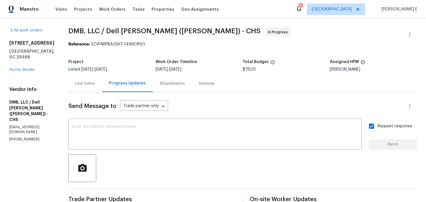
click at [83, 84] on div "Line Items" at bounding box center [85, 84] width 20 height 6
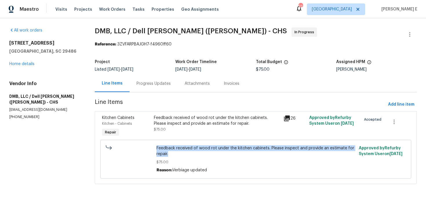
drag, startPoint x: 156, startPoint y: 148, endPoint x: 173, endPoint y: 157, distance: 19.0
click at [173, 157] on div "Feedback received of wood rot under the kitchen cabinets. Please inspect and pr…" at bounding box center [256, 159] width 202 height 31
copy span "Feedback received of wood rot under the kitchen cabinets. Please inspect and pr…"
click at [27, 62] on div "[STREET_ADDRESS] Home details" at bounding box center [45, 53] width 72 height 27
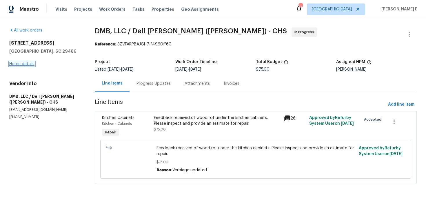
click at [28, 66] on link "Home details" at bounding box center [21, 64] width 25 height 4
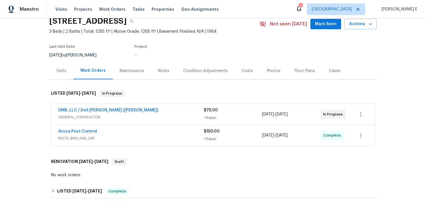
scroll to position [29, 0]
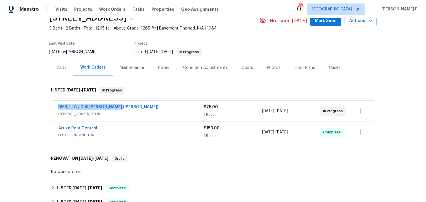
drag, startPoint x: 56, startPoint y: 107, endPoint x: 122, endPoint y: 108, distance: 66.4
click at [121, 108] on div "DMB, LLC / [PERSON_NAME] ([PERSON_NAME]) GENERAL_CONTRACTOR $75.00 1 Repair [DA…" at bounding box center [213, 111] width 324 height 21
copy link "DMB, LLC / Dell [PERSON_NAME] ([PERSON_NAME])"
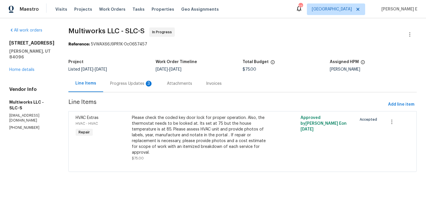
click at [126, 85] on div "Progress Updates 3" at bounding box center [131, 84] width 43 height 6
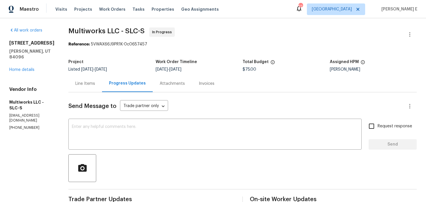
click at [86, 81] on div "Line Items" at bounding box center [85, 84] width 20 height 6
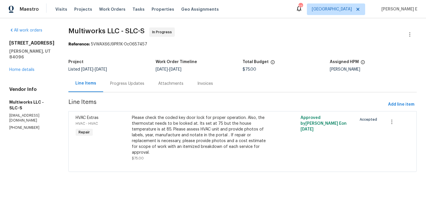
click at [185, 123] on div "Please check the coded key door lock for proper operation. Also, the thermostat…" at bounding box center [200, 135] width 137 height 41
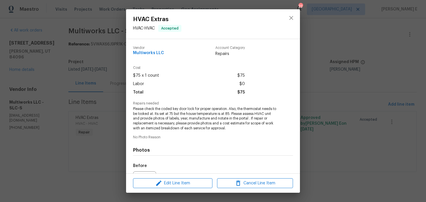
scroll to position [65, 0]
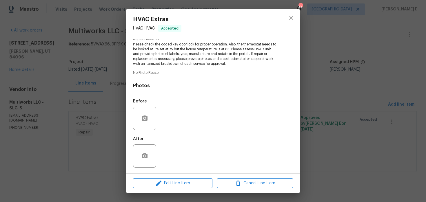
click at [172, 145] on div "After" at bounding box center [213, 153] width 160 height 38
click at [72, 155] on div "HVAC Extras HVAC - HVAC Accepted Vendor Multiworks LLC Account Category Repairs…" at bounding box center [213, 101] width 426 height 202
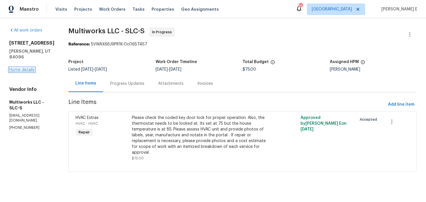
click at [26, 69] on link "Home details" at bounding box center [21, 70] width 25 height 4
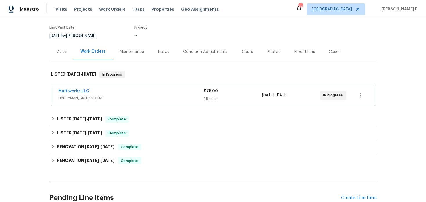
scroll to position [99, 0]
